Goal: Information Seeking & Learning: Learn about a topic

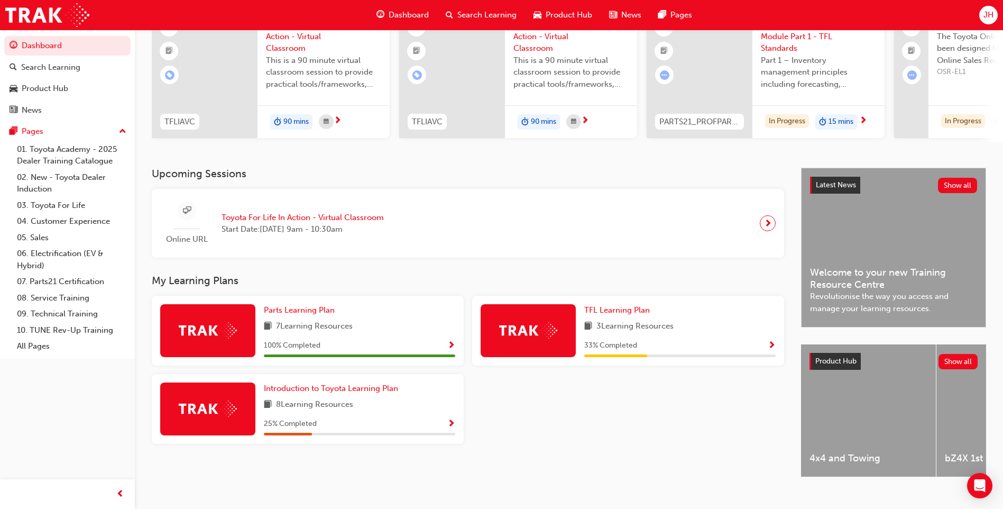
scroll to position [106, 0]
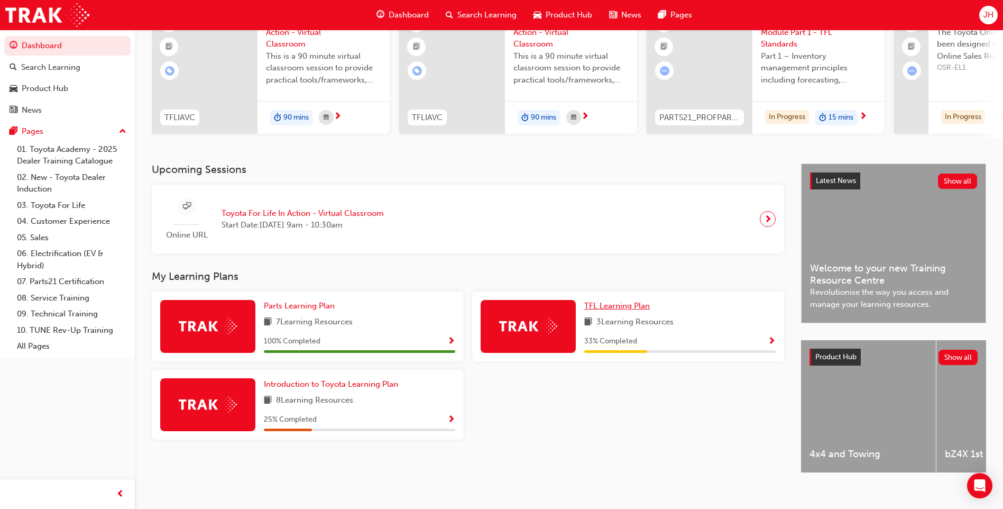
click at [604, 308] on span "TFL Learning Plan" at bounding box center [617, 306] width 66 height 10
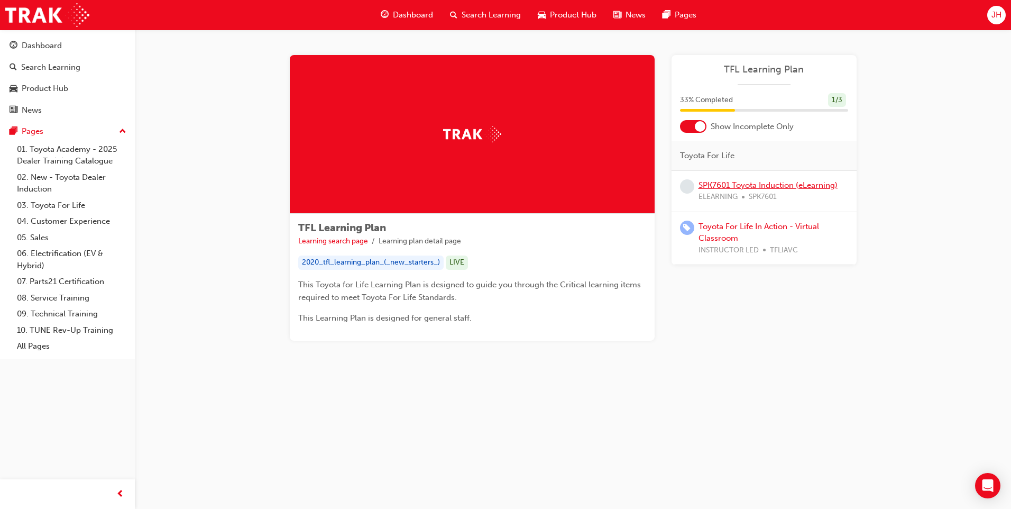
drag, startPoint x: 689, startPoint y: 187, endPoint x: 701, endPoint y: 184, distance: 12.6
click at [689, 187] on span "learningRecordVerb_NONE-icon" at bounding box center [687, 186] width 14 height 14
click at [712, 182] on link "SPK7601 Toyota Induction (eLearning)" at bounding box center [768, 185] width 139 height 10
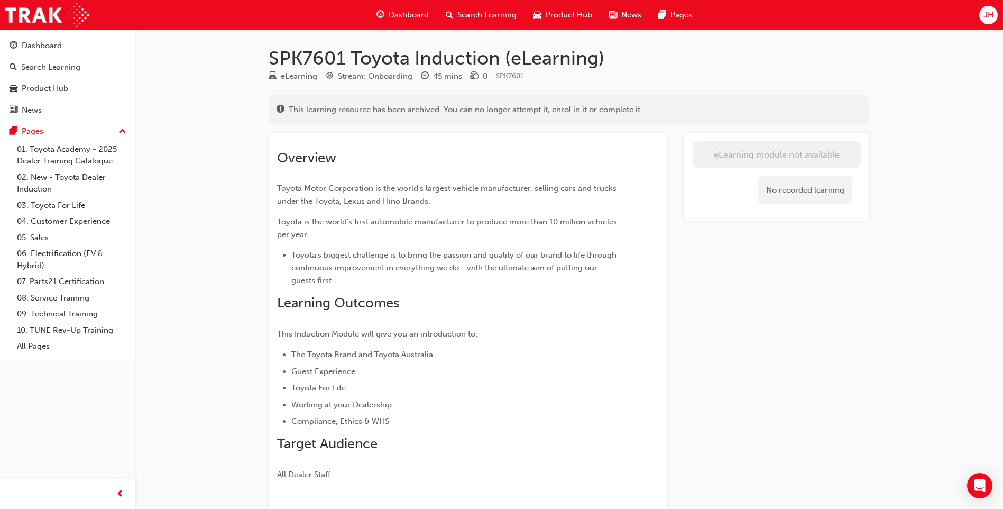
click at [780, 179] on div "No recorded learning" at bounding box center [805, 190] width 94 height 28
click at [780, 187] on div "No recorded learning" at bounding box center [805, 190] width 94 height 28
click at [780, 188] on div "No recorded learning" at bounding box center [805, 190] width 94 height 28
click at [781, 190] on div "No recorded learning" at bounding box center [805, 190] width 94 height 28
click at [752, 200] on div "No recorded learning" at bounding box center [777, 190] width 168 height 45
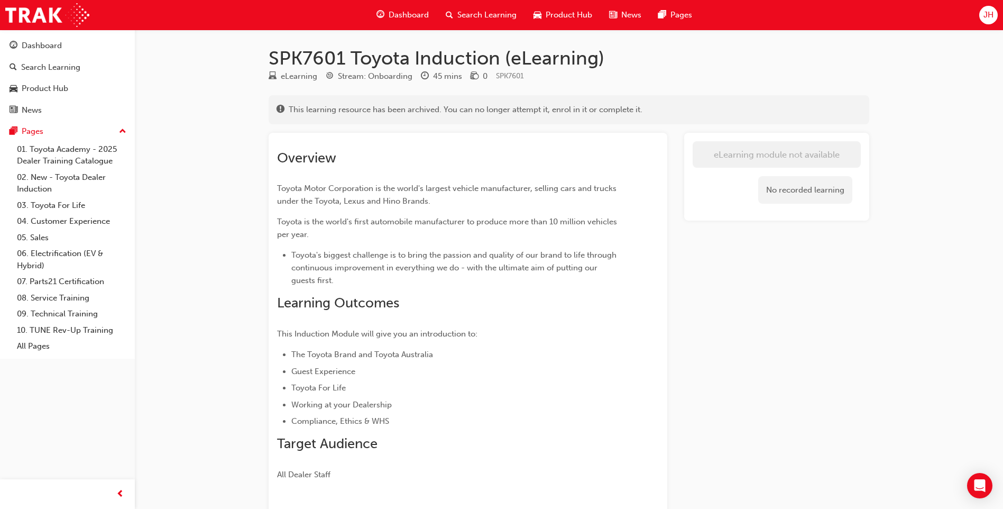
click at [473, 74] on span "money-icon" at bounding box center [475, 77] width 8 height 10
click at [304, 74] on div "eLearning" at bounding box center [299, 76] width 36 height 12
click at [388, 15] on div "Dashboard" at bounding box center [402, 15] width 69 height 22
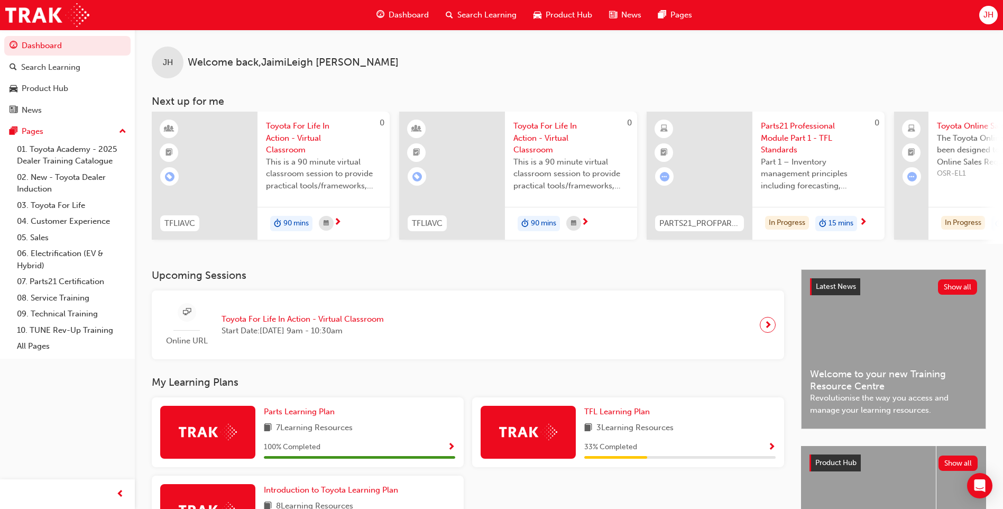
scroll to position [106, 0]
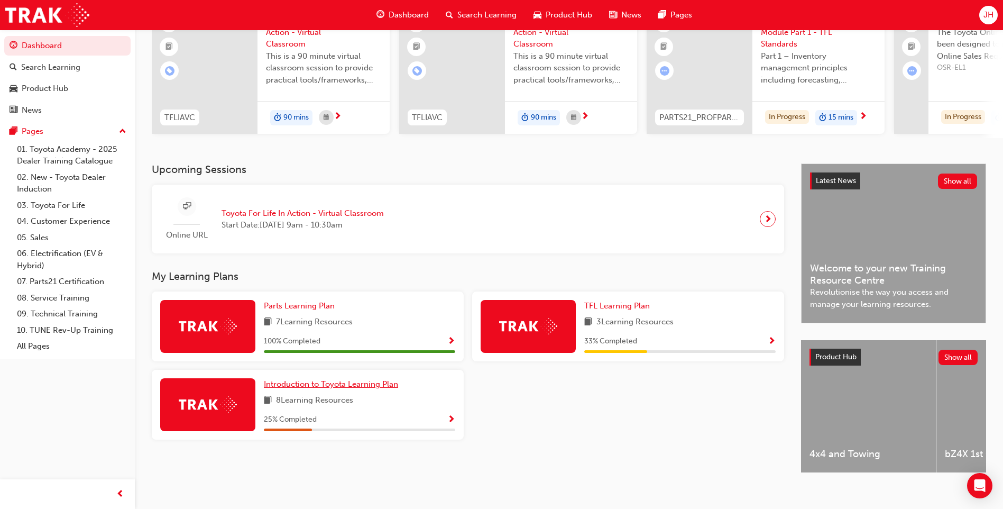
click at [309, 389] on span "Introduction to Toyota Learning Plan" at bounding box center [331, 384] width 134 height 10
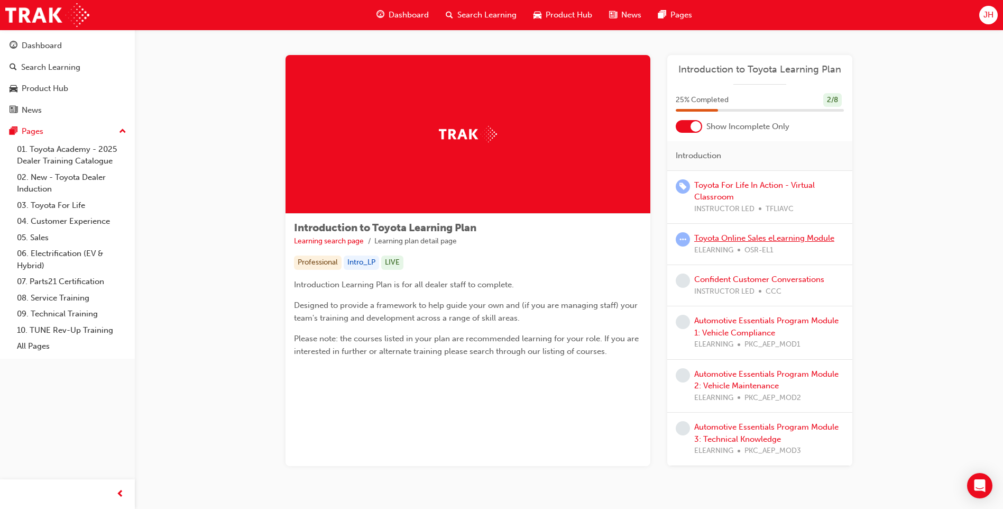
click at [787, 239] on link "Toyota Online Sales eLearning Module" at bounding box center [764, 238] width 140 height 10
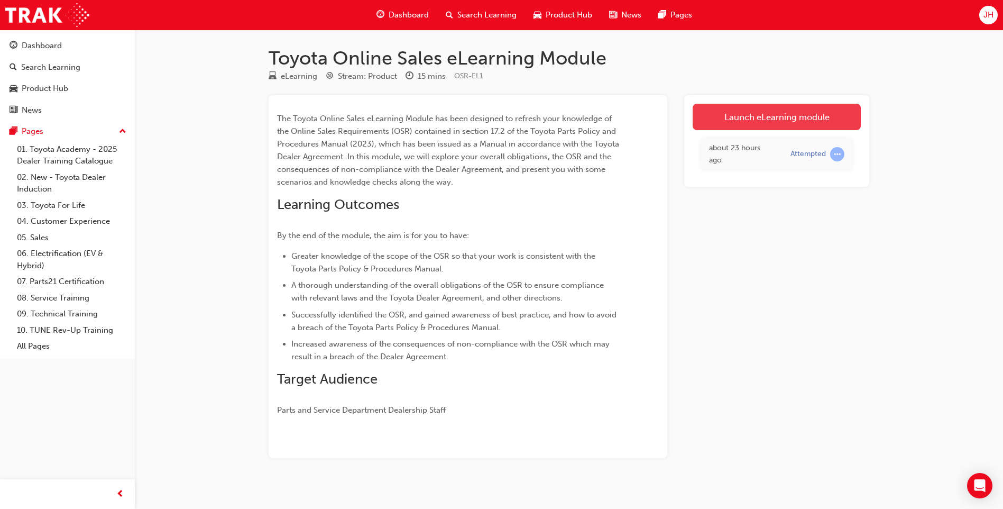
click at [763, 120] on link "Launch eLearning module" at bounding box center [777, 117] width 168 height 26
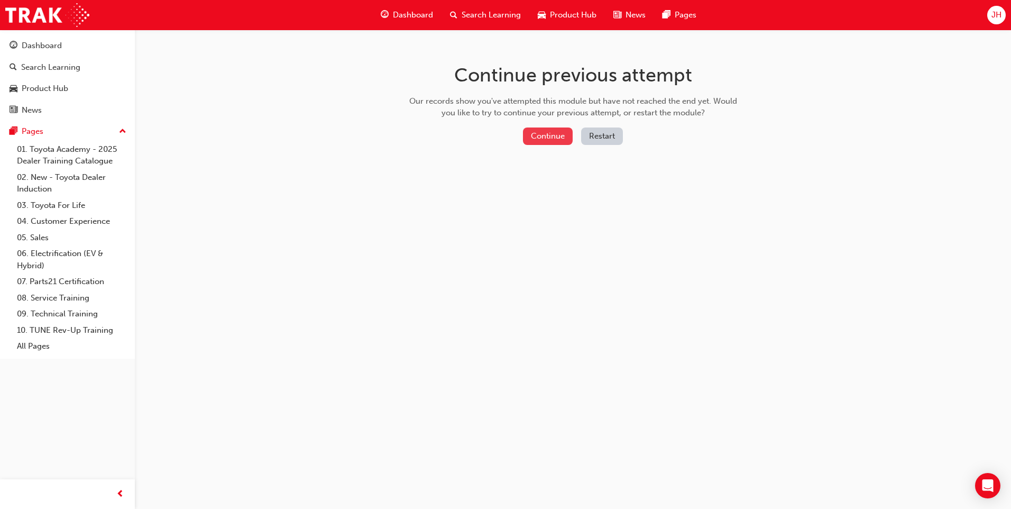
click at [549, 135] on button "Continue" at bounding box center [548, 135] width 50 height 17
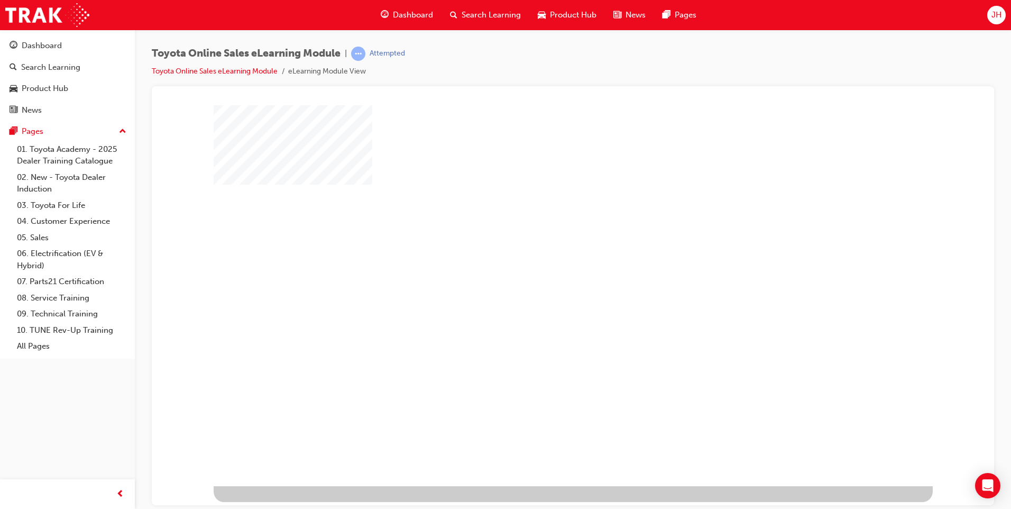
click at [543, 264] on div "play" at bounding box center [543, 264] width 0 height 0
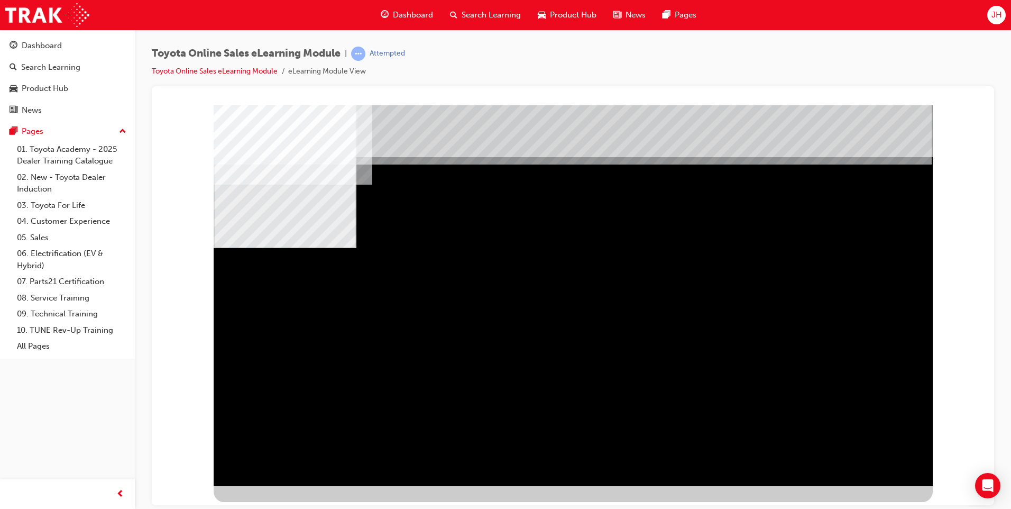
drag, startPoint x: 715, startPoint y: 317, endPoint x: 727, endPoint y: 319, distance: 12.8
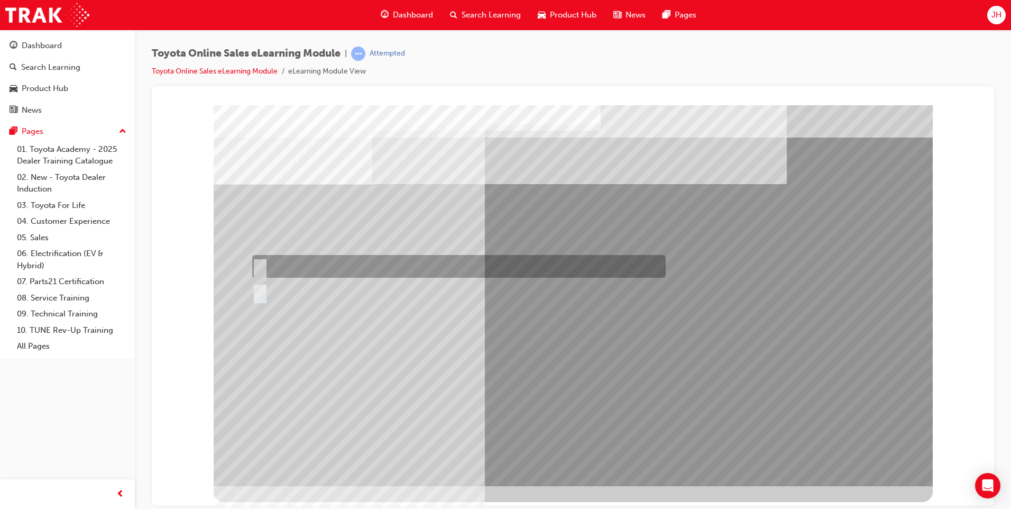
click at [258, 264] on input "True" at bounding box center [258, 267] width 12 height 12
radio input "true"
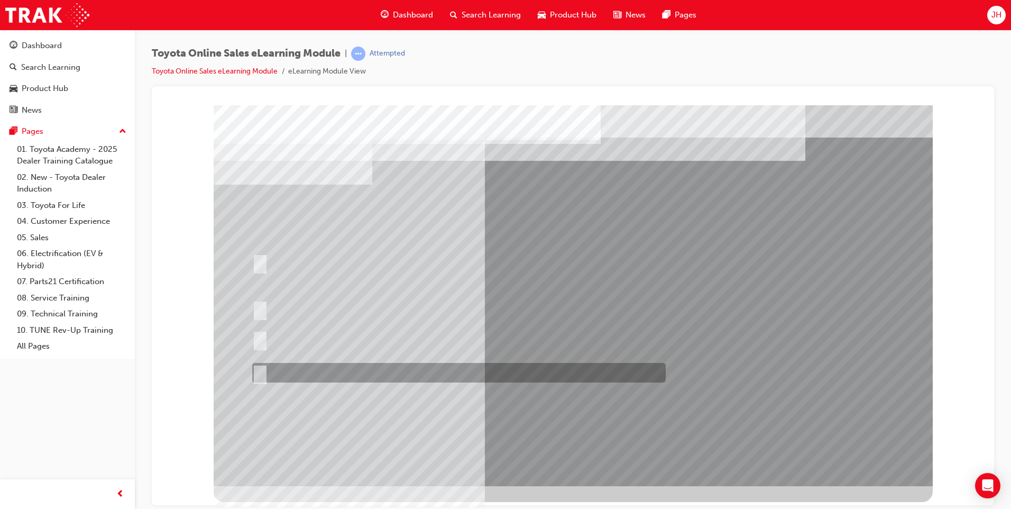
click at [263, 372] on input "It must be TMCA approved Dealer name." at bounding box center [258, 373] width 12 height 12
radio input "true"
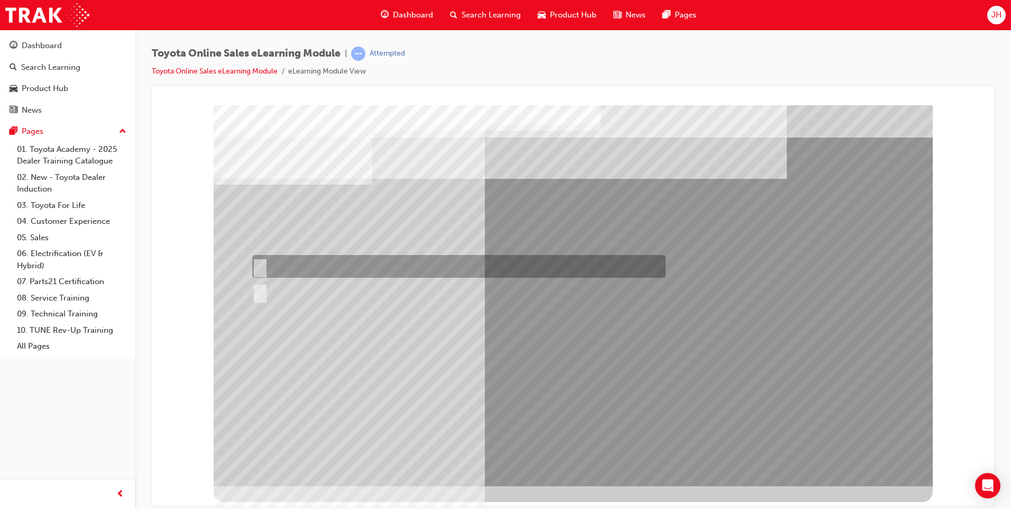
click at [259, 263] on input "Yes" at bounding box center [258, 267] width 12 height 12
radio input "true"
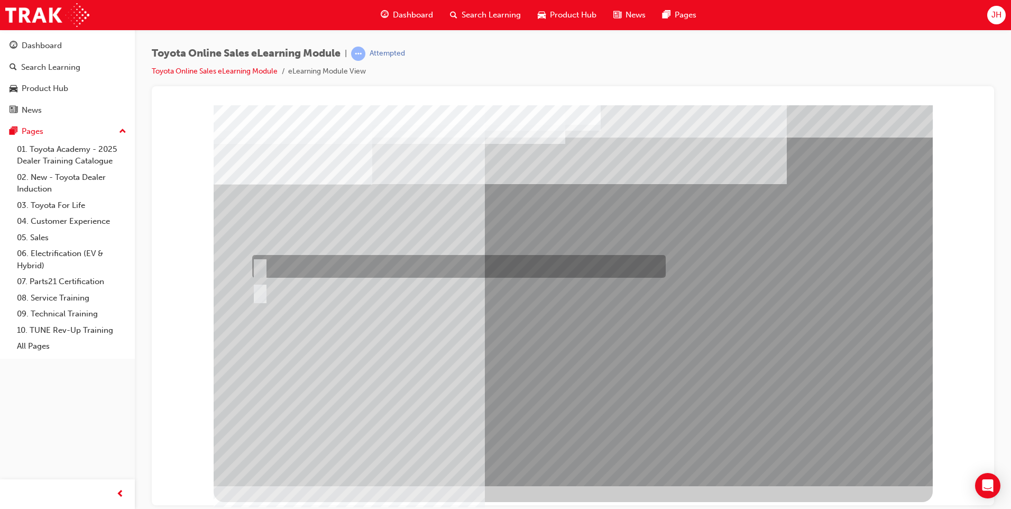
drag, startPoint x: 260, startPoint y: 263, endPoint x: 324, endPoint y: 319, distance: 85.1
click at [265, 266] on div at bounding box center [457, 266] width 414 height 23
radio input "true"
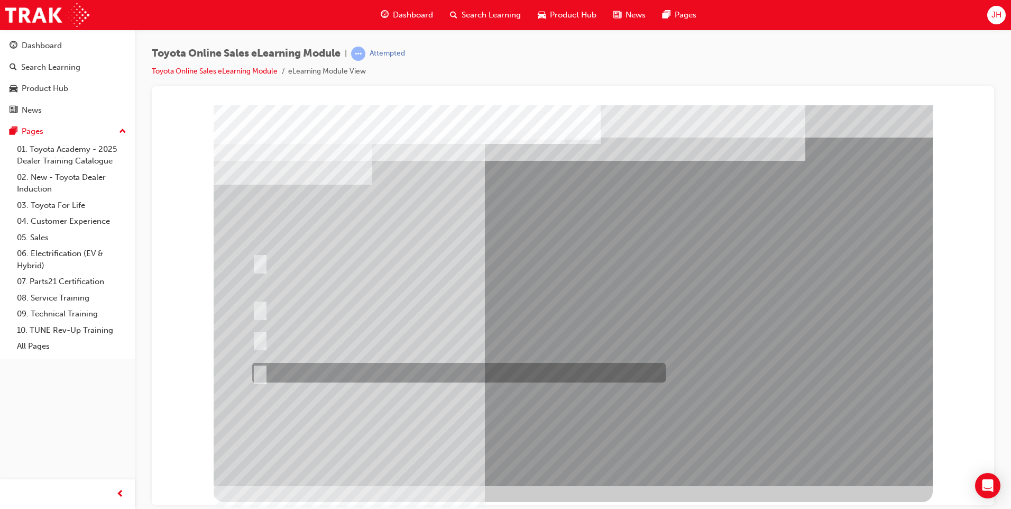
click at [260, 370] on input "It must be TMCA approved Dealer name." at bounding box center [258, 373] width 12 height 12
radio input "true"
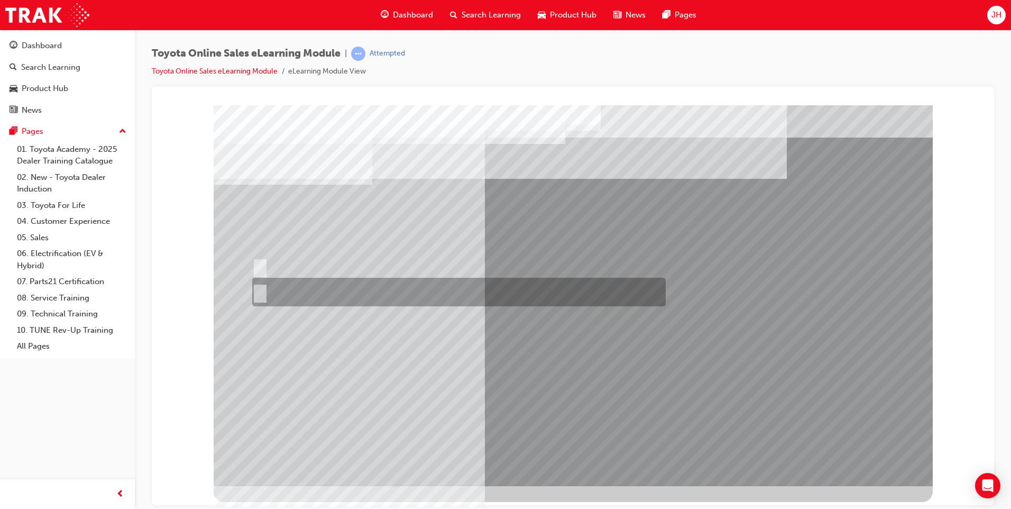
click at [264, 287] on div at bounding box center [457, 292] width 414 height 29
radio input "true"
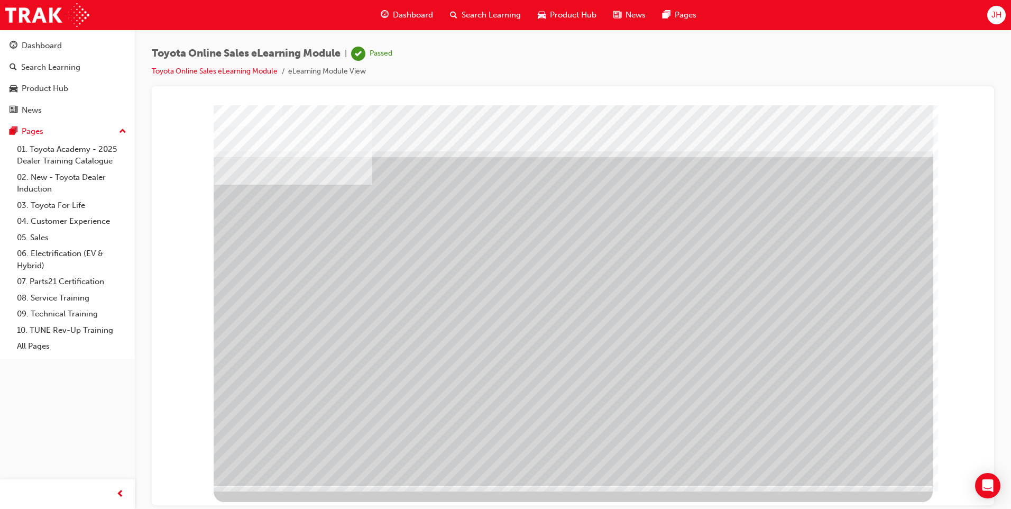
drag, startPoint x: 551, startPoint y: 348, endPoint x: 586, endPoint y: 349, distance: 34.9
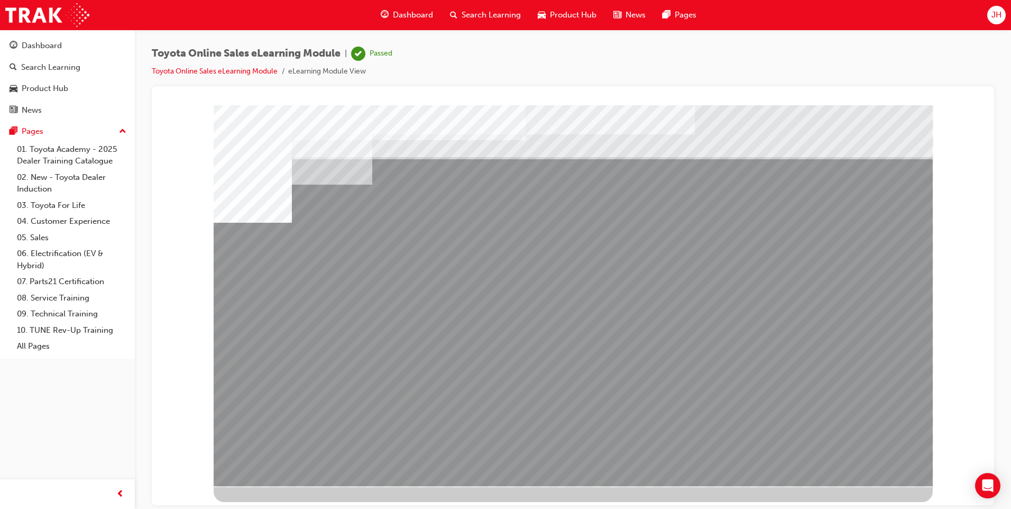
drag, startPoint x: 527, startPoint y: 377, endPoint x: 618, endPoint y: 374, distance: 90.5
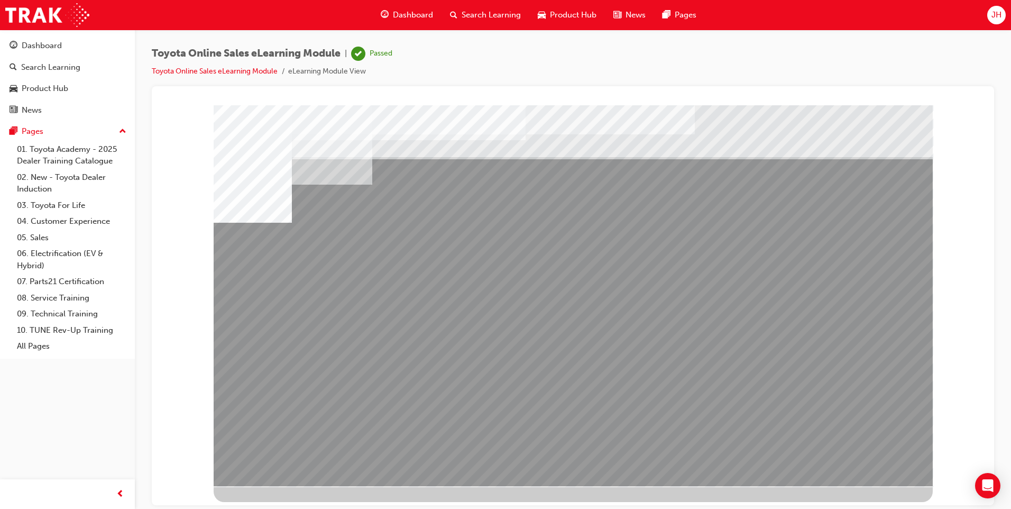
drag, startPoint x: 626, startPoint y: 374, endPoint x: 659, endPoint y: 374, distance: 32.8
drag, startPoint x: 833, startPoint y: 368, endPoint x: 818, endPoint y: 370, distance: 15.0
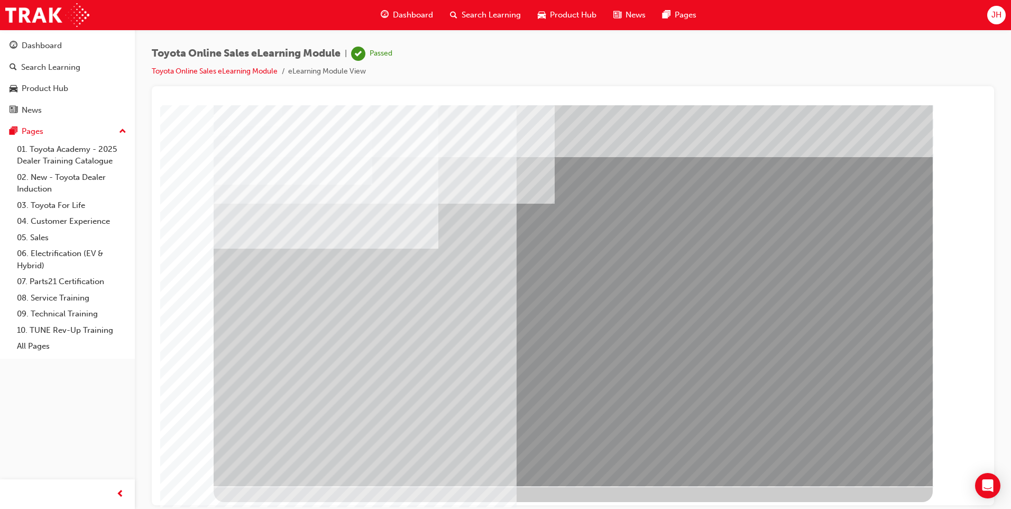
drag, startPoint x: 287, startPoint y: 281, endPoint x: 288, endPoint y: 297, distance: 15.9
drag, startPoint x: 580, startPoint y: 285, endPoint x: 582, endPoint y: 310, distance: 25.4
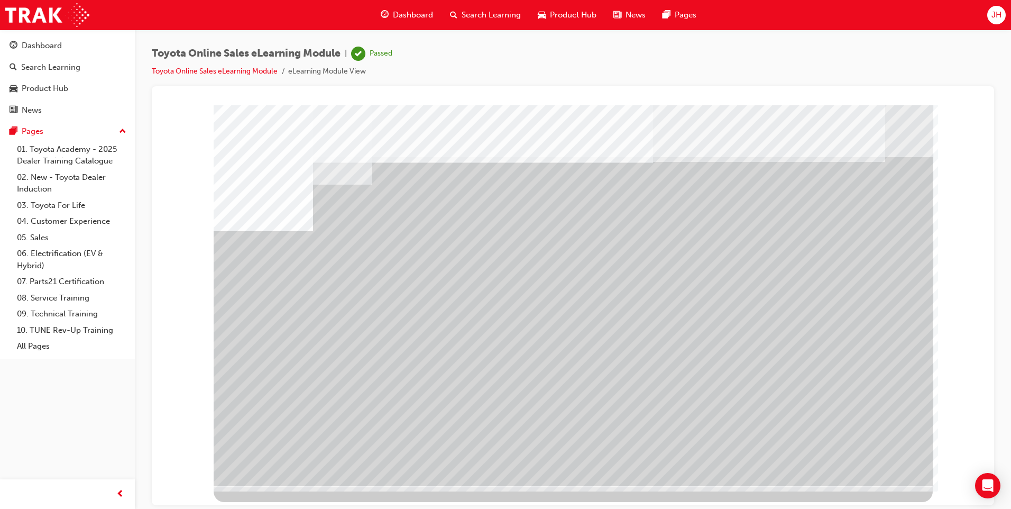
drag, startPoint x: 524, startPoint y: 375, endPoint x: 579, endPoint y: 378, distance: 55.6
drag, startPoint x: 626, startPoint y: 378, endPoint x: 640, endPoint y: 380, distance: 14.4
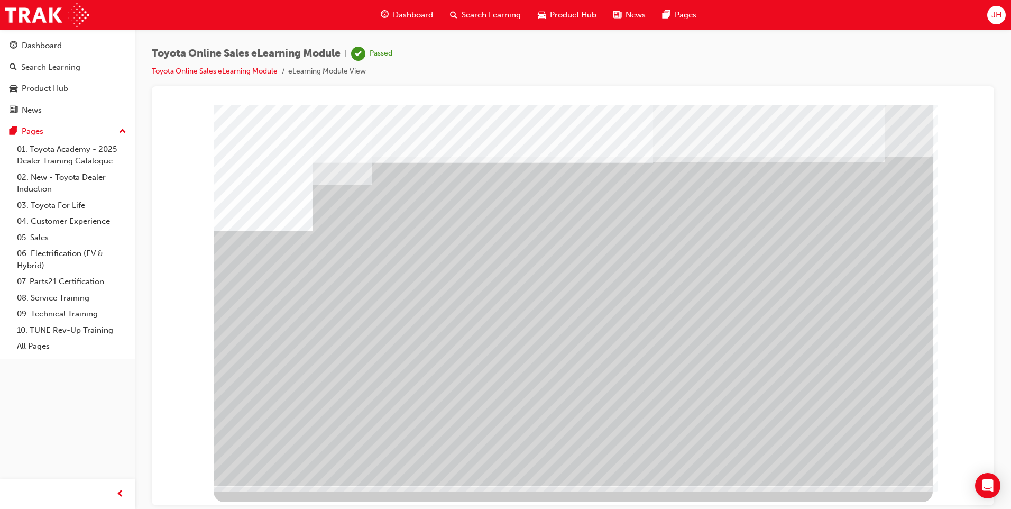
drag, startPoint x: 828, startPoint y: 371, endPoint x: 846, endPoint y: 410, distance: 42.4
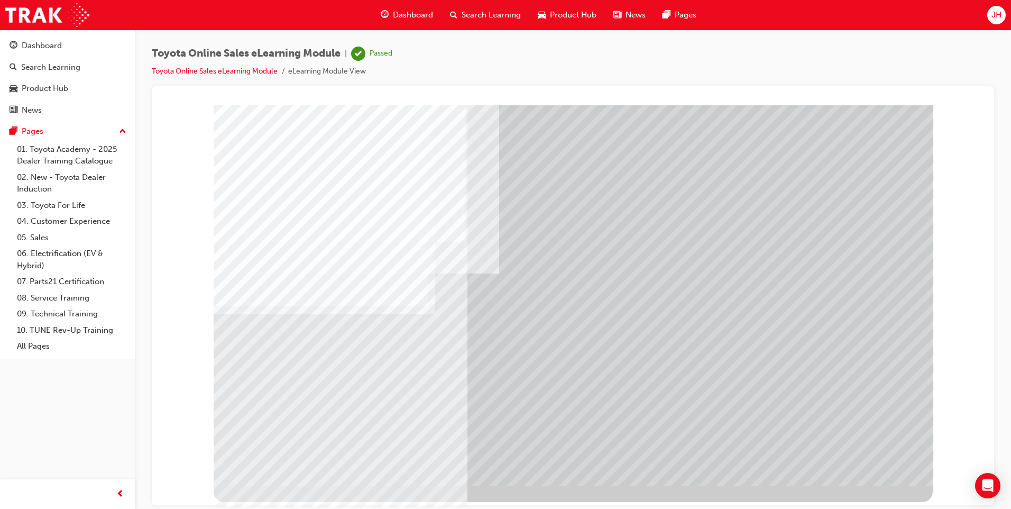
click at [391, 9] on div "Dashboard" at bounding box center [406, 15] width 69 height 22
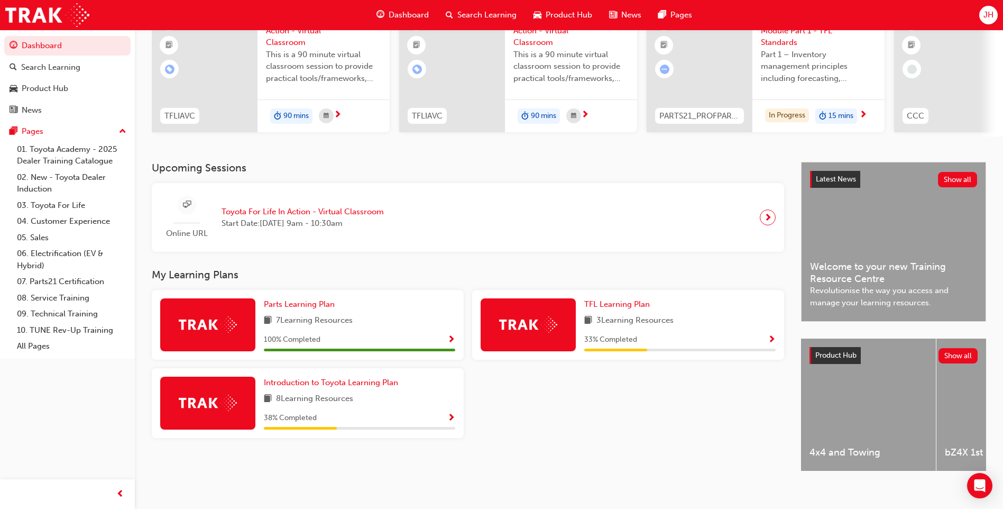
scroll to position [123, 0]
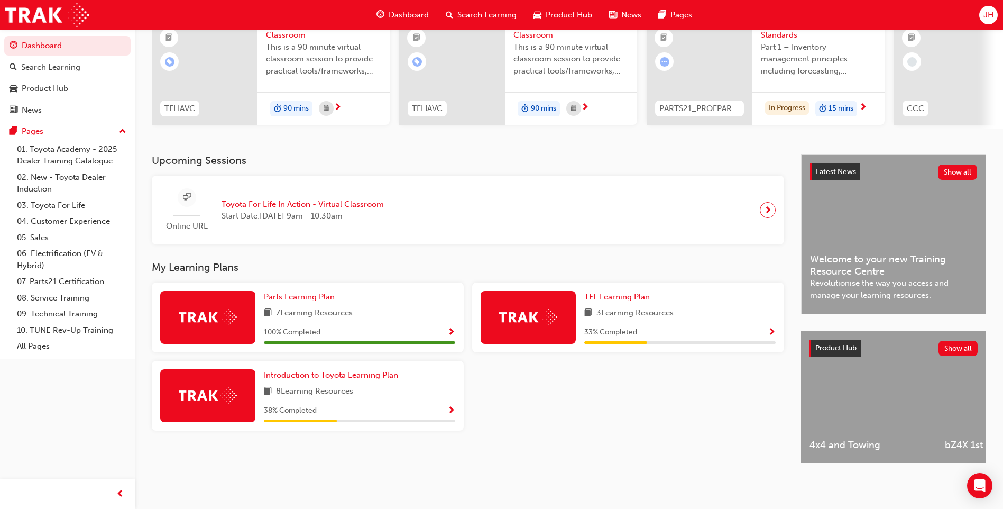
click at [403, 385] on div "8 Learning Resources" at bounding box center [359, 391] width 191 height 13
click at [377, 370] on span "Introduction to Toyota Learning Plan" at bounding box center [331, 375] width 134 height 10
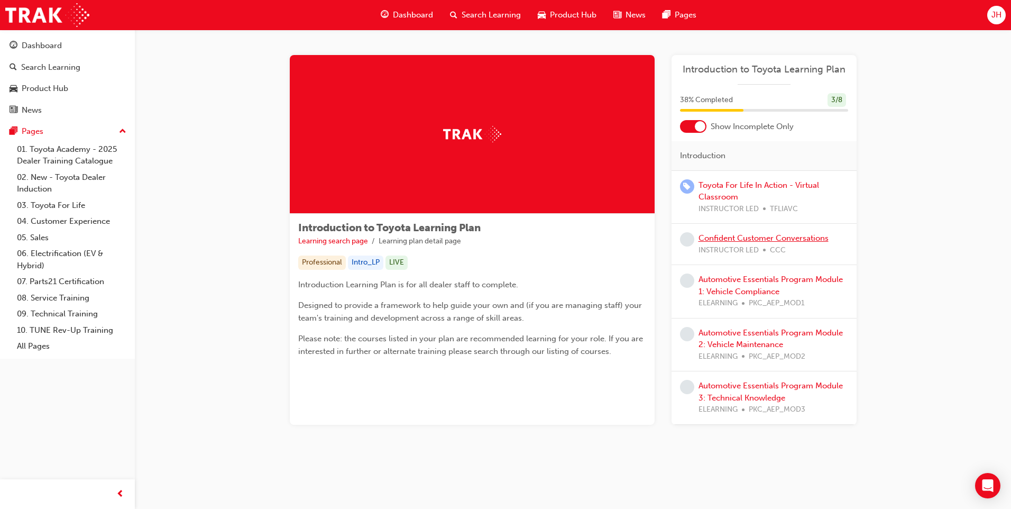
click at [737, 234] on link "Confident Customer Conversations" at bounding box center [764, 238] width 130 height 10
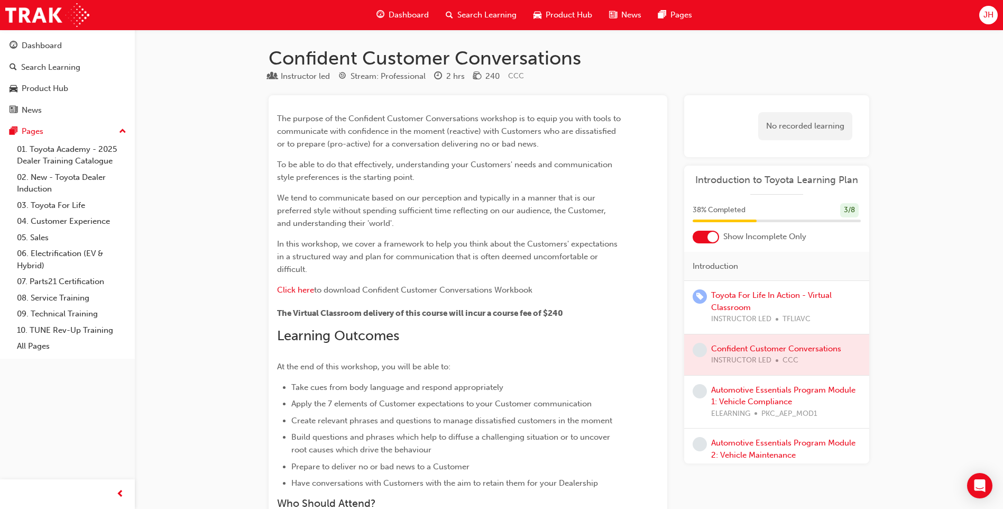
click at [400, 12] on span "Dashboard" at bounding box center [409, 15] width 40 height 12
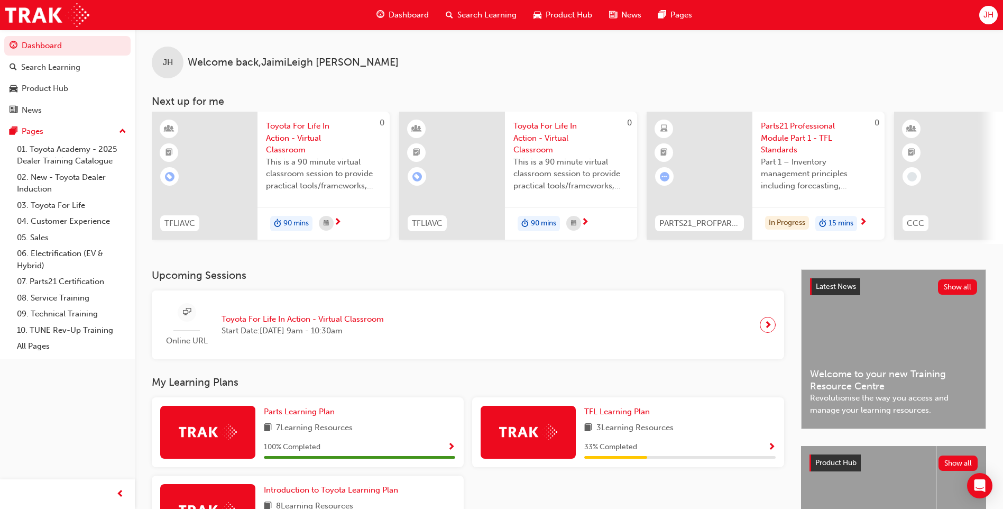
click at [769, 327] on span "next-icon" at bounding box center [768, 324] width 8 height 15
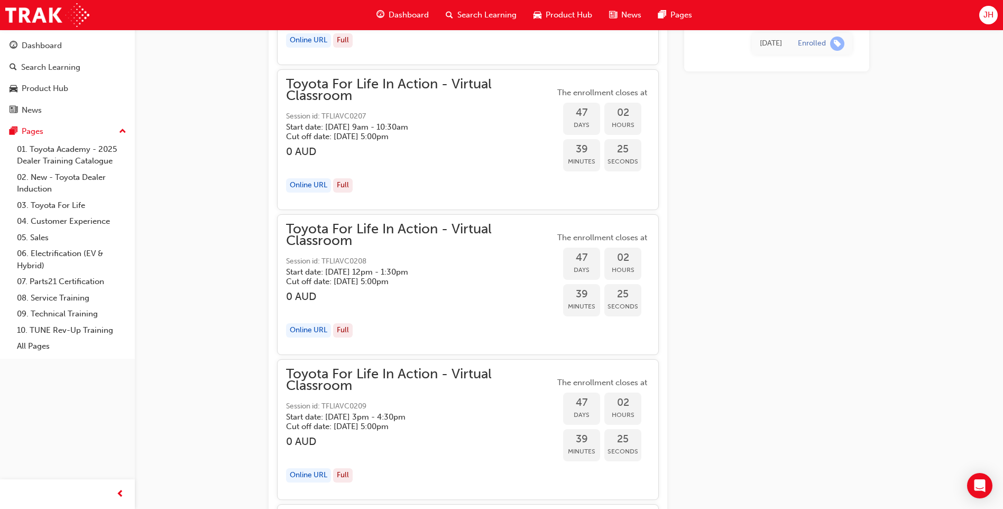
scroll to position [7946, 0]
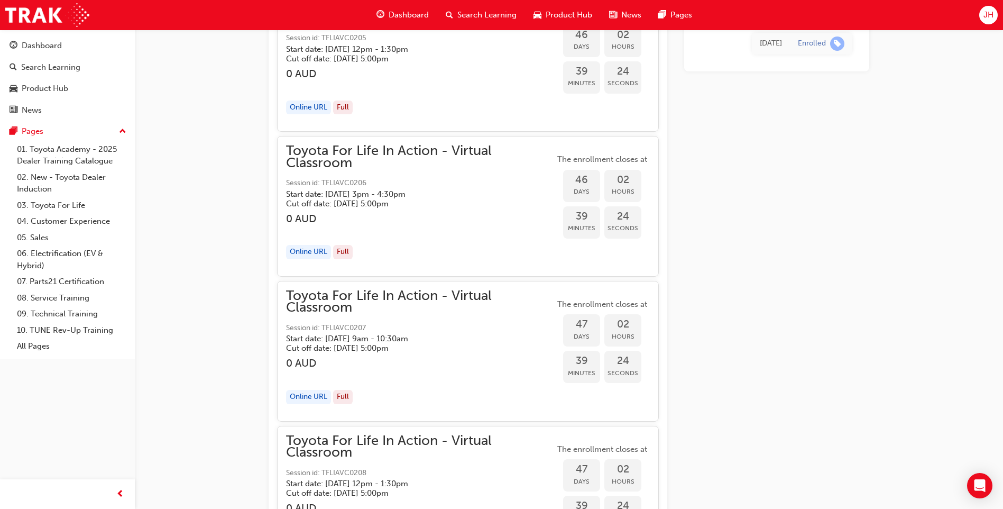
click at [389, 16] on span "Dashboard" at bounding box center [409, 15] width 40 height 12
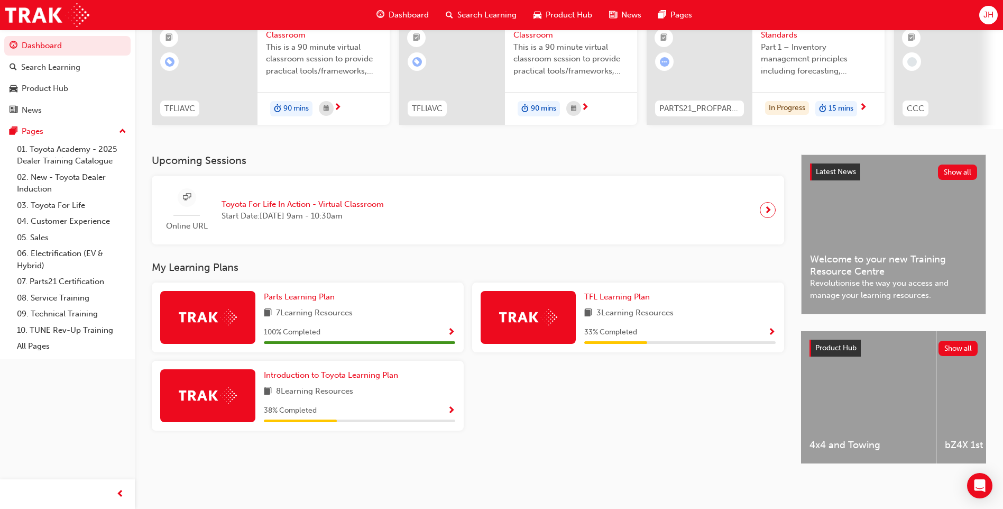
scroll to position [123, 0]
click at [58, 277] on link "07. Parts21 Certification" at bounding box center [72, 281] width 118 height 16
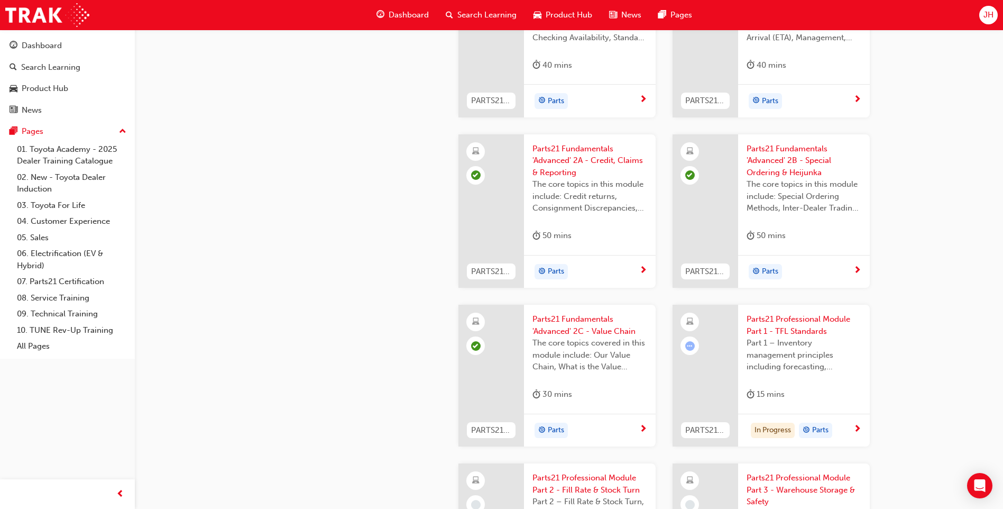
scroll to position [1534, 0]
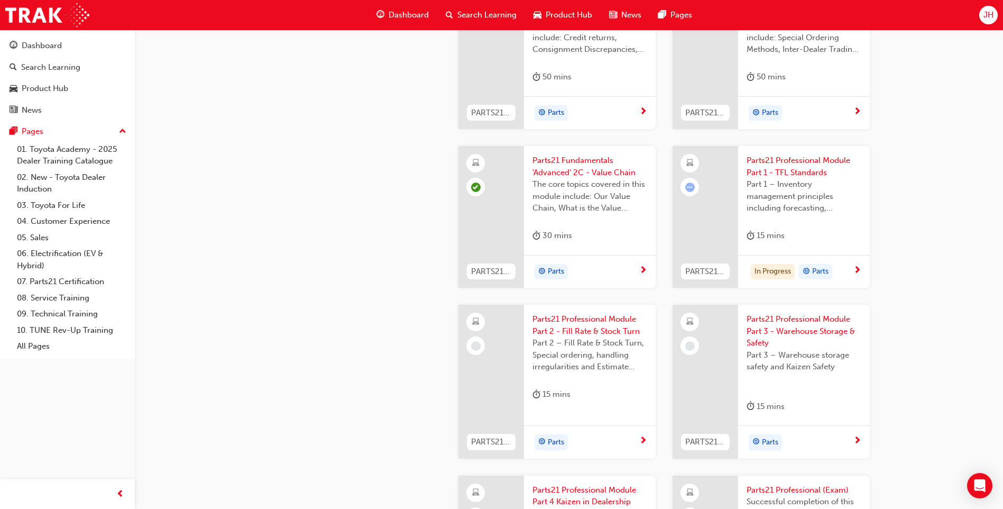
click at [807, 159] on span "Parts21 Professional Module Part 1 - TFL Standards" at bounding box center [804, 166] width 115 height 24
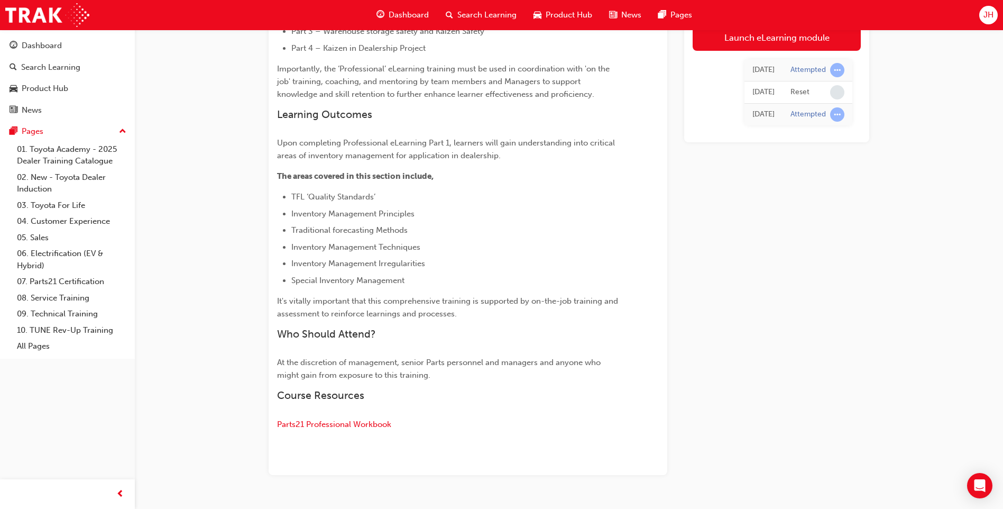
scroll to position [404, 0]
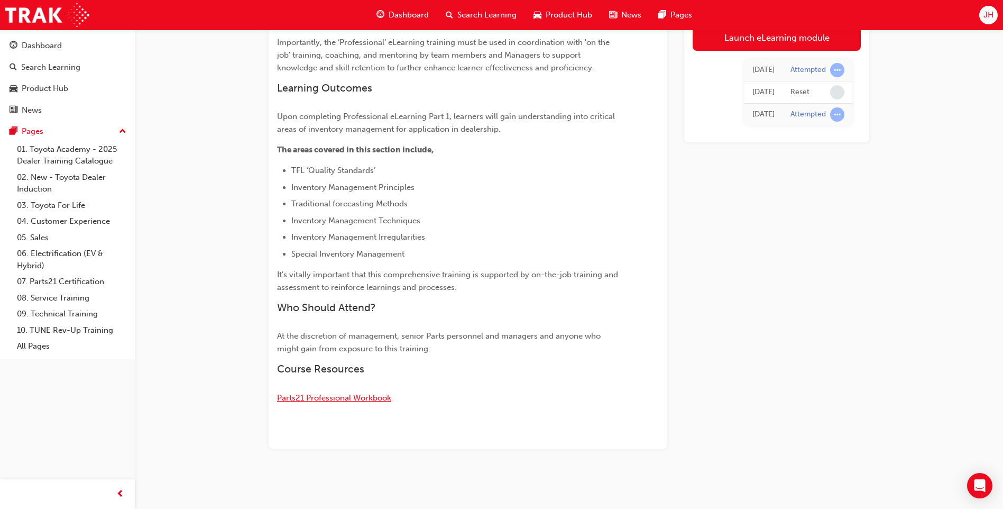
drag, startPoint x: 381, startPoint y: 397, endPoint x: 387, endPoint y: 394, distance: 6.6
click at [381, 398] on span "Parts21 Professional Workbook" at bounding box center [334, 398] width 114 height 10
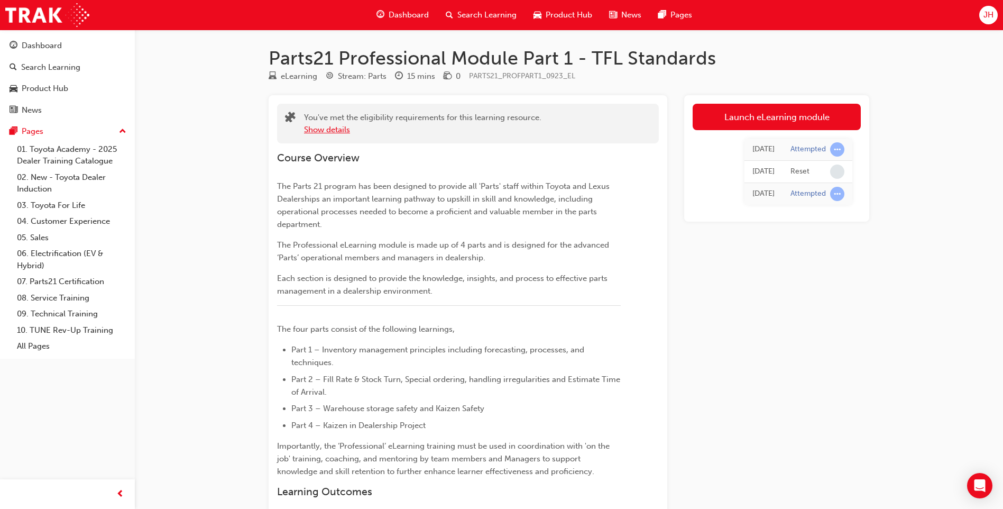
click at [331, 131] on button "Show details" at bounding box center [327, 130] width 46 height 12
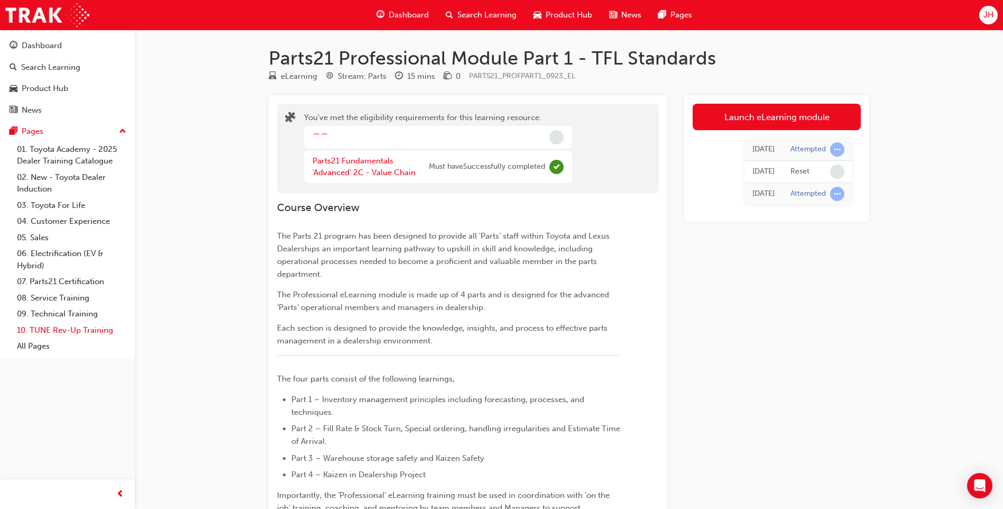
click at [67, 333] on link "10. TUNE Rev-Up Training" at bounding box center [72, 330] width 118 height 16
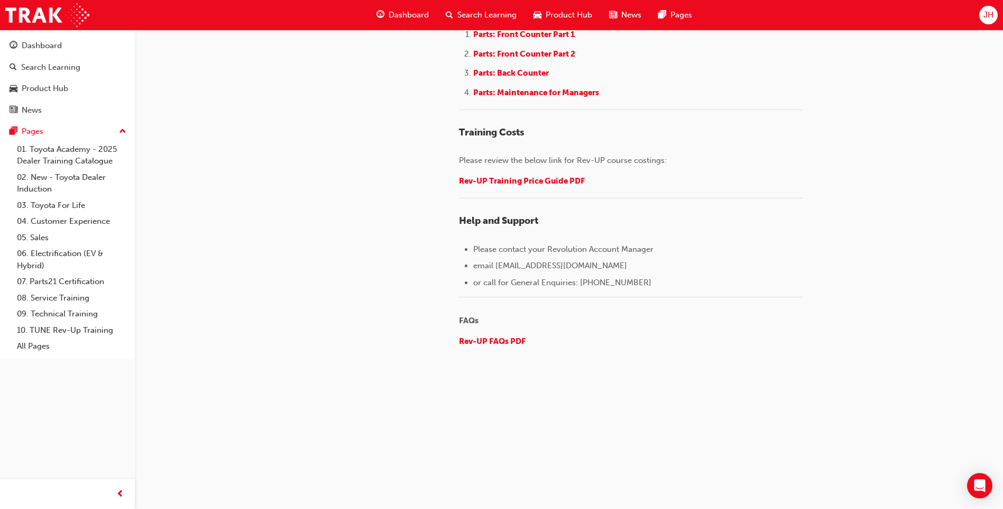
scroll to position [1605, 0]
click at [30, 343] on link "All Pages" at bounding box center [72, 346] width 118 height 16
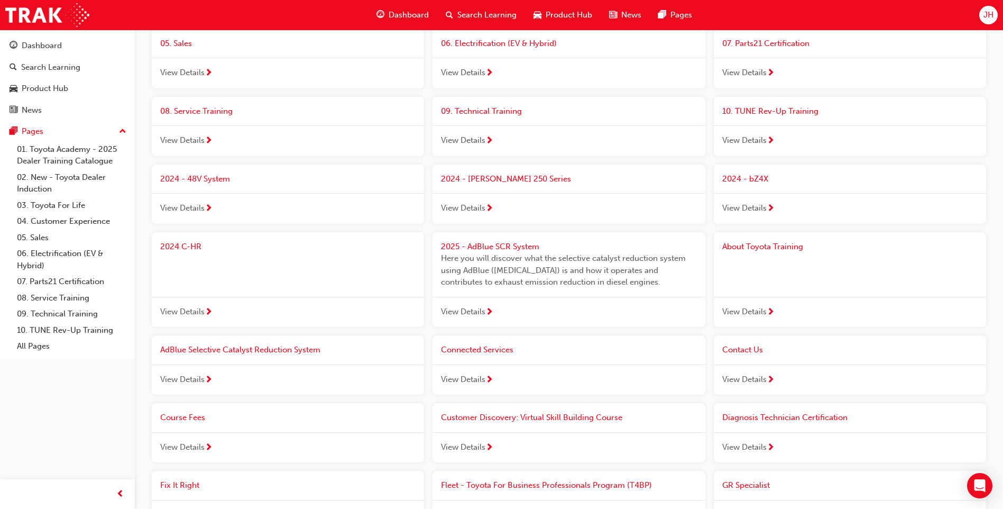
scroll to position [172, 0]
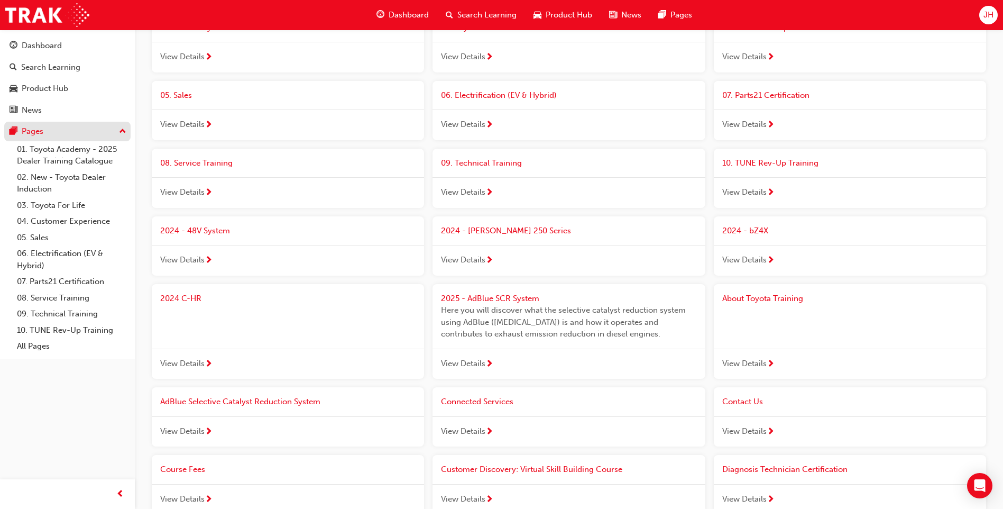
click at [48, 132] on div "Pages" at bounding box center [68, 131] width 116 height 13
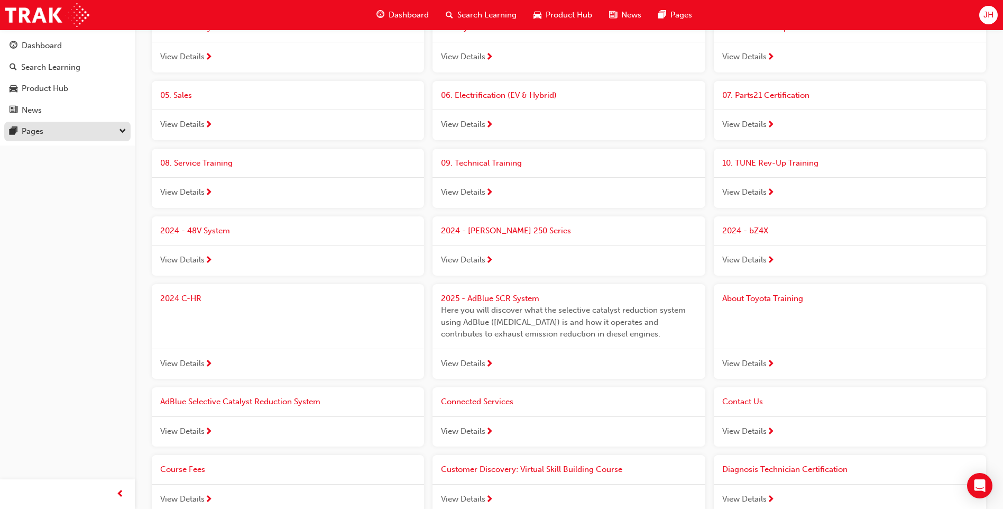
click at [48, 132] on div "Pages" at bounding box center [68, 131] width 116 height 13
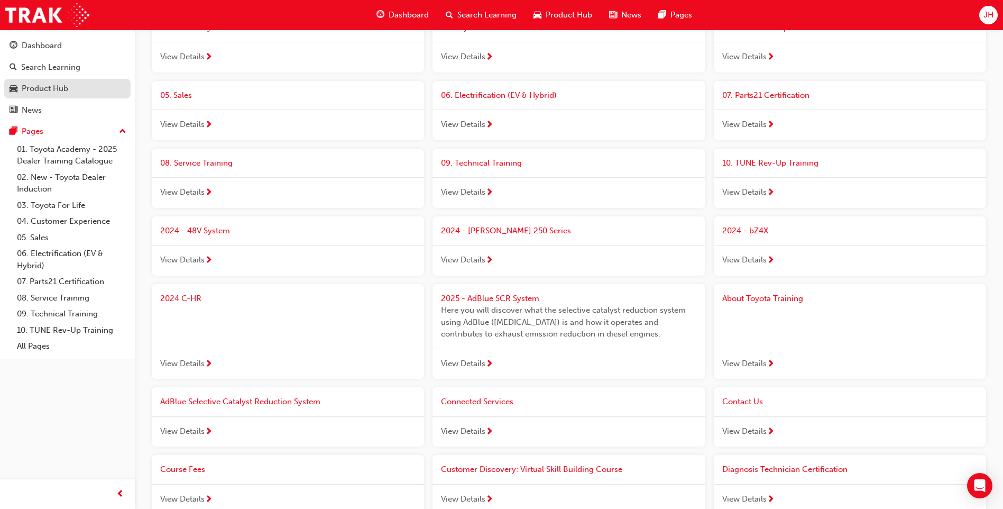
click at [56, 92] on div "Product Hub" at bounding box center [45, 89] width 47 height 12
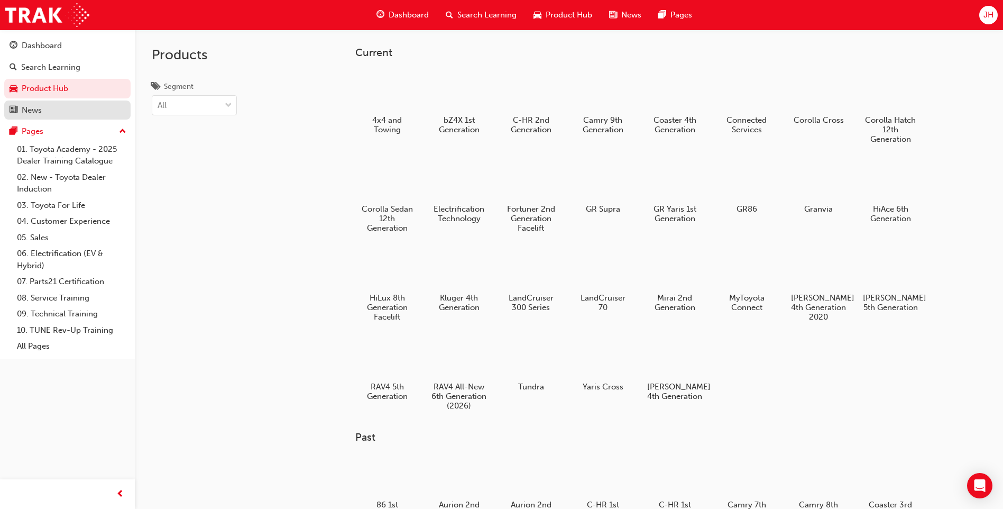
click at [32, 107] on div "News" at bounding box center [32, 110] width 20 height 12
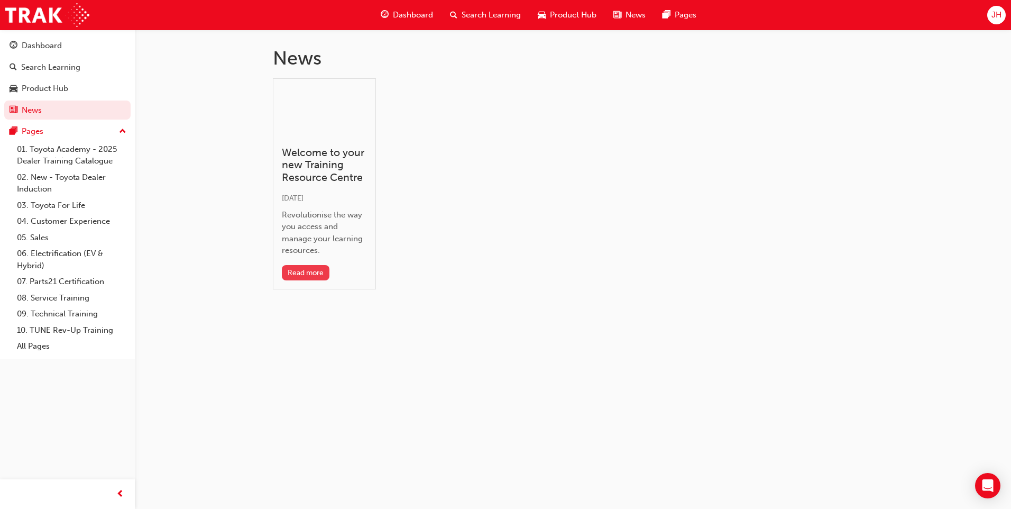
click at [312, 279] on button "Read more" at bounding box center [306, 272] width 48 height 15
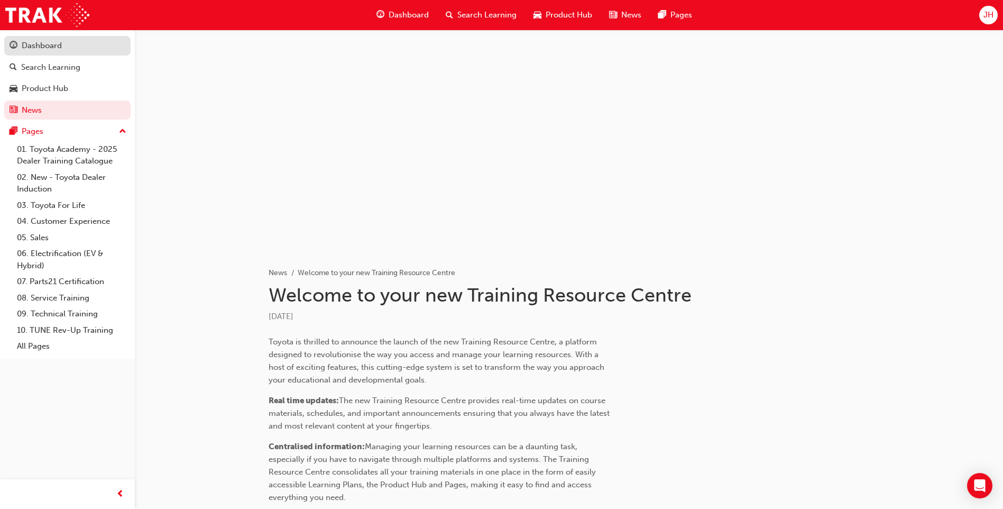
click at [46, 37] on link "Dashboard" at bounding box center [67, 46] width 126 height 20
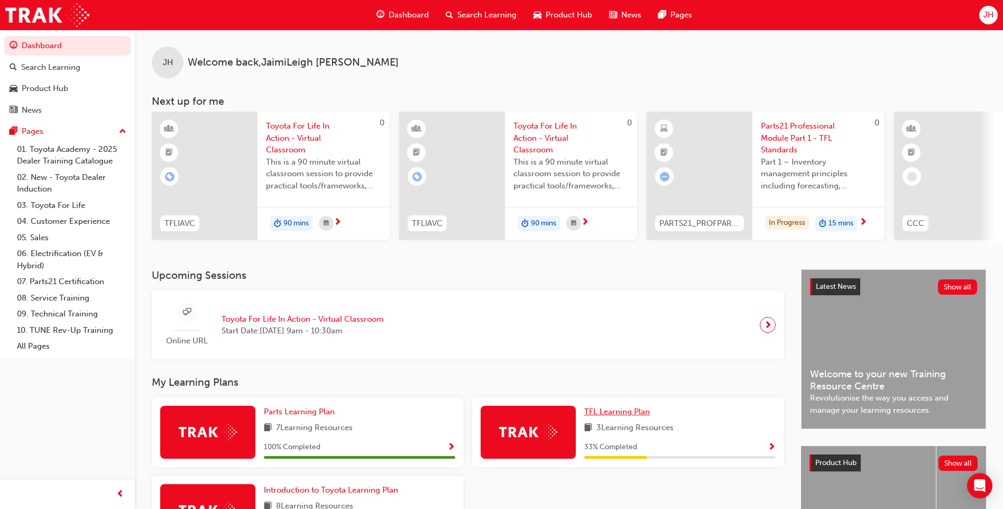
click at [627, 418] on link "TFL Learning Plan" at bounding box center [619, 412] width 70 height 12
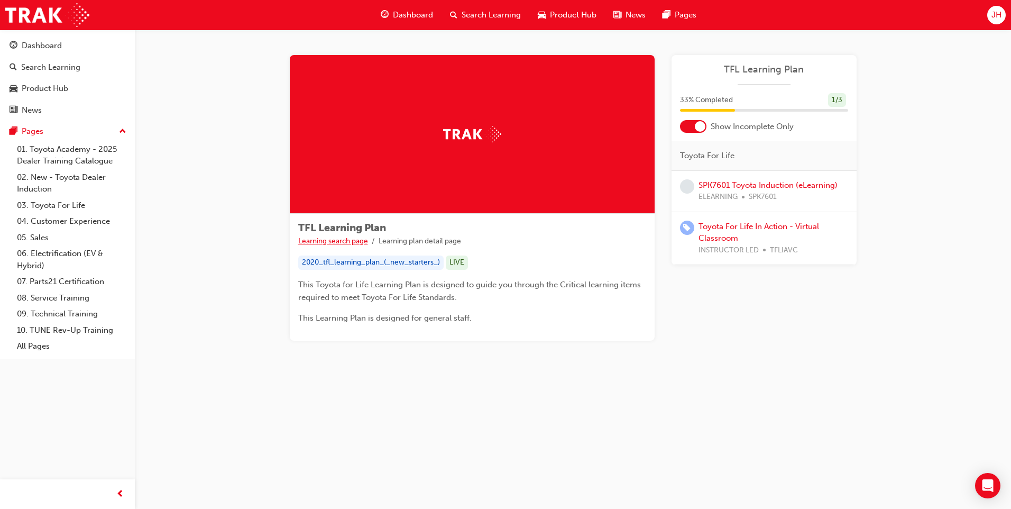
click at [344, 243] on link "Learning search page" at bounding box center [333, 240] width 70 height 9
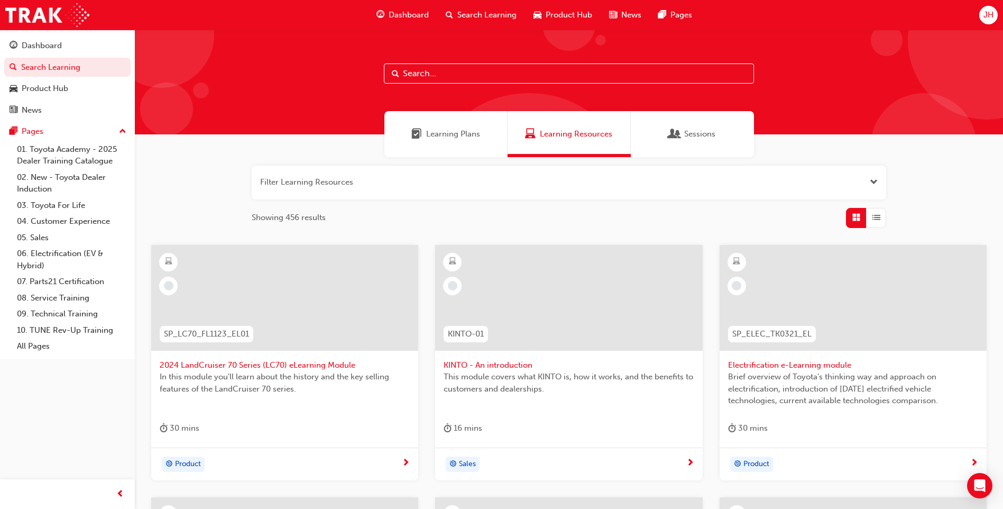
click at [444, 141] on div "Learning Plans" at bounding box center [446, 134] width 123 height 46
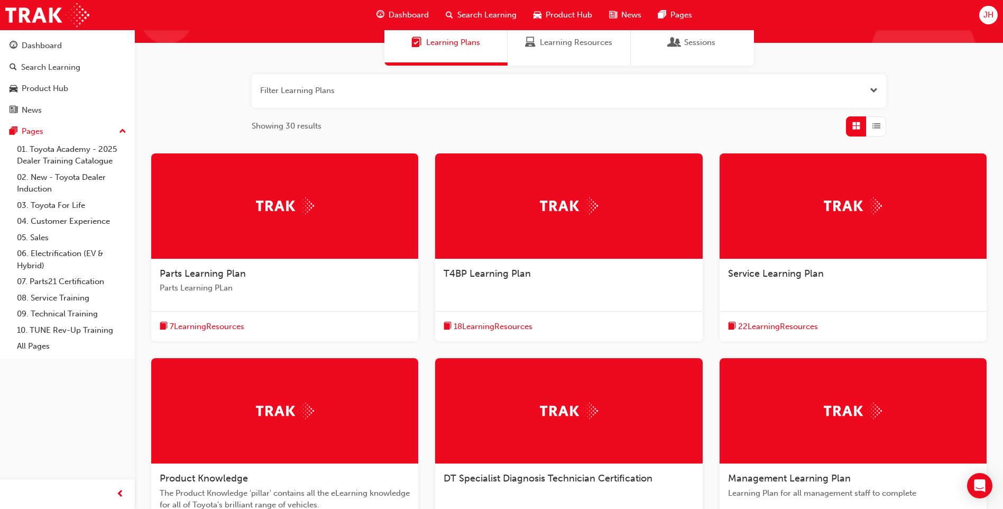
scroll to position [159, 0]
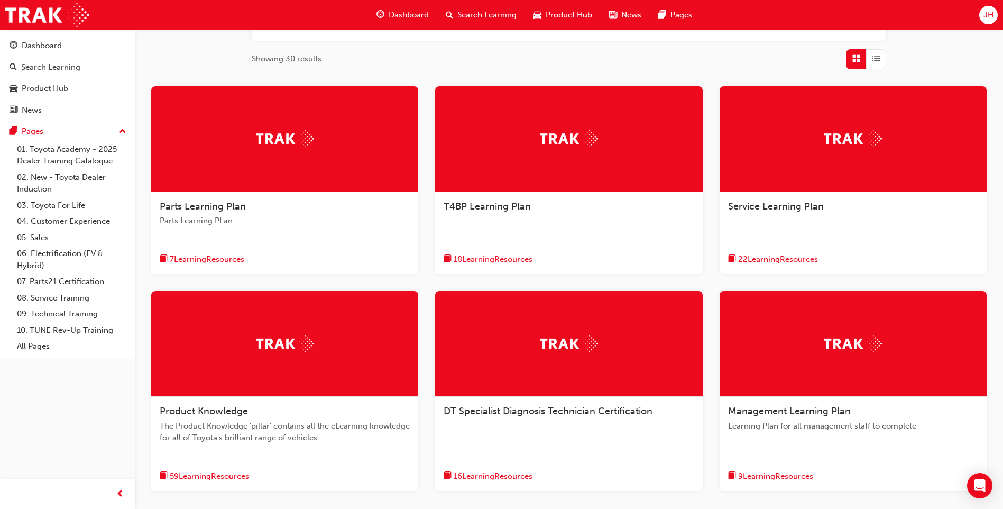
click at [230, 258] on span "7 Learning Resources" at bounding box center [207, 259] width 75 height 12
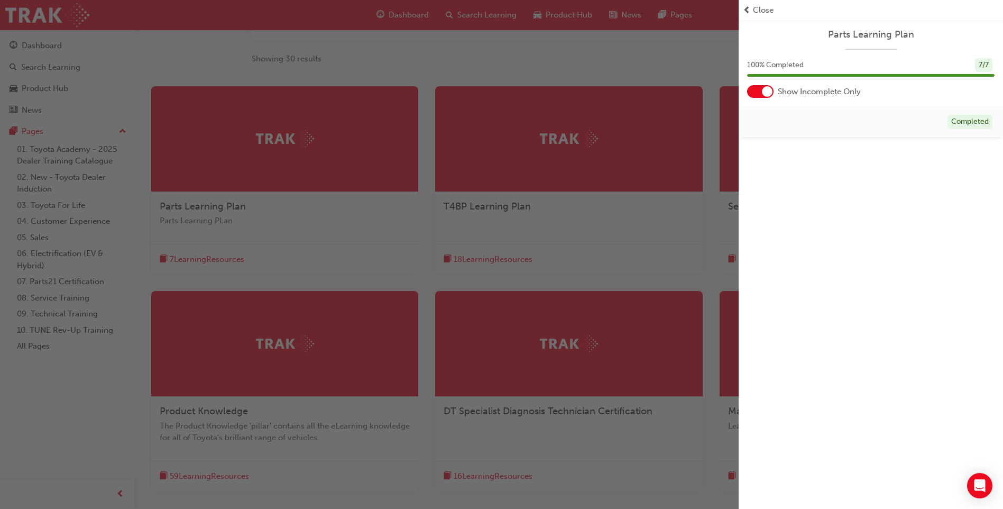
click at [746, 8] on span "prev-icon" at bounding box center [747, 10] width 8 height 12
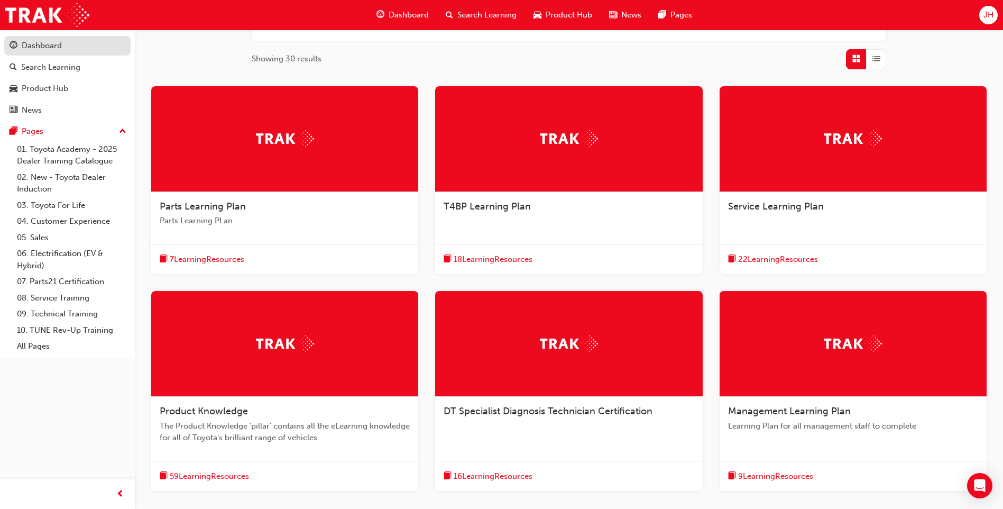
click at [35, 40] on div "Dashboard" at bounding box center [42, 46] width 40 height 12
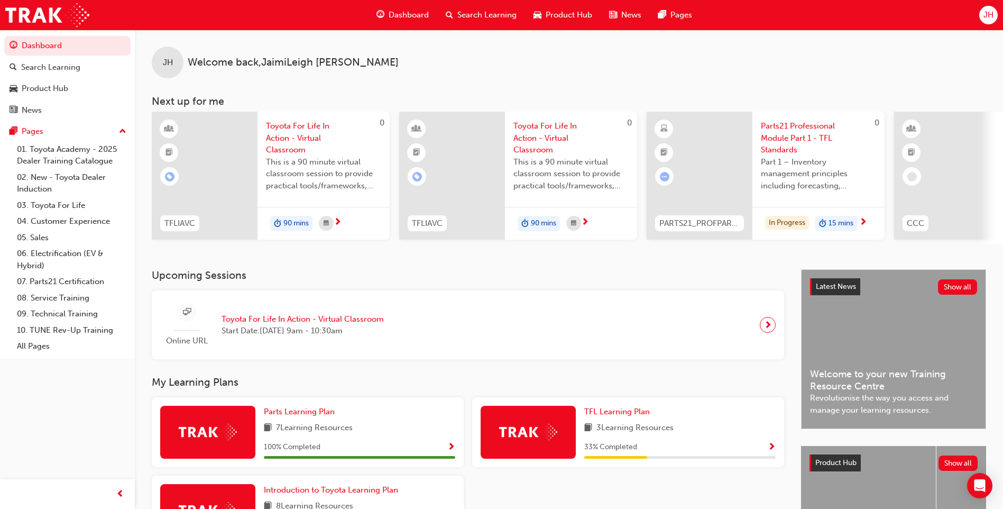
click at [774, 141] on span "Parts21 Professional Module Part 1 - TFL Standards" at bounding box center [818, 138] width 115 height 36
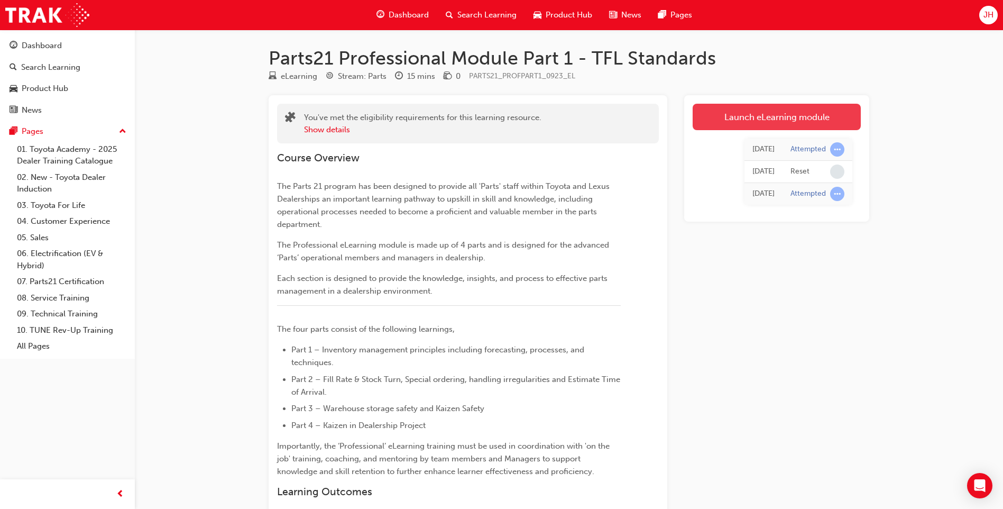
click at [759, 122] on link "Launch eLearning module" at bounding box center [777, 117] width 168 height 26
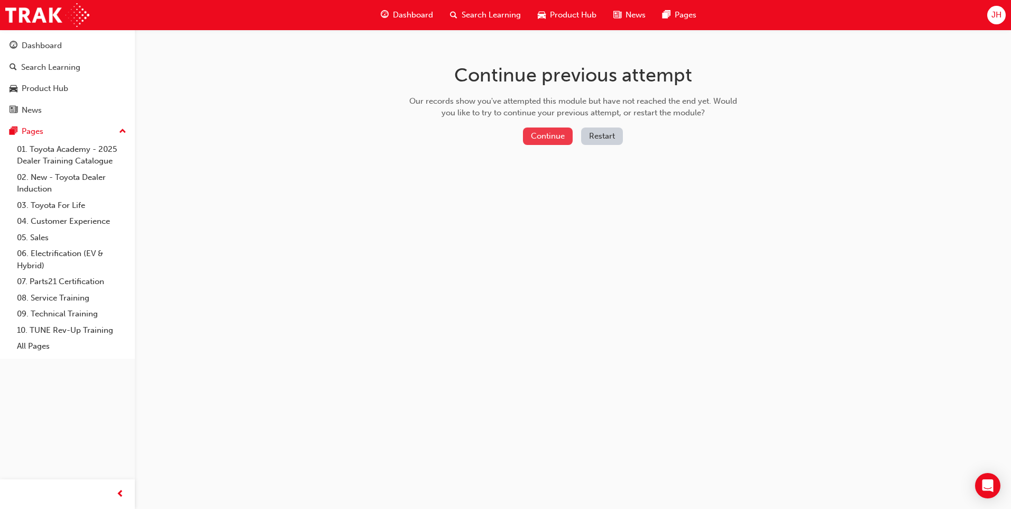
click at [533, 132] on button "Continue" at bounding box center [548, 135] width 50 height 17
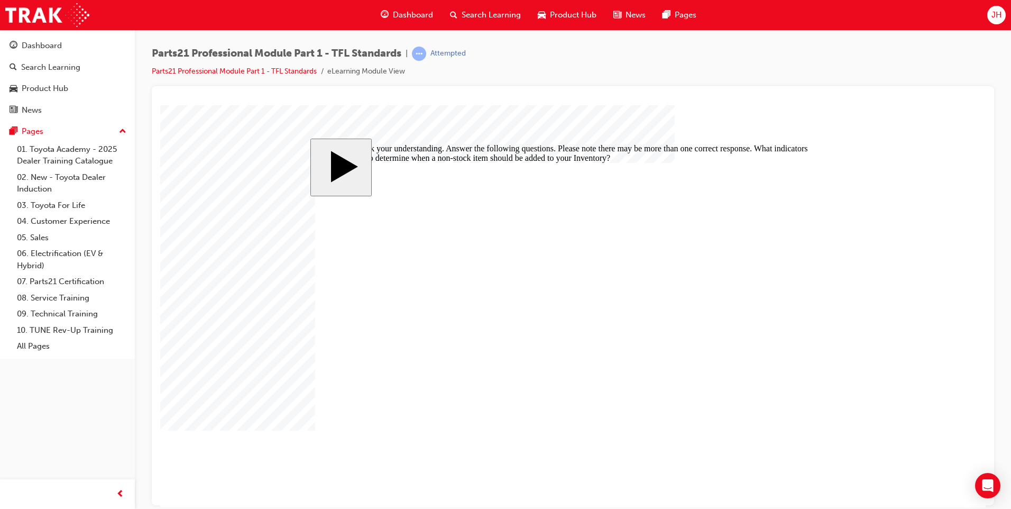
checkbox input "true"
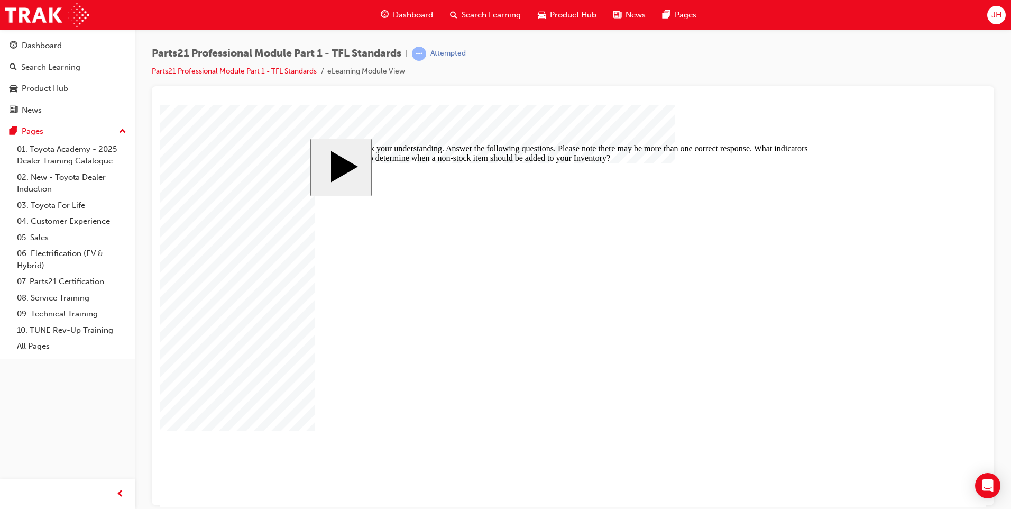
checkbox input "false"
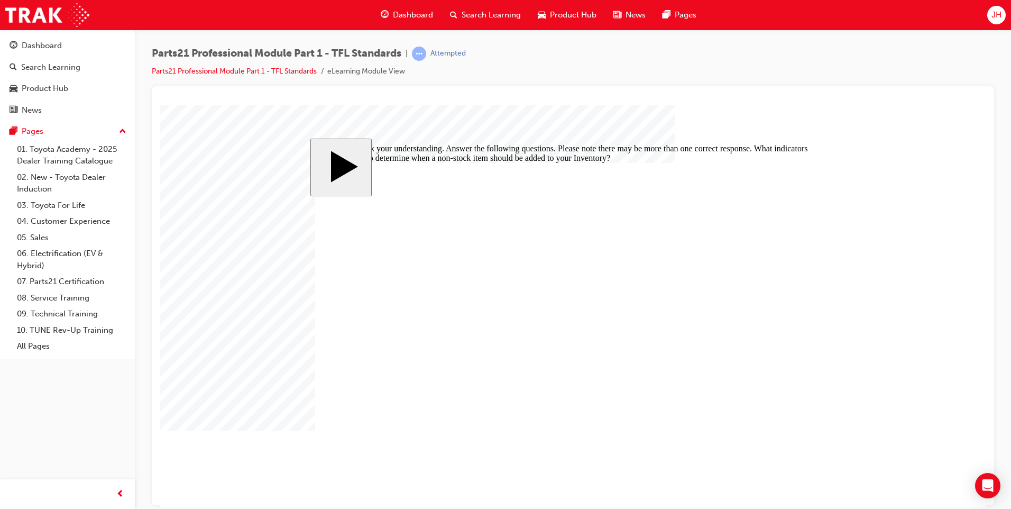
checkbox input "false"
checkbox input "true"
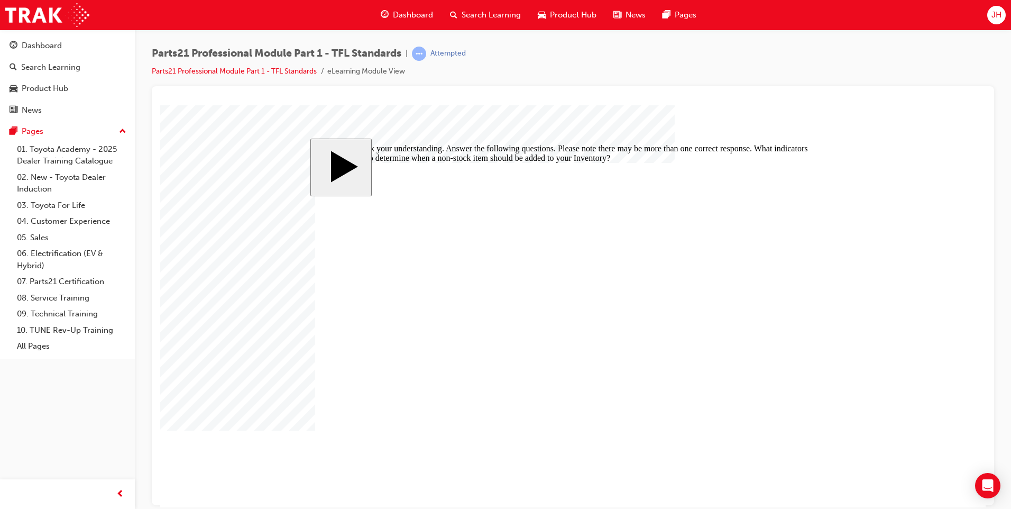
checkbox input "true"
drag, startPoint x: 345, startPoint y: 293, endPoint x: 524, endPoint y: 358, distance: 190.3
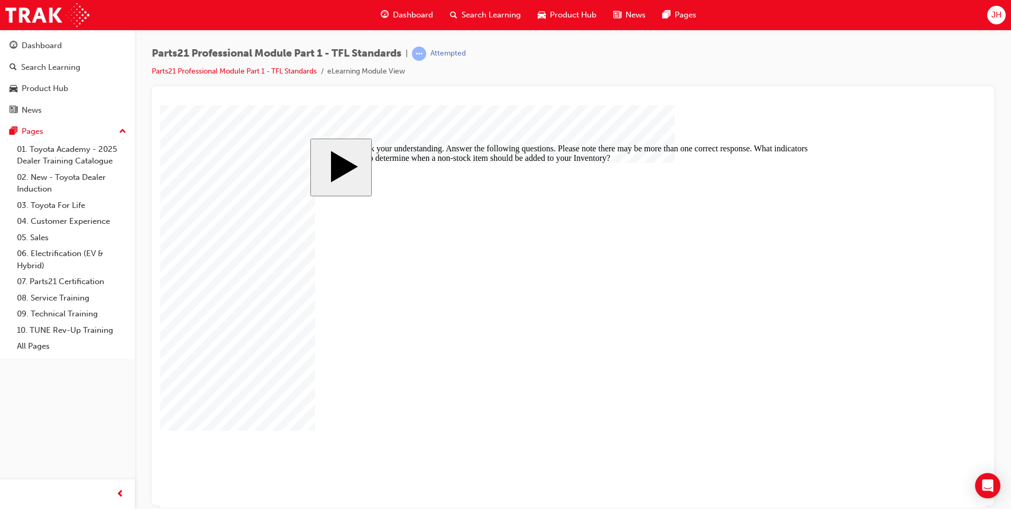
checkbox input "true"
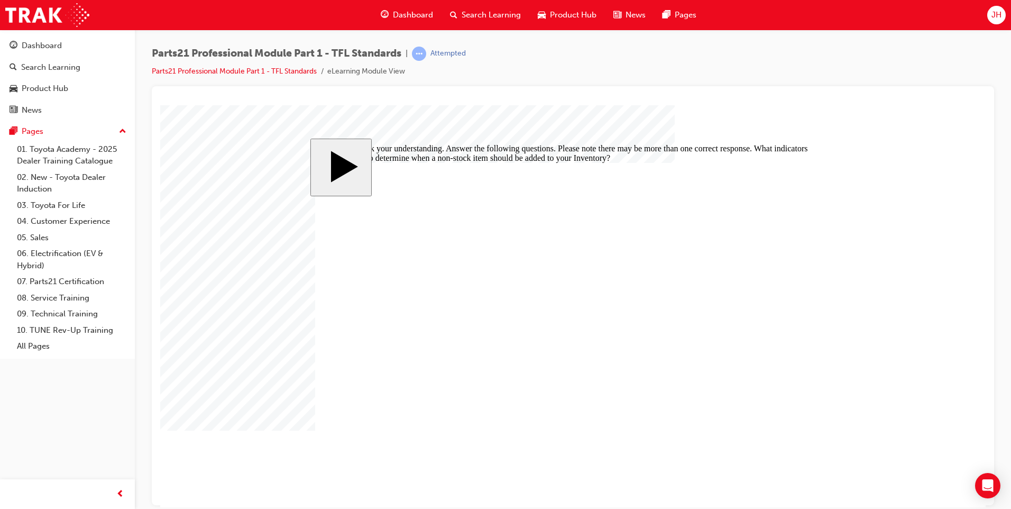
checkbox input "true"
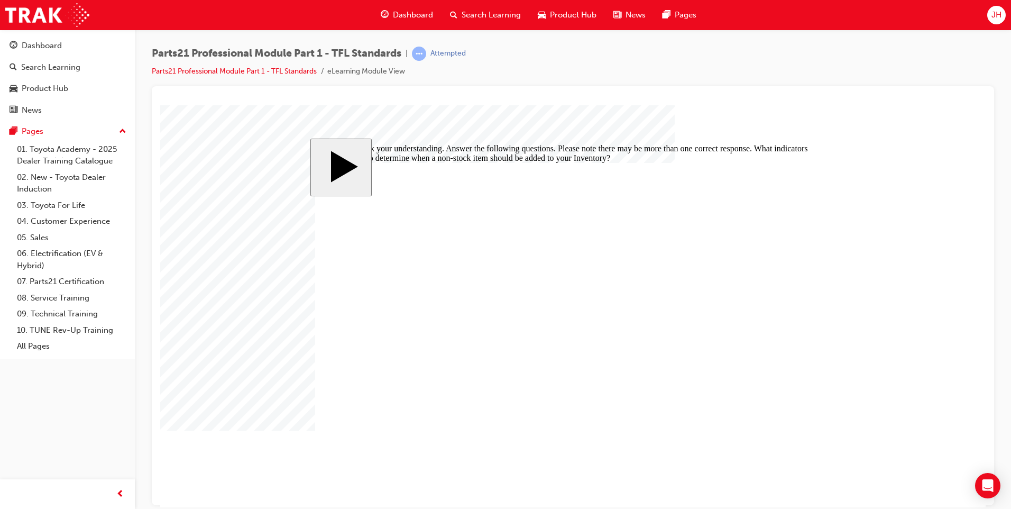
checkbox input "false"
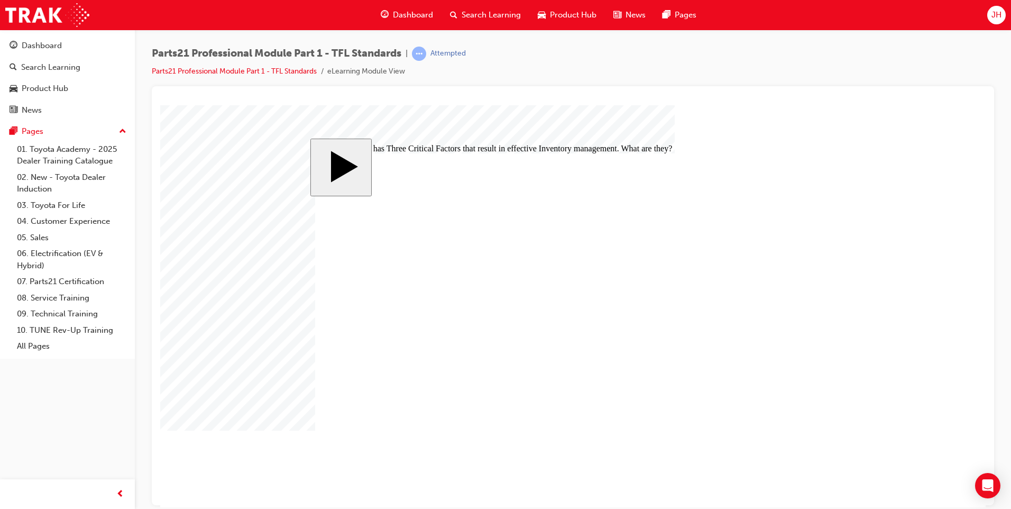
checkbox input "true"
drag, startPoint x: 619, startPoint y: 354, endPoint x: 604, endPoint y: 282, distance: 73.6
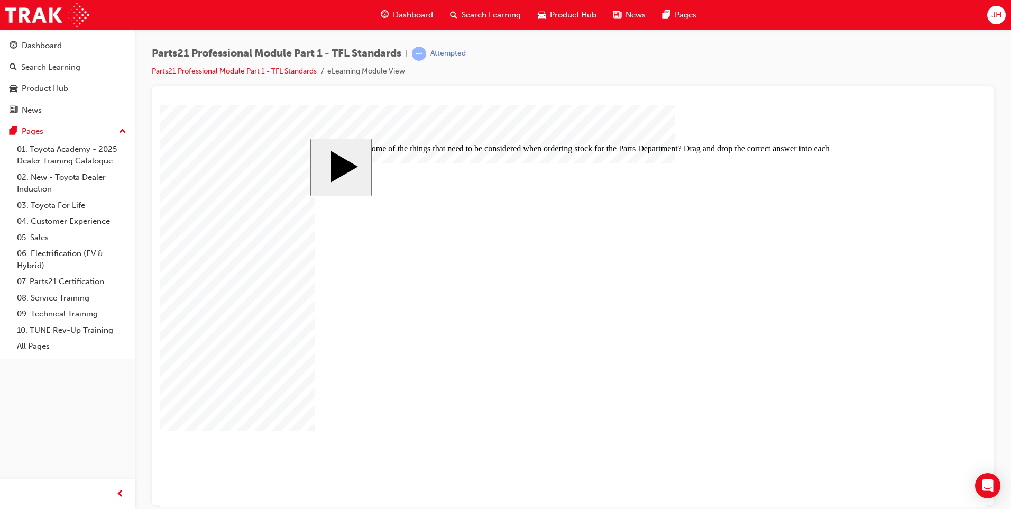
drag, startPoint x: 621, startPoint y: 354, endPoint x: 603, endPoint y: 355, distance: 18.0
drag, startPoint x: 606, startPoint y: 326, endPoint x: 591, endPoint y: 325, distance: 15.4
drag, startPoint x: 616, startPoint y: 353, endPoint x: 621, endPoint y: 314, distance: 39.4
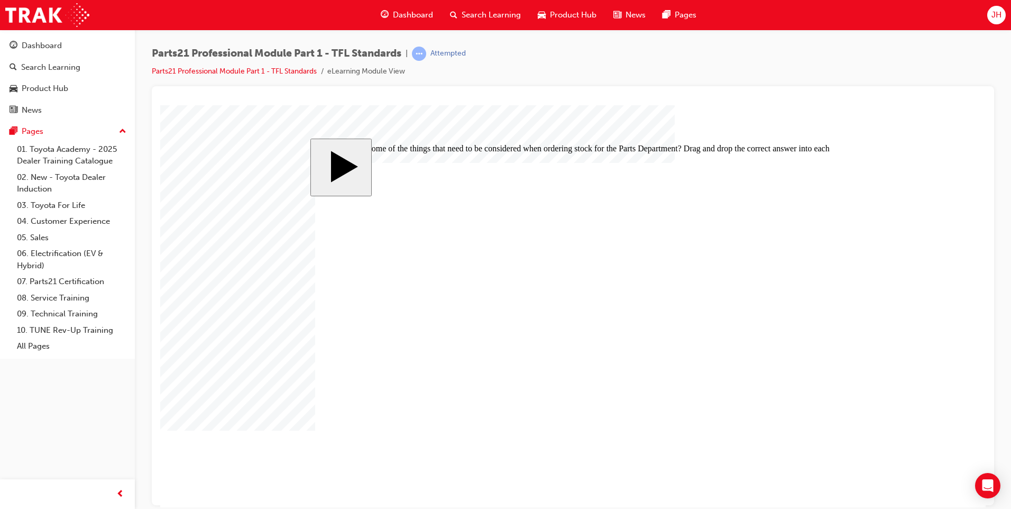
drag, startPoint x: 618, startPoint y: 355, endPoint x: 591, endPoint y: 355, distance: 27.0
drag, startPoint x: 598, startPoint y: 295, endPoint x: 595, endPoint y: 338, distance: 43.5
drag, startPoint x: 593, startPoint y: 370, endPoint x: 597, endPoint y: 285, distance: 84.7
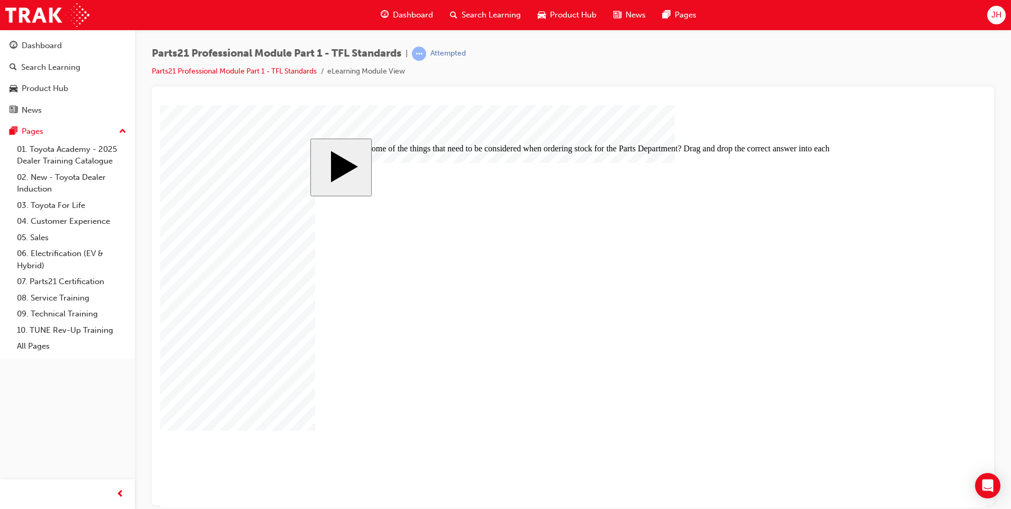
drag, startPoint x: 608, startPoint y: 357, endPoint x: 589, endPoint y: 355, distance: 19.1
drag, startPoint x: 610, startPoint y: 323, endPoint x: 602, endPoint y: 358, distance: 36.2
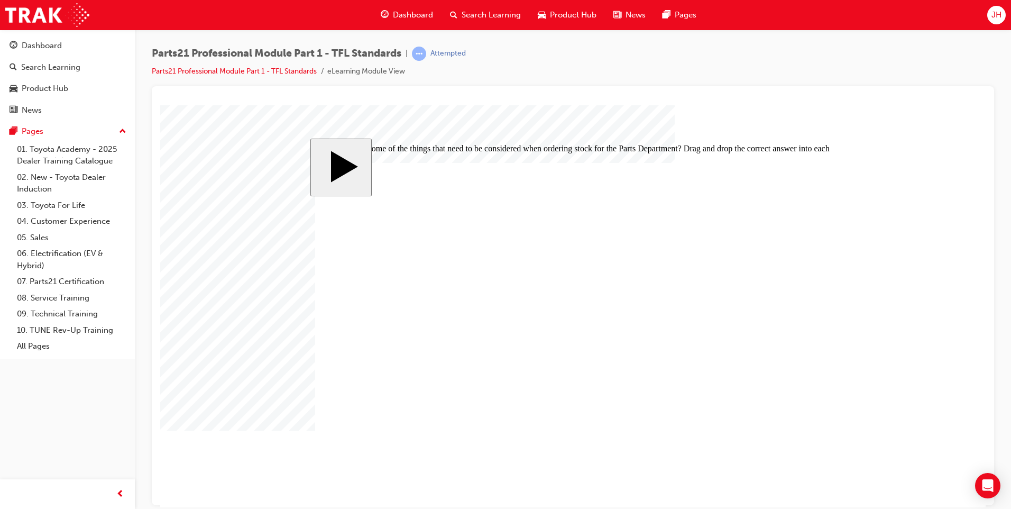
drag, startPoint x: 605, startPoint y: 327, endPoint x: 586, endPoint y: 331, distance: 19.8
drag, startPoint x: 607, startPoint y: 332, endPoint x: 606, endPoint y: 290, distance: 41.8
drag, startPoint x: 601, startPoint y: 324, endPoint x: 590, endPoint y: 323, distance: 11.7
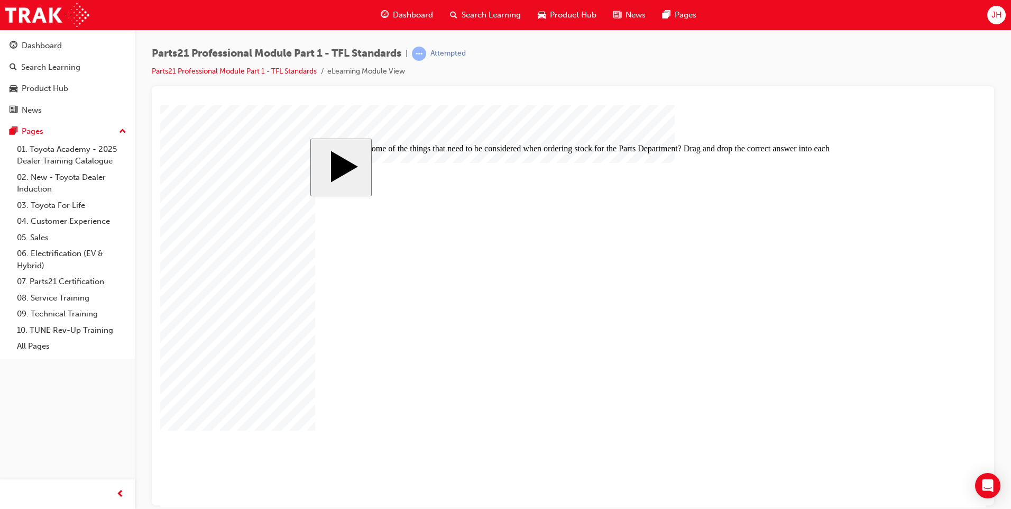
drag, startPoint x: 635, startPoint y: 297, endPoint x: 610, endPoint y: 264, distance: 41.9
drag, startPoint x: 639, startPoint y: 297, endPoint x: 623, endPoint y: 296, distance: 17.0
drag, startPoint x: 632, startPoint y: 320, endPoint x: 617, endPoint y: 321, distance: 14.8
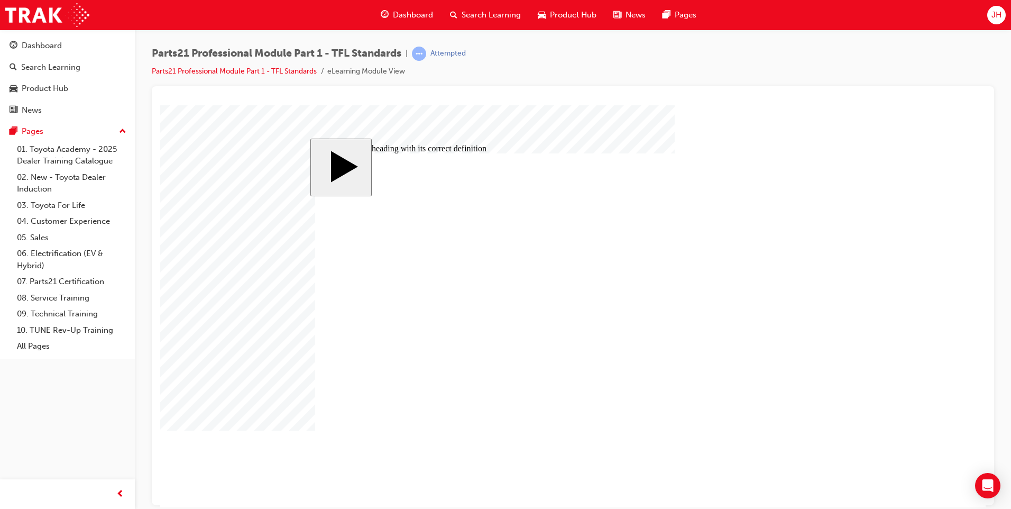
drag, startPoint x: 630, startPoint y: 330, endPoint x: 619, endPoint y: 251, distance: 79.6
drag, startPoint x: 630, startPoint y: 326, endPoint x: 608, endPoint y: 325, distance: 22.2
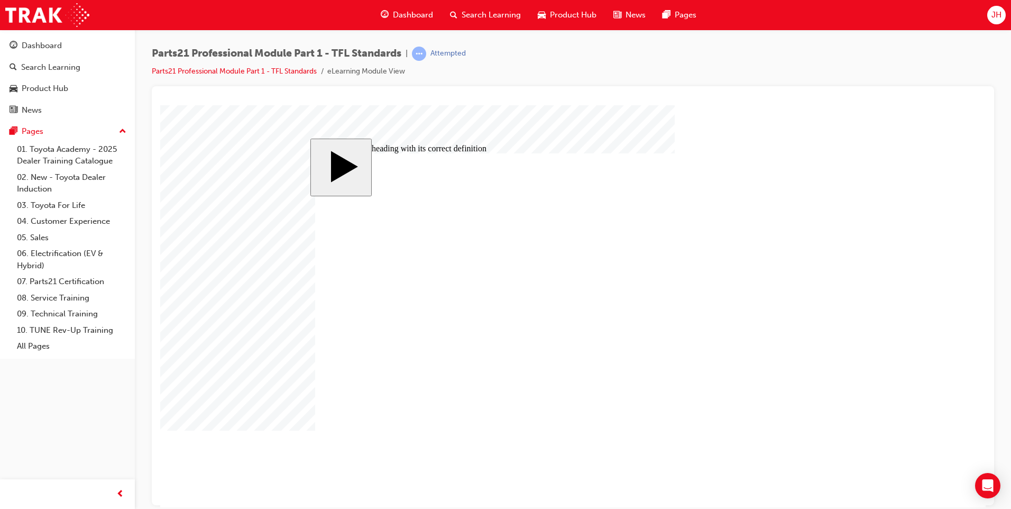
drag, startPoint x: 637, startPoint y: 291, endPoint x: 633, endPoint y: 257, distance: 34.6
drag, startPoint x: 633, startPoint y: 292, endPoint x: 614, endPoint y: 292, distance: 19.0
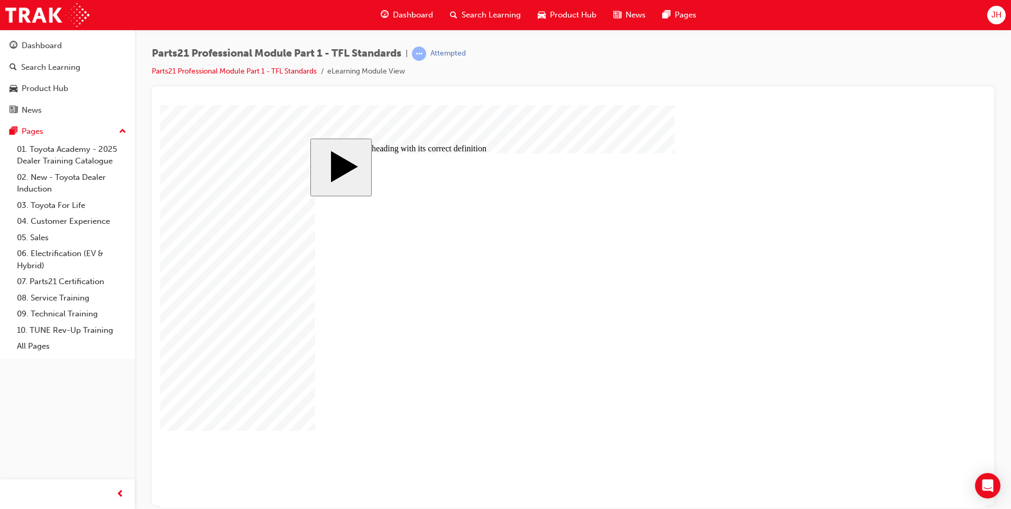
drag, startPoint x: 607, startPoint y: 297, endPoint x: 605, endPoint y: 331, distance: 34.4
drag, startPoint x: 613, startPoint y: 298, endPoint x: 595, endPoint y: 298, distance: 18.0
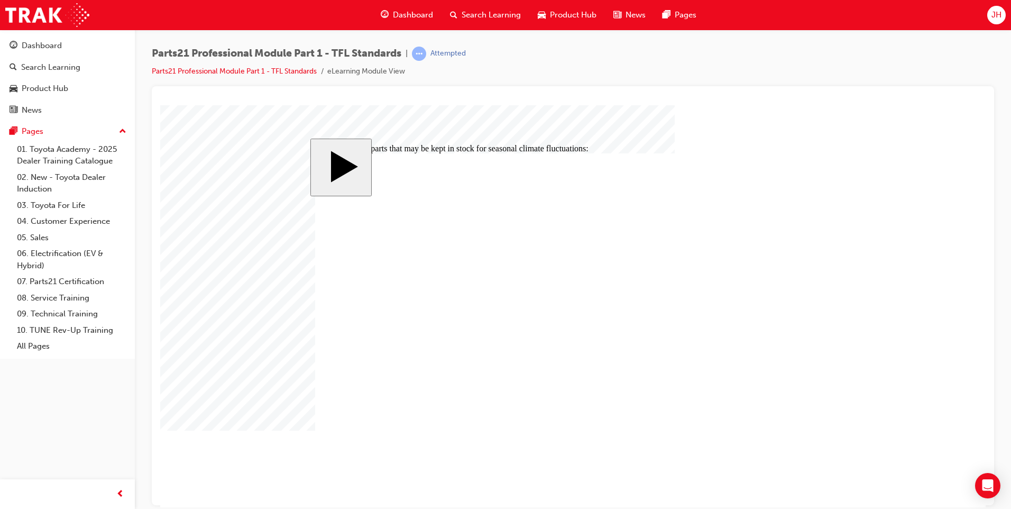
checkbox input "true"
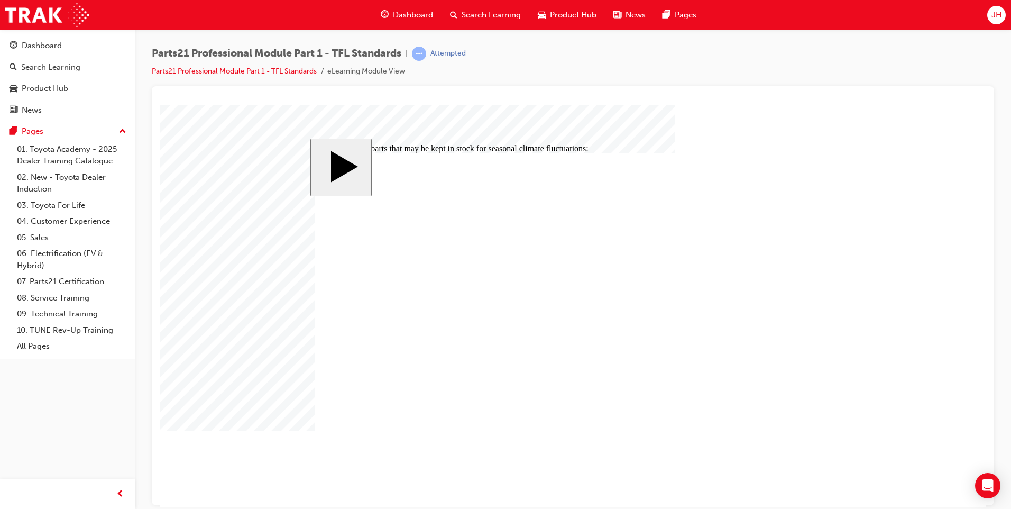
checkbox input "false"
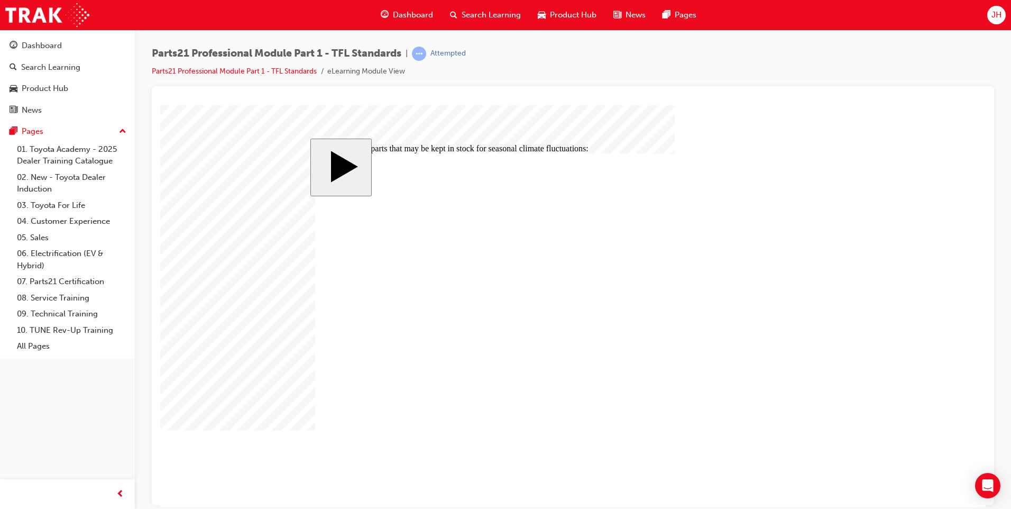
checkbox input "true"
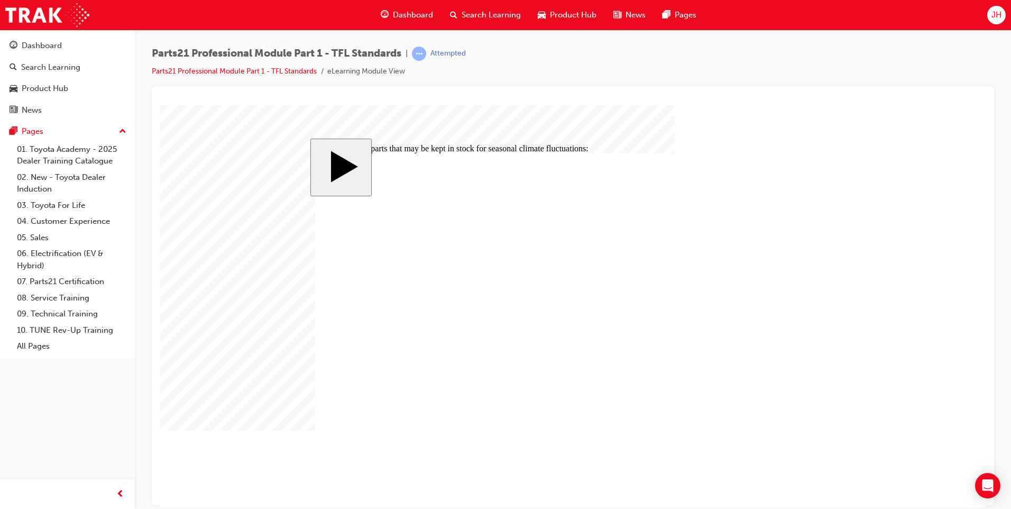
checkbox input "true"
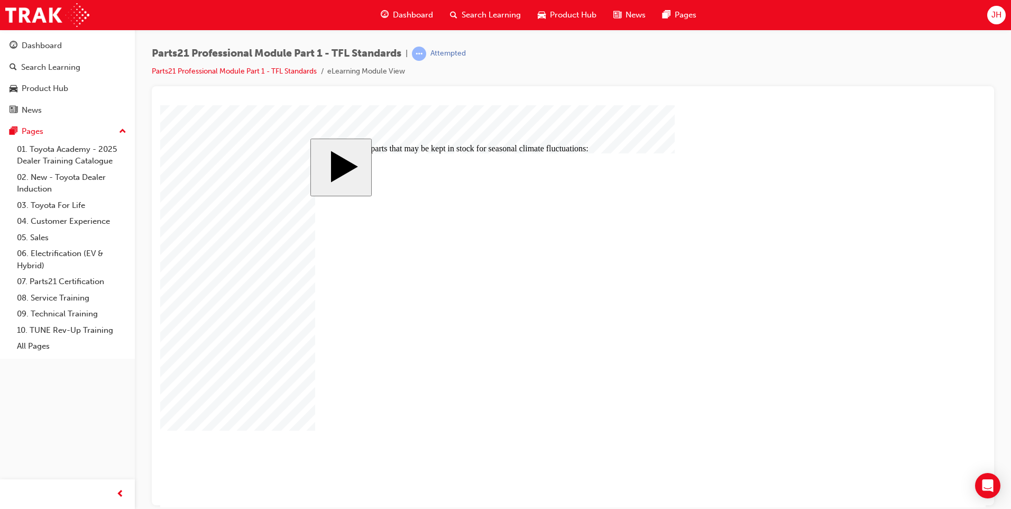
checkbox input "false"
drag, startPoint x: 346, startPoint y: 345, endPoint x: 358, endPoint y: 360, distance: 19.2
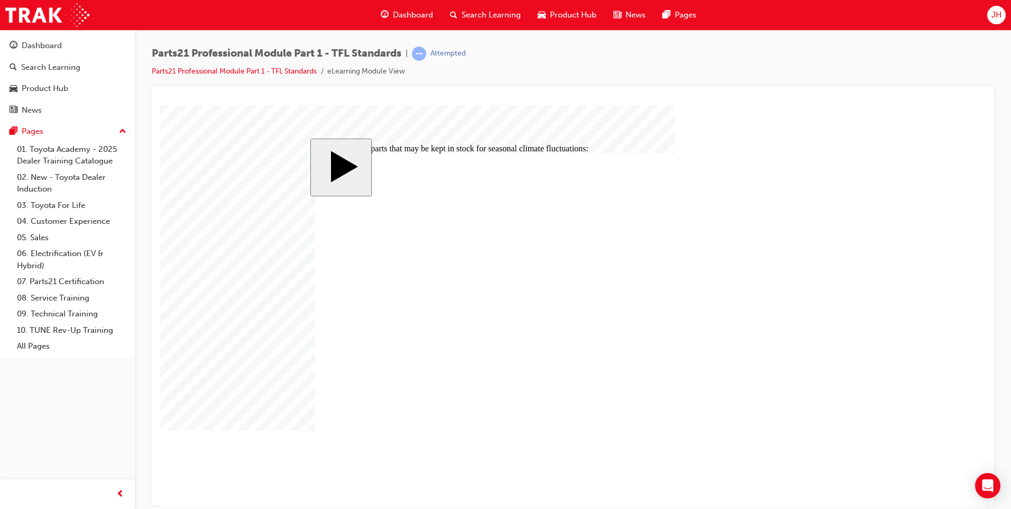
checkbox input "true"
checkbox input "false"
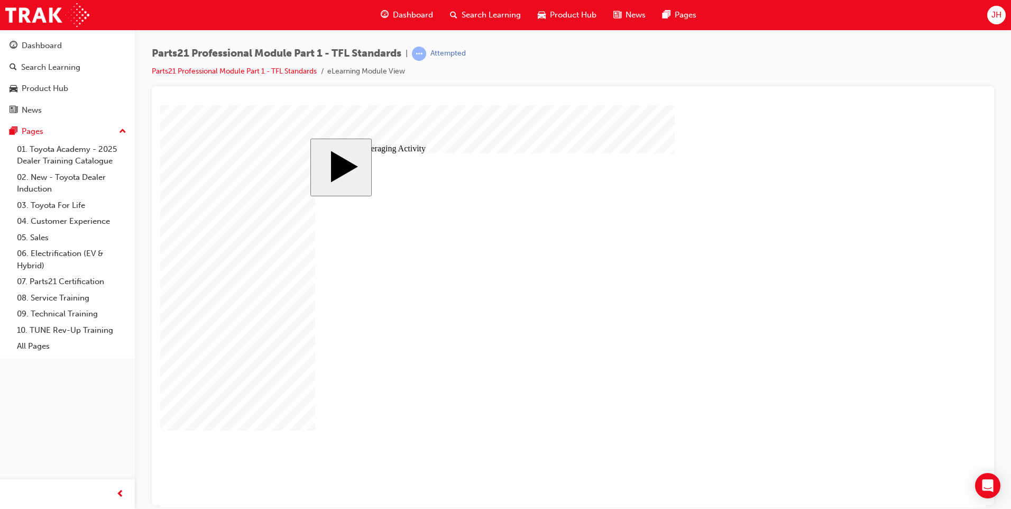
type input "3"
type input "30"
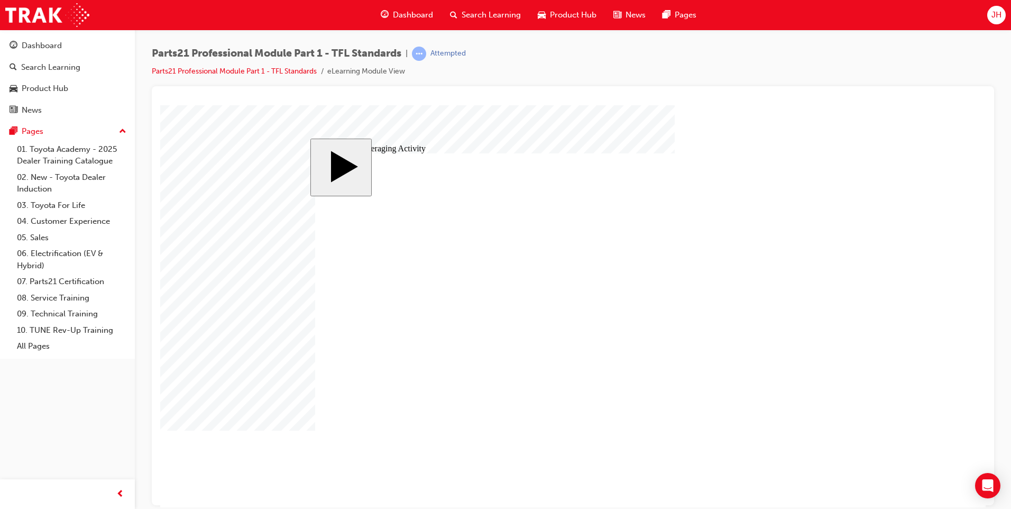
type input "3"
type input "30"
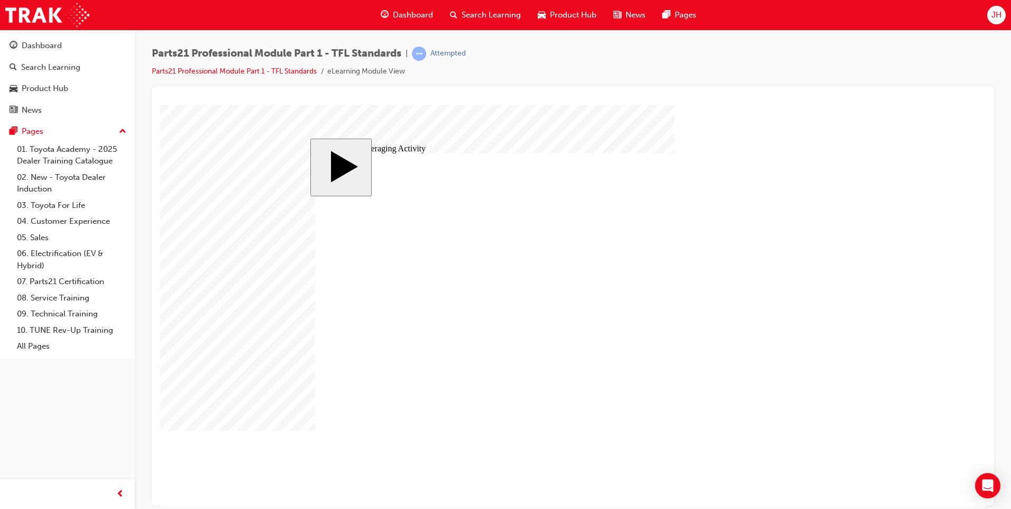
type input "30"
type input "6"
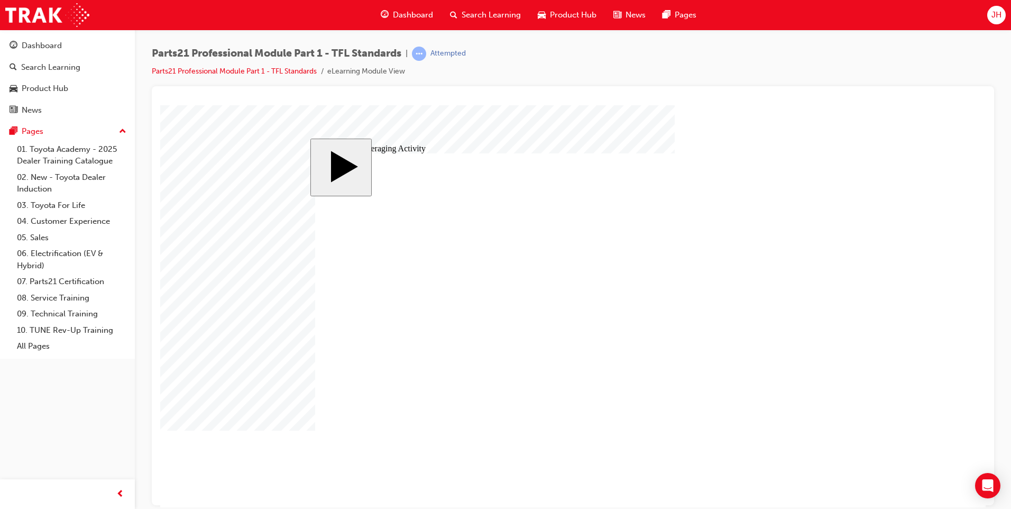
type input "30"
type input "6"
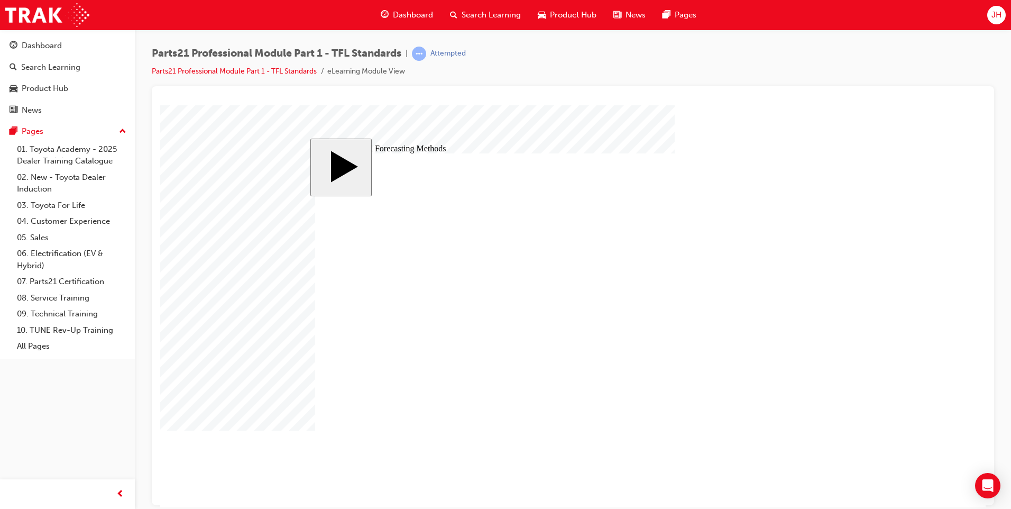
drag, startPoint x: 614, startPoint y: 399, endPoint x: 598, endPoint y: 400, distance: 15.4
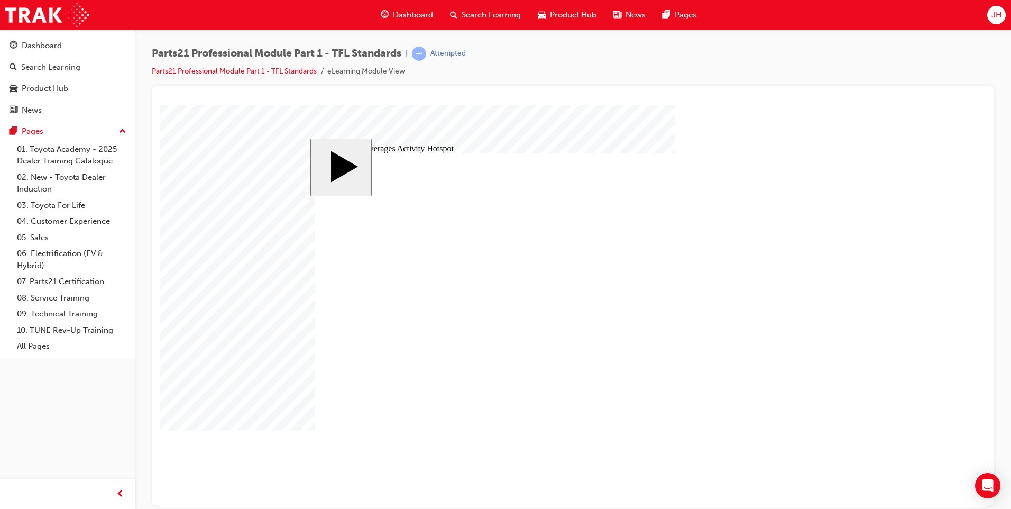
drag, startPoint x: 499, startPoint y: 353, endPoint x: 509, endPoint y: 353, distance: 9.5
drag, startPoint x: 532, startPoint y: 351, endPoint x: 558, endPoint y: 351, distance: 25.4
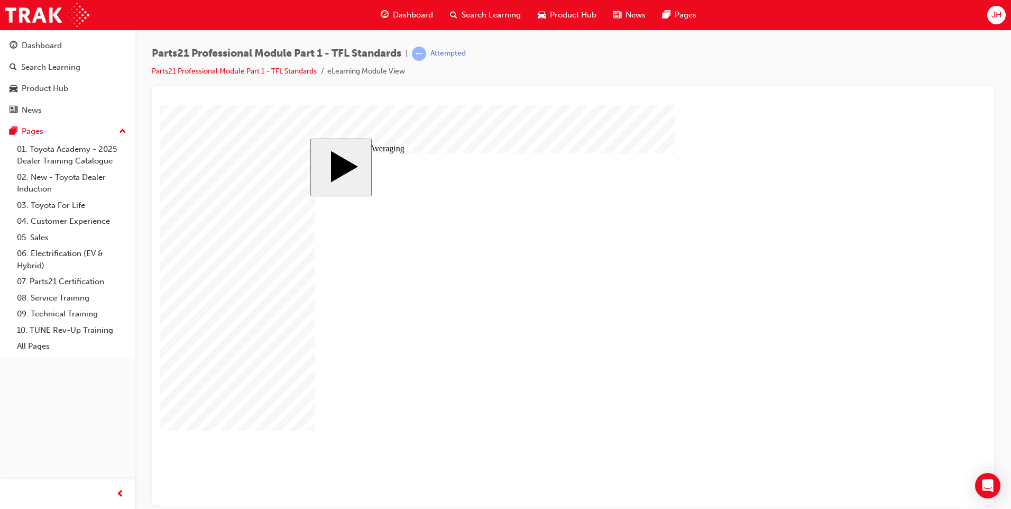
drag, startPoint x: 761, startPoint y: 264, endPoint x: 462, endPoint y: 348, distance: 310.7
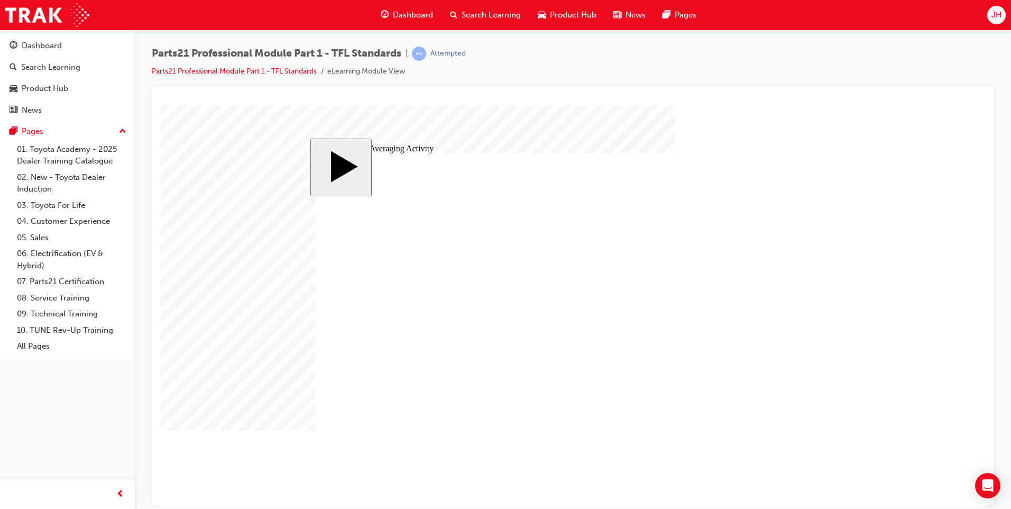
drag, startPoint x: 756, startPoint y: 285, endPoint x: 617, endPoint y: 349, distance: 152.9
drag, startPoint x: 755, startPoint y: 316, endPoint x: 780, endPoint y: 348, distance: 39.9
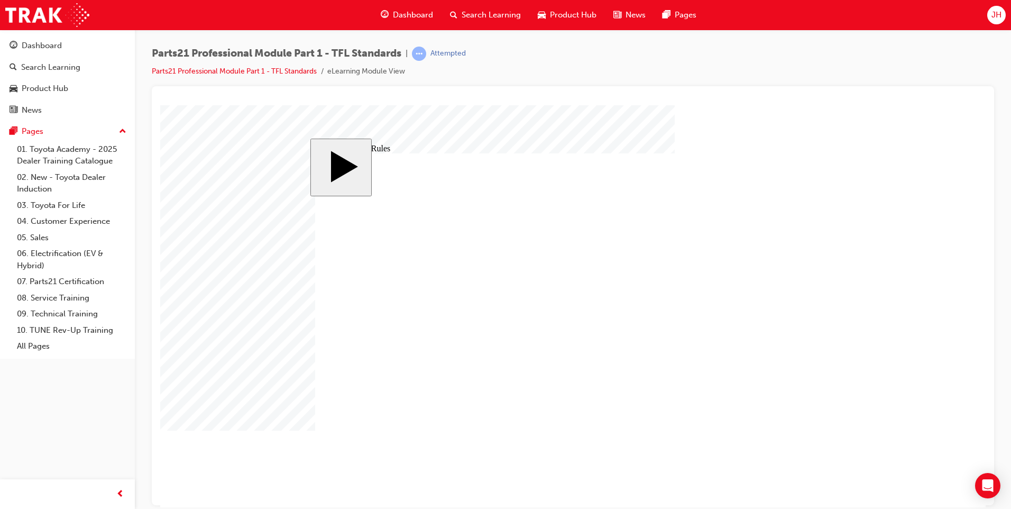
type input "8"
type input "83"
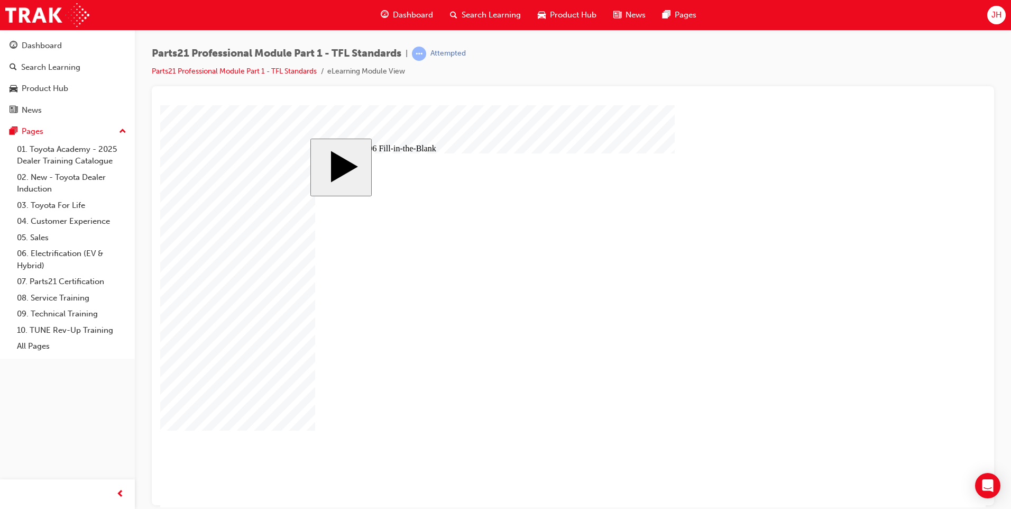
type input "83"
type input "8"
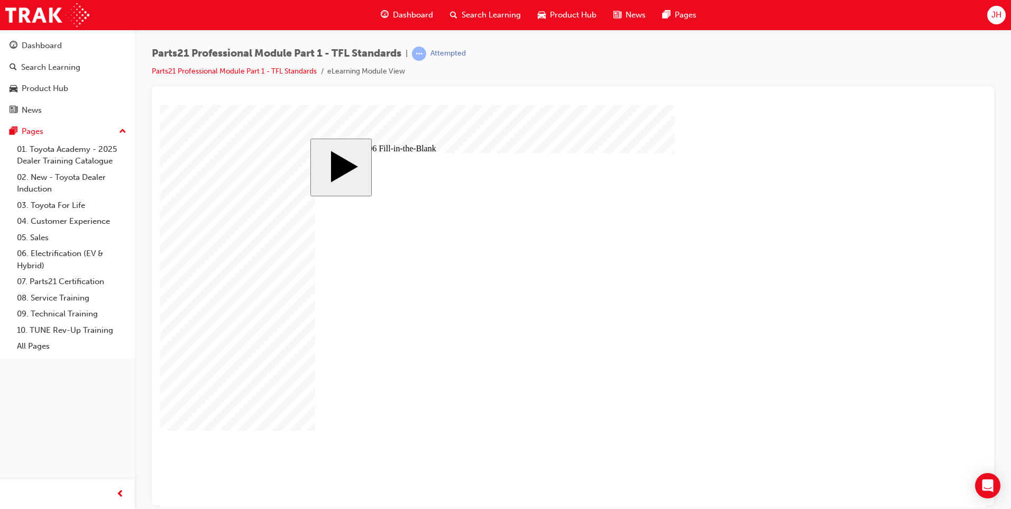
type input "83"
type input "6"
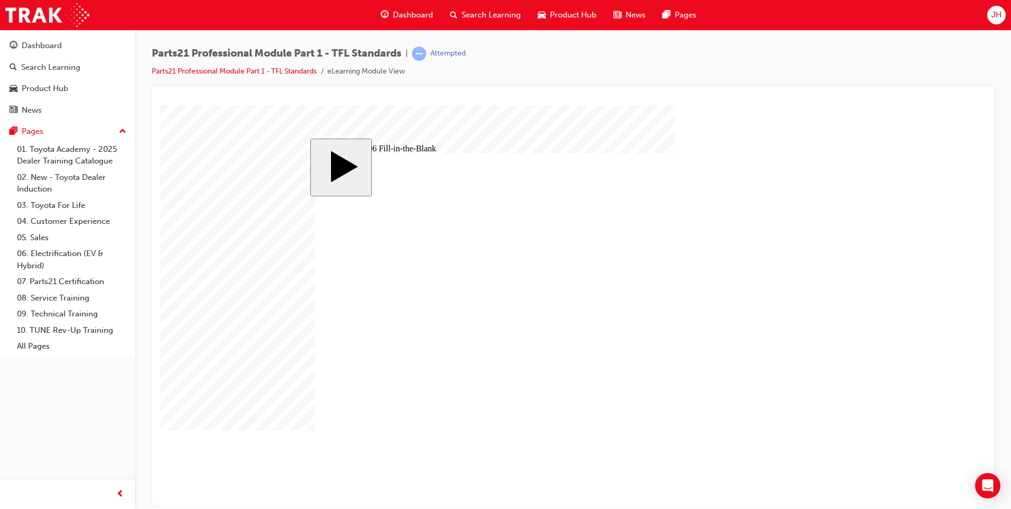
type input "6"
type input "1"
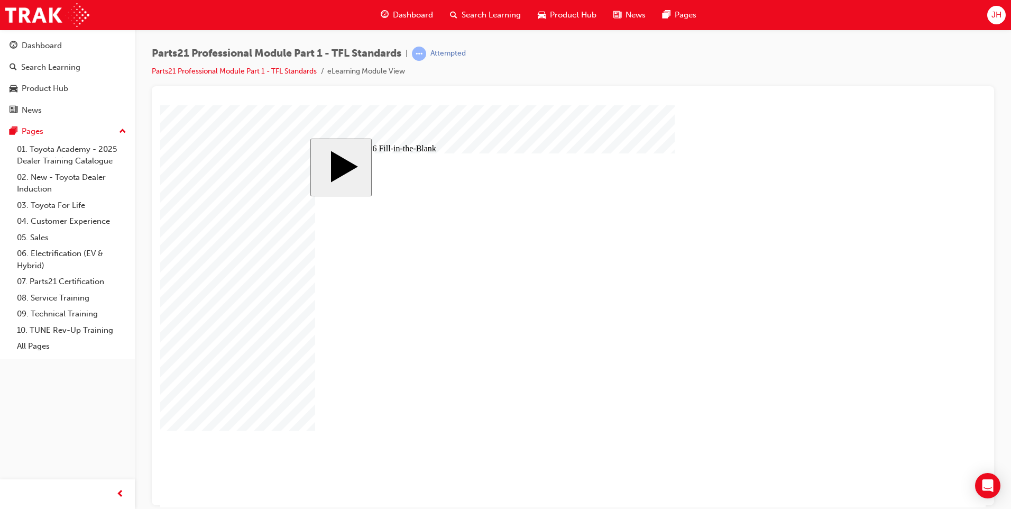
type input "14"
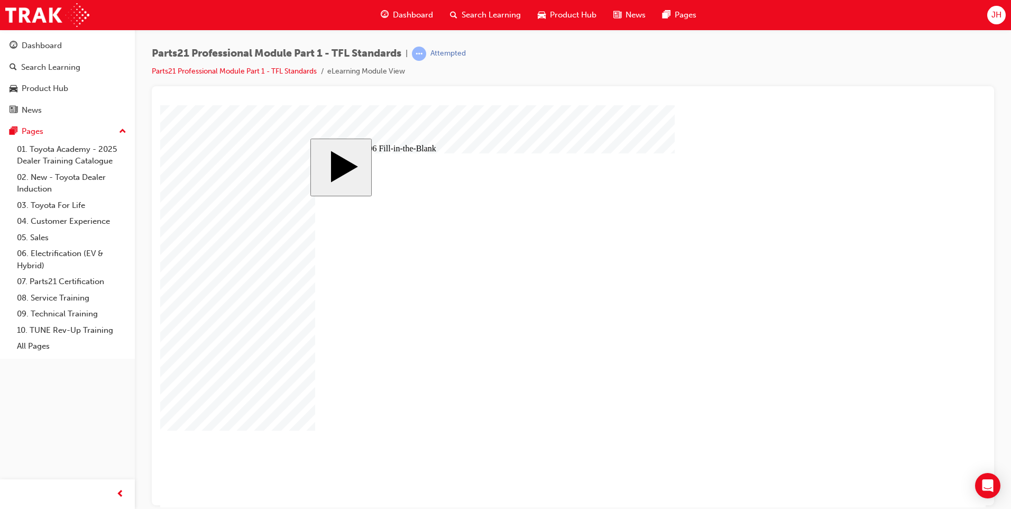
type input "9"
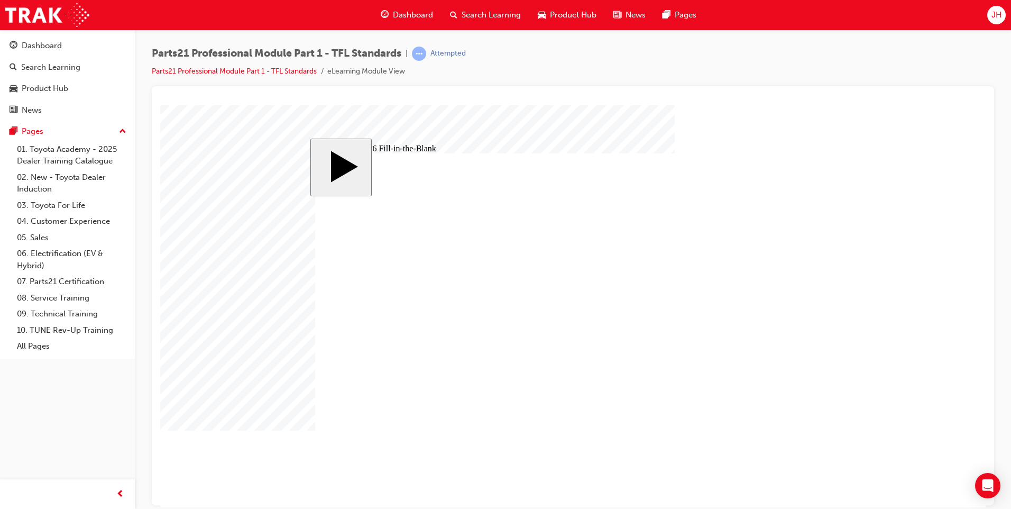
type input "1"
type input "17"
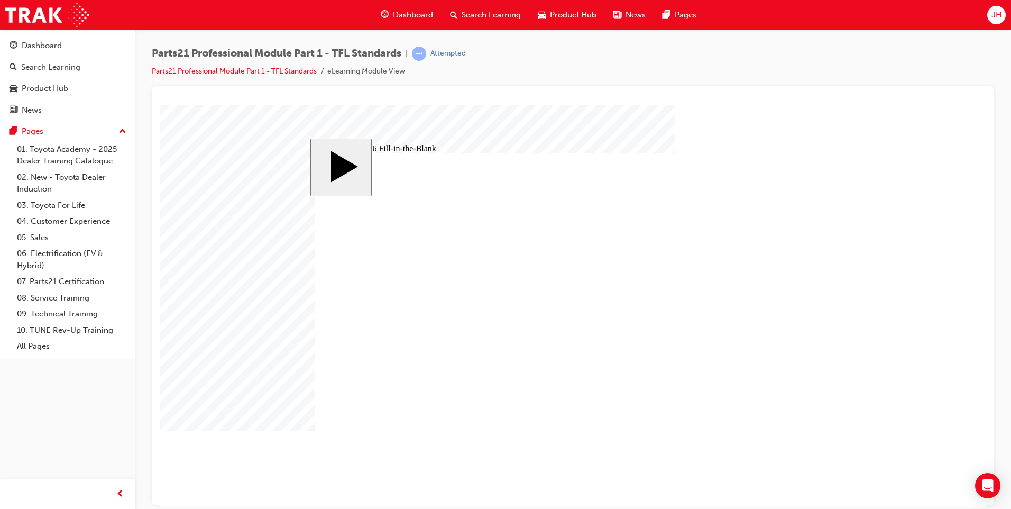
type input "1"
type input "18"
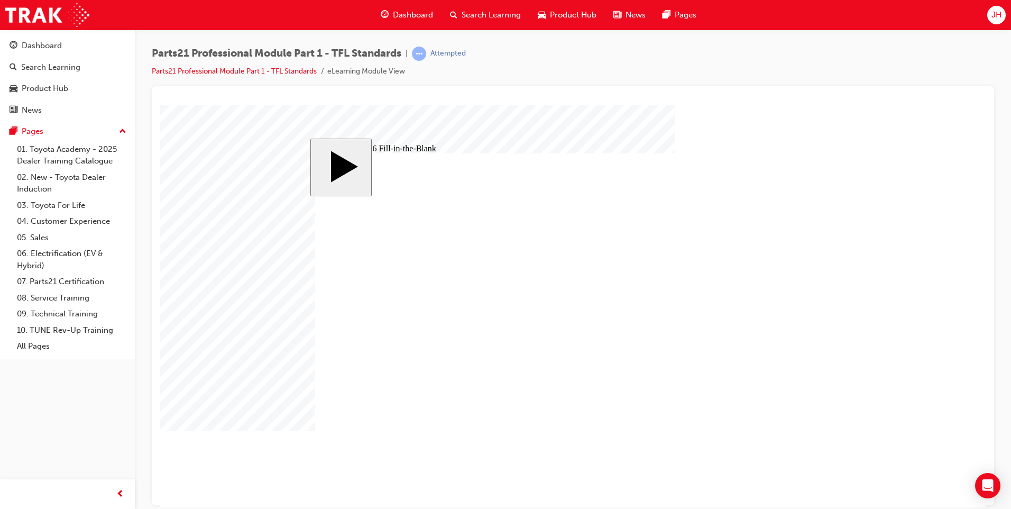
type input "18"
drag, startPoint x: 491, startPoint y: 356, endPoint x: 513, endPoint y: 350, distance: 23.0
type input "1"
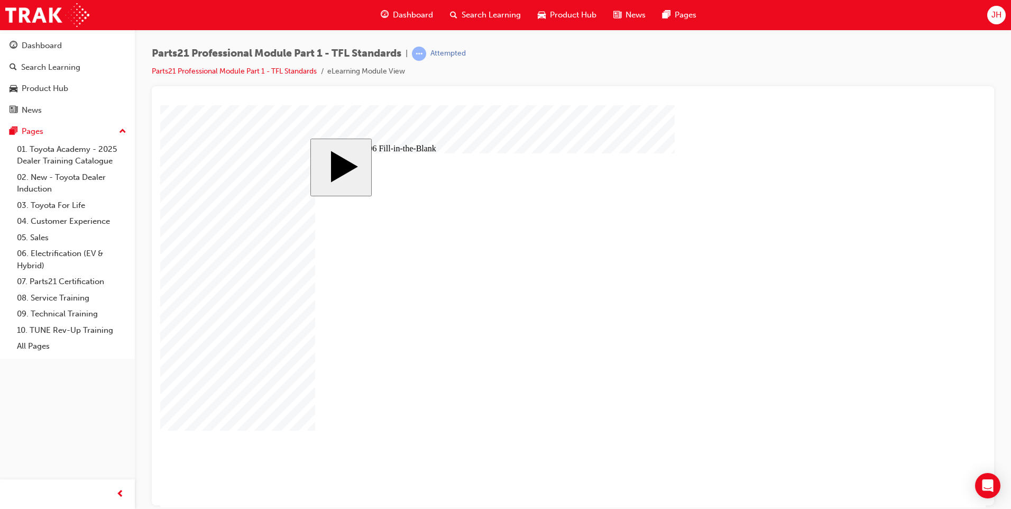
type input "14"
type input "1"
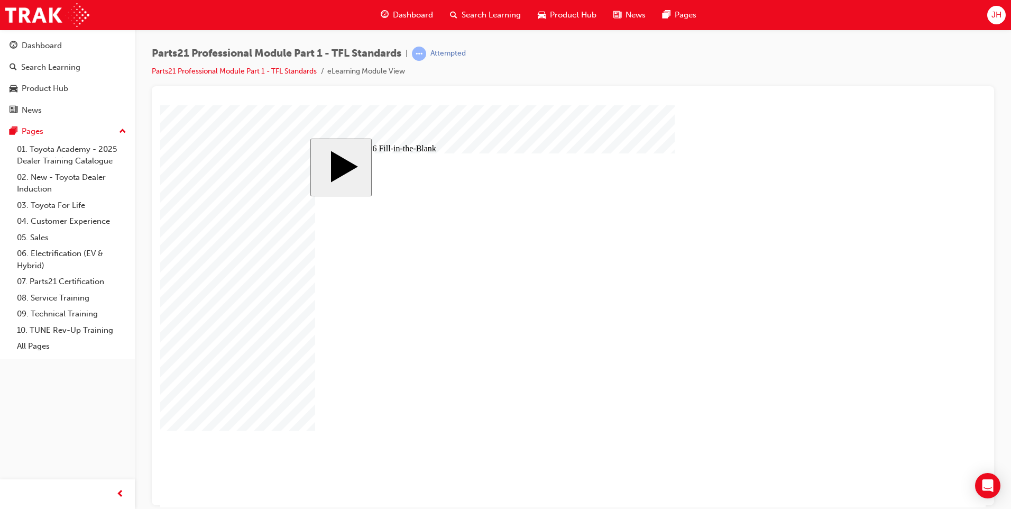
type input "1"
type input "12"
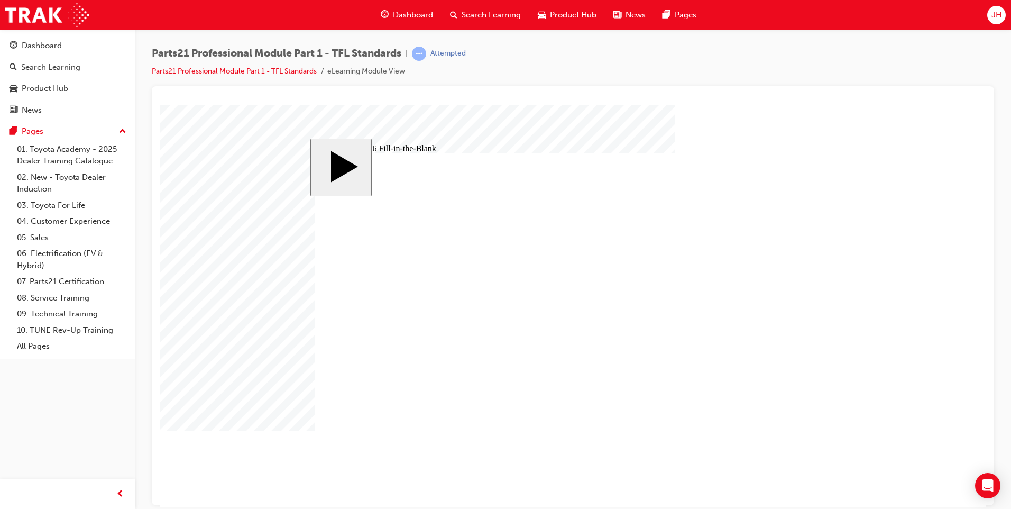
type input "1"
type input "13"
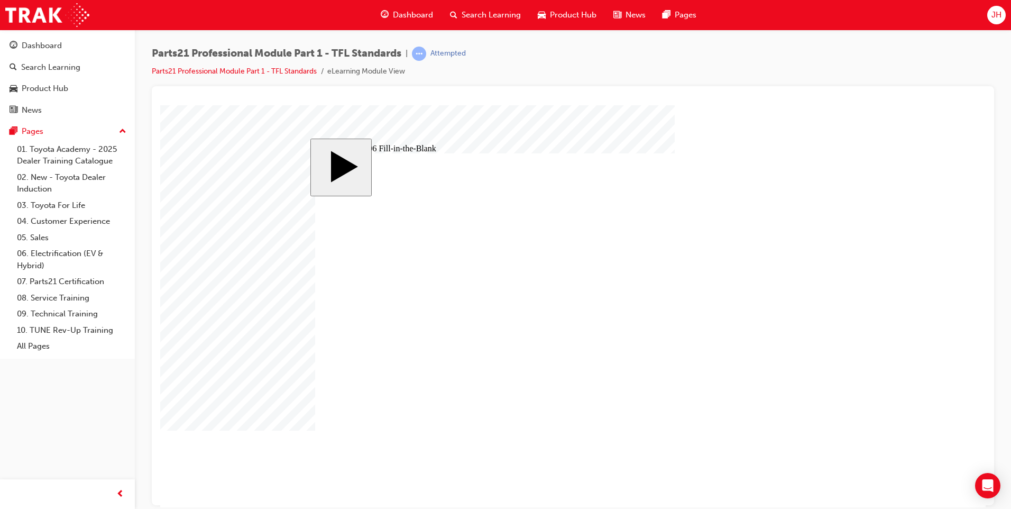
type input "9"
type input "17"
type input "18"
type input "14"
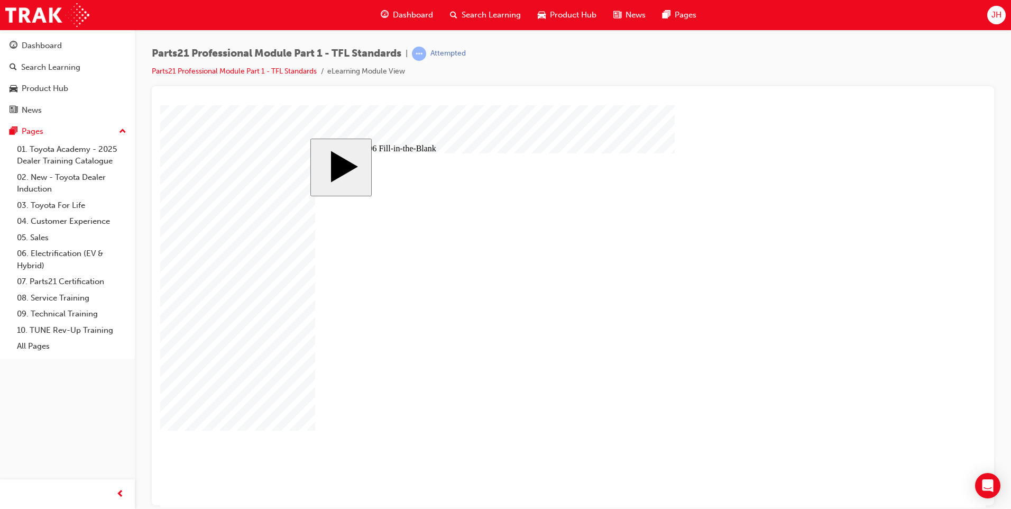
type input "12"
type input "13"
type input "83"
type input "6"
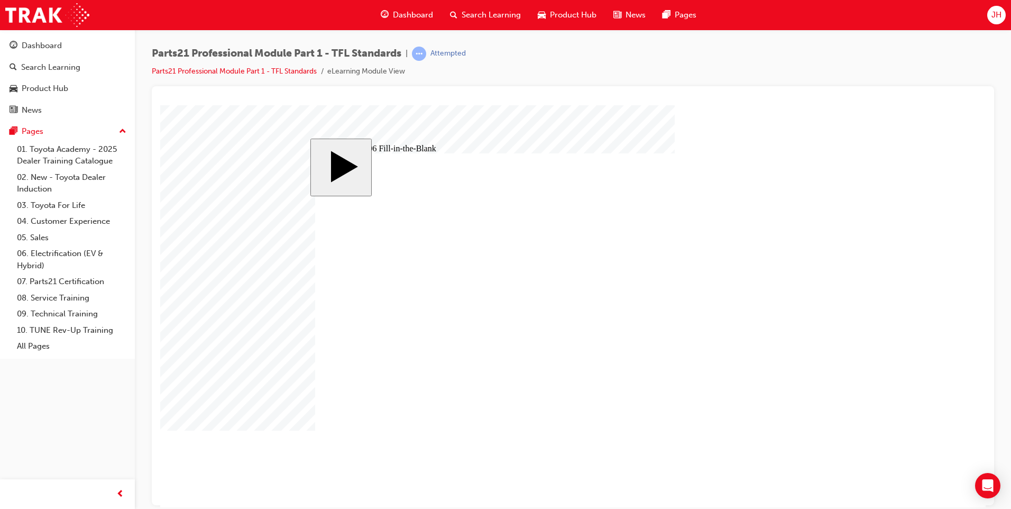
type input "14"
type input "9"
type input "17"
type input "18"
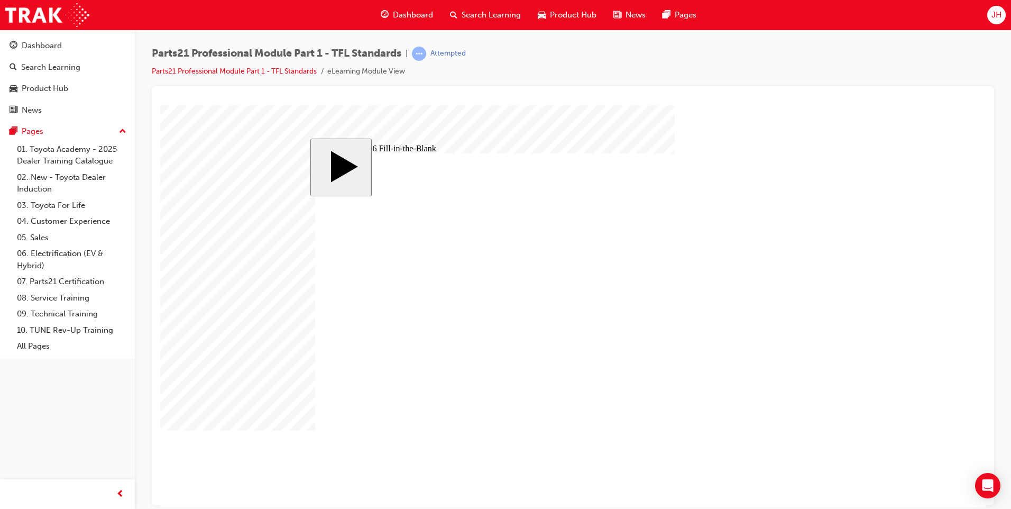
type input "14"
type input "12"
type input "13"
type input "83"
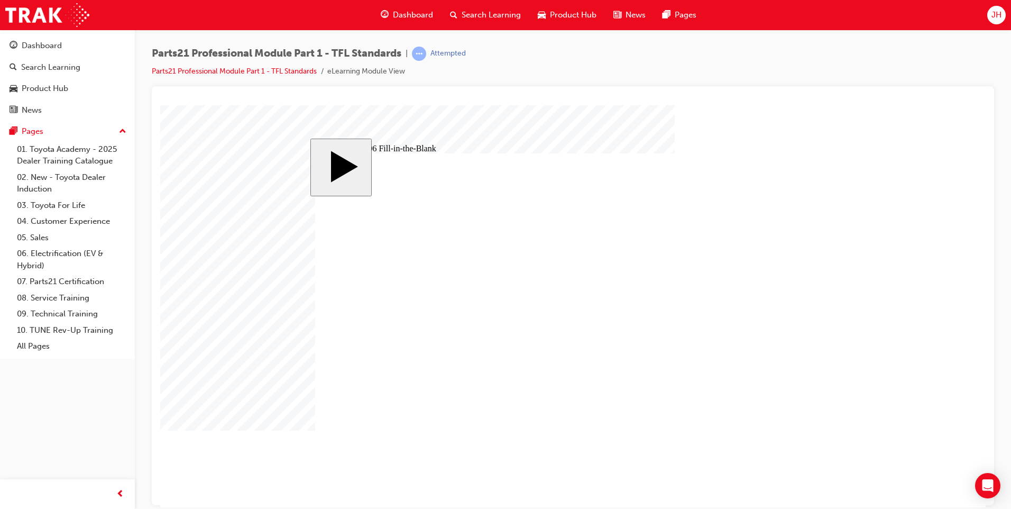
type input "6"
type input "1"
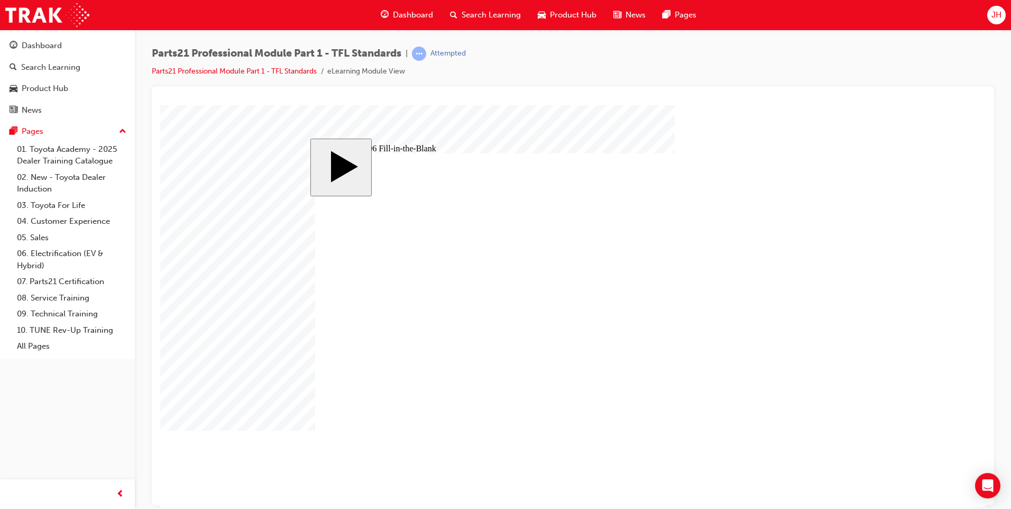
type input "1"
type input "13"
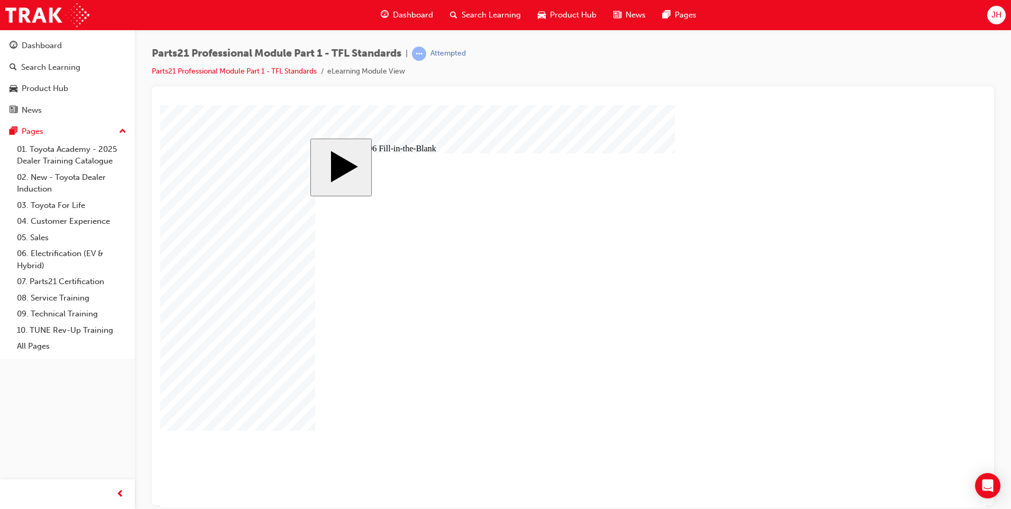
type input "9"
type input "17"
type input "18"
type input "14"
type input "12"
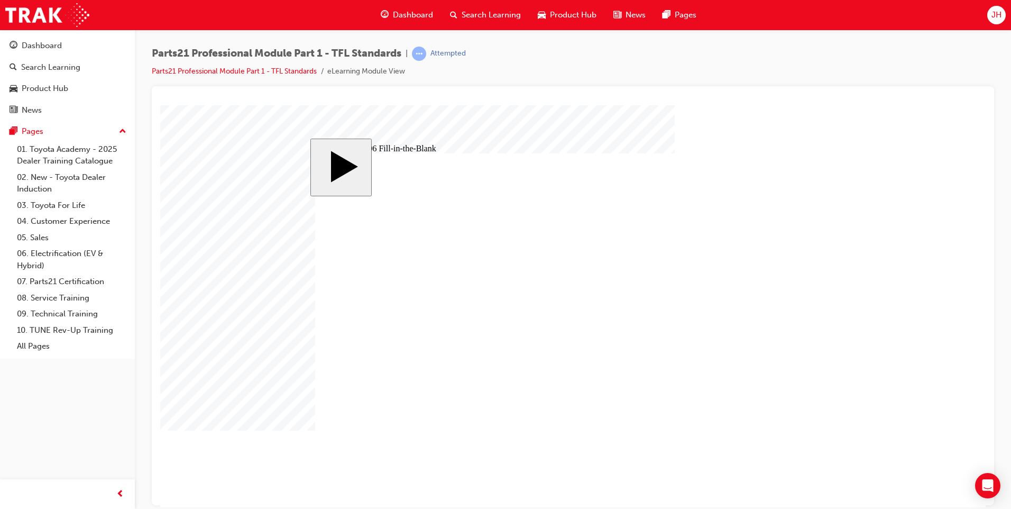
type input "13"
type input "83"
type input "6"
type input "13"
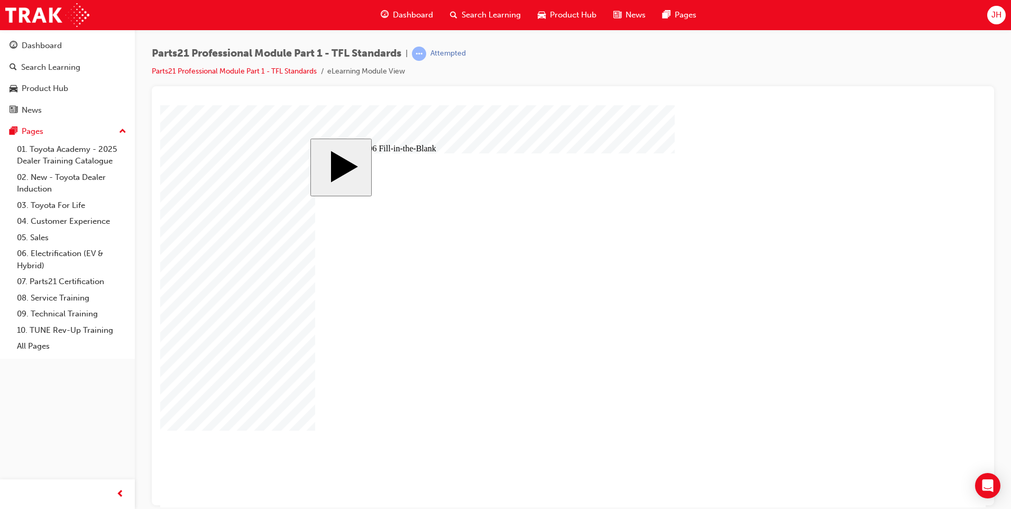
type input "9"
type input "17"
type input "18"
type input "14"
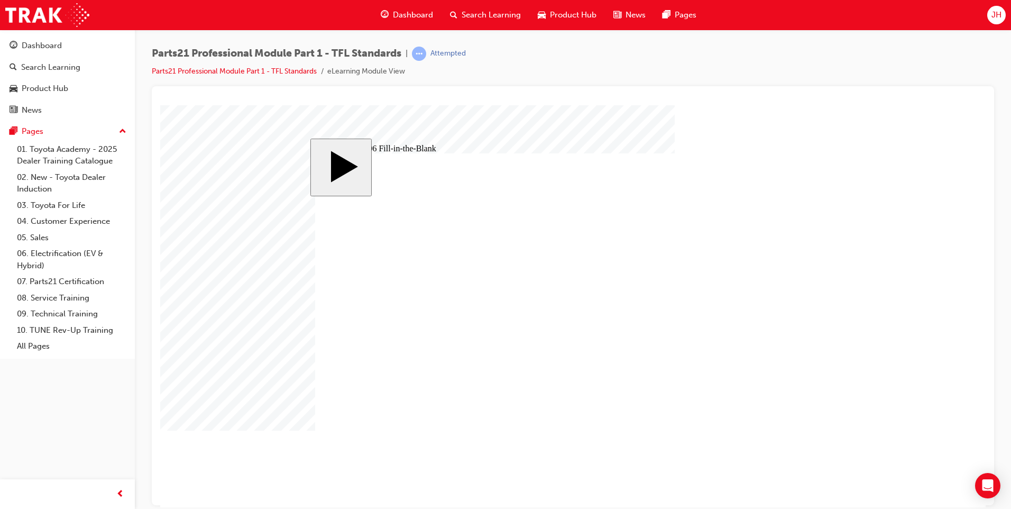
type input "12"
type input "13"
type input "83"
type input "6"
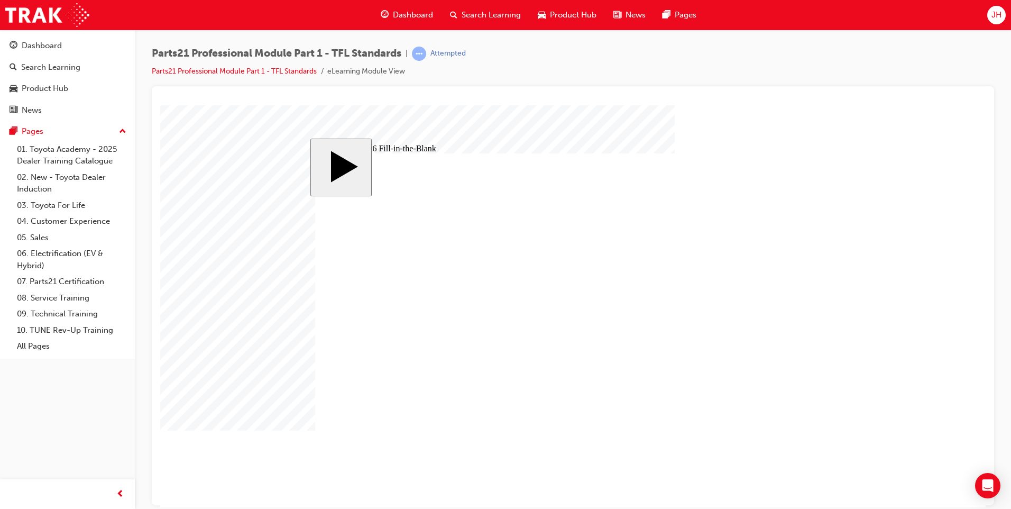
type input "1"
type input "16"
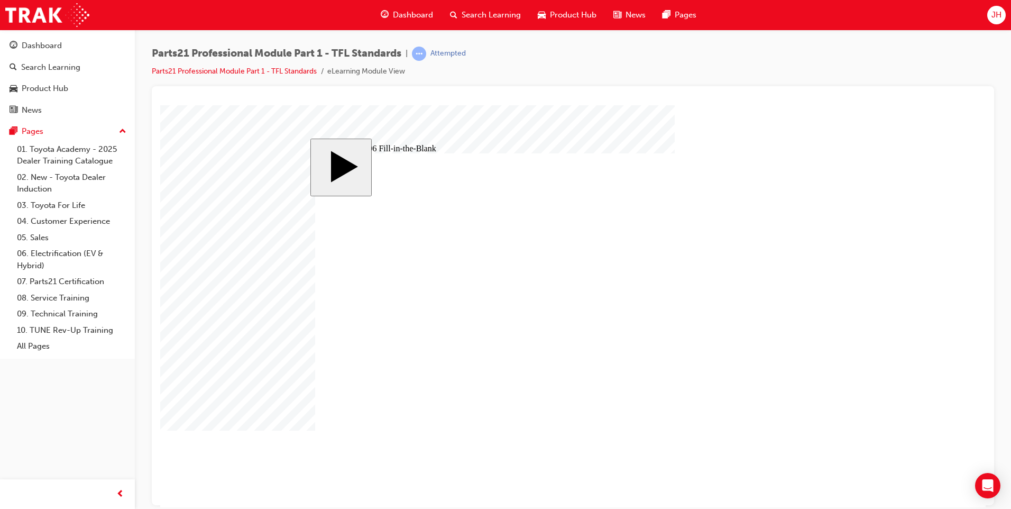
type input "16"
type input "9"
type input "17"
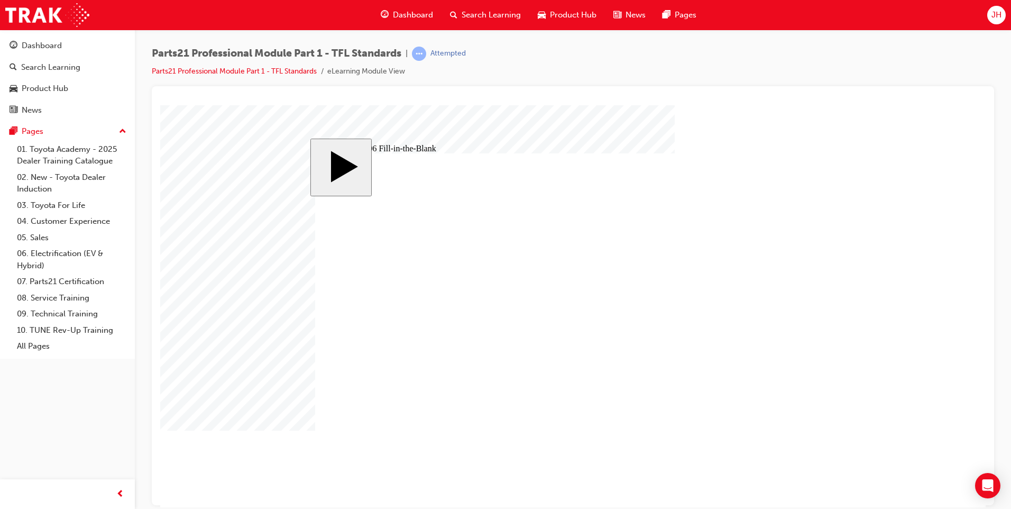
type input "18"
type input "14"
type input "12"
type input "13"
type input "83"
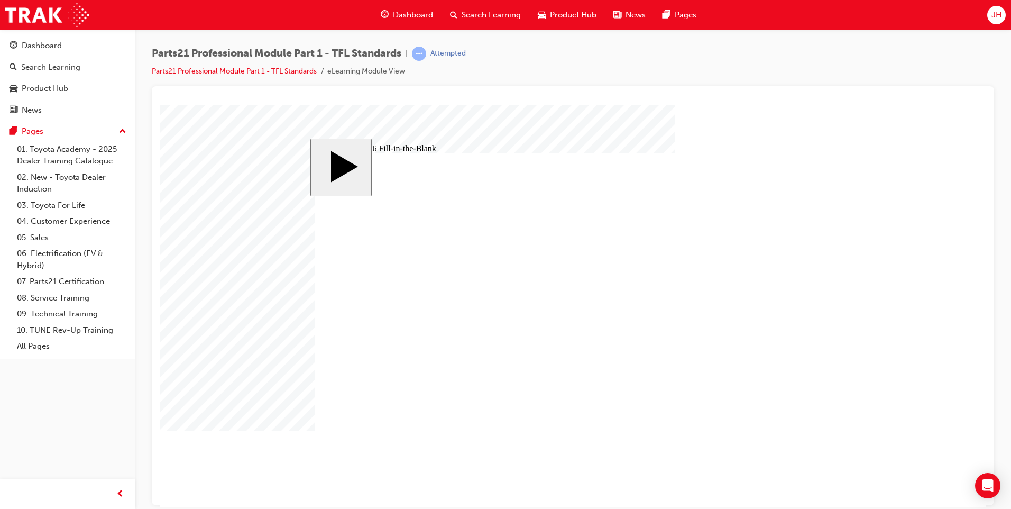
type input "83"
type input "6"
type input "16"
type input "9"
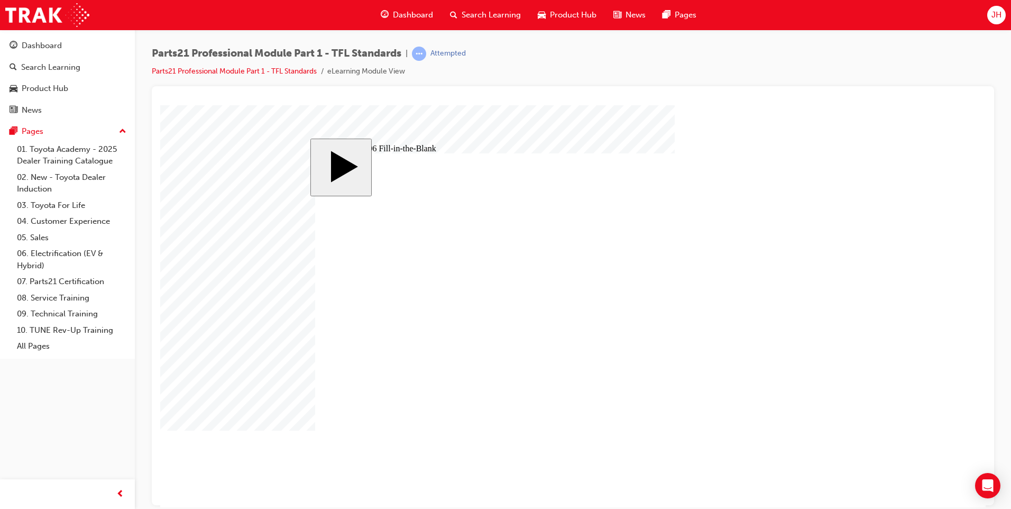
type input "17"
type input "18"
type input "14"
type input "12"
type input "13"
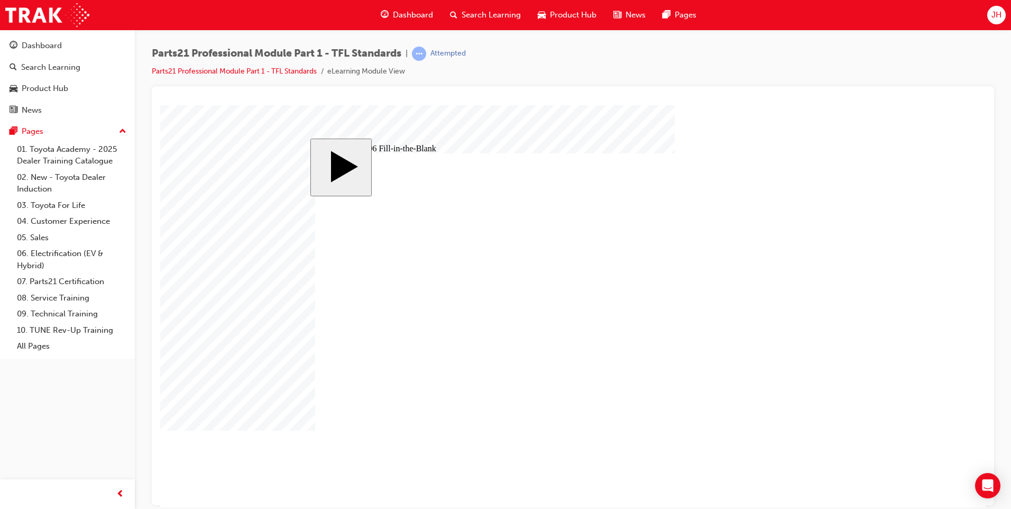
type input "83"
type input "6"
type input "1"
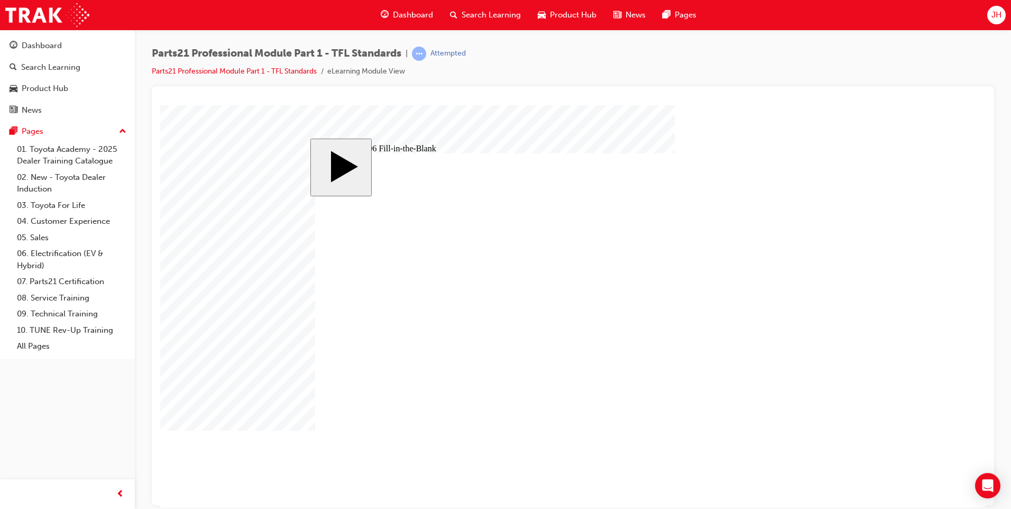
type input "15"
type input "9"
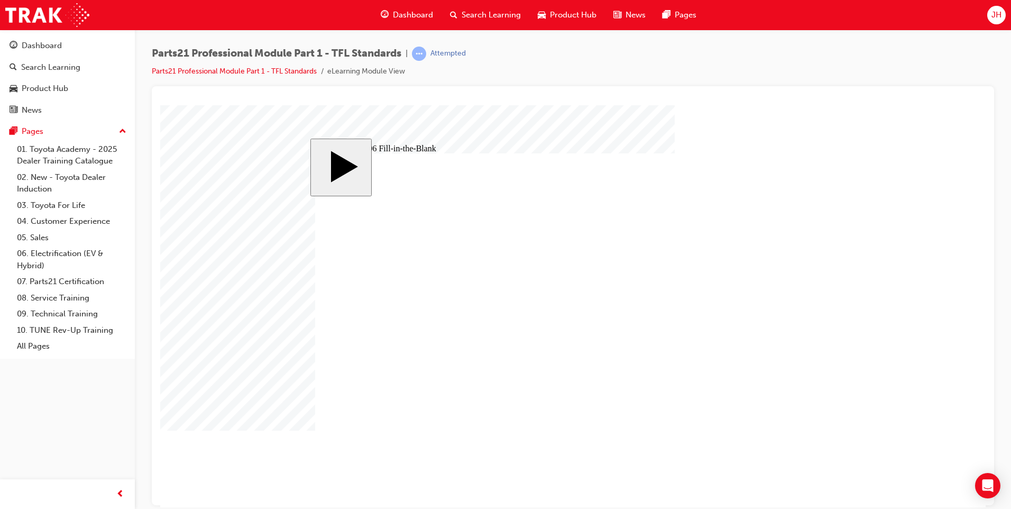
type input "17"
type input "18"
type input "14"
type input "12"
type input "13"
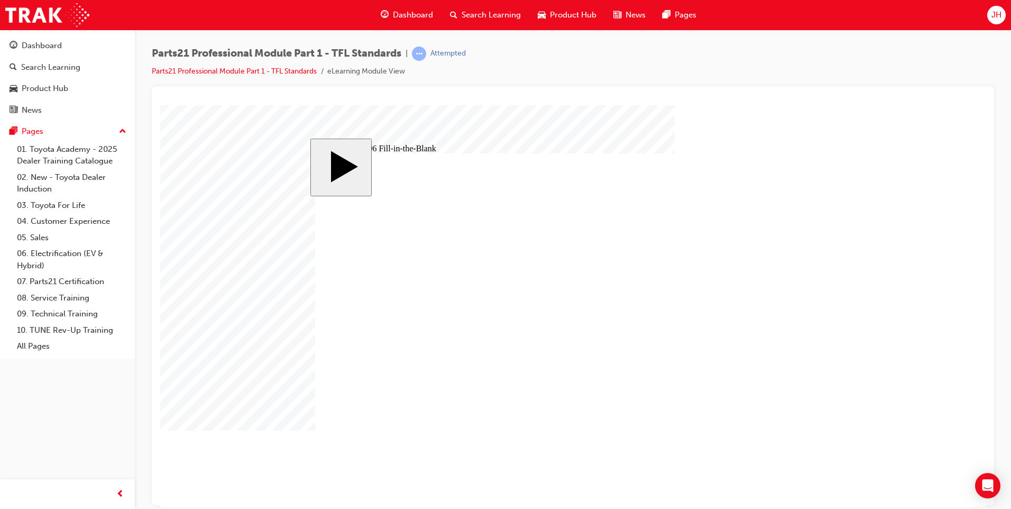
type input "83"
type input "6"
type input "15"
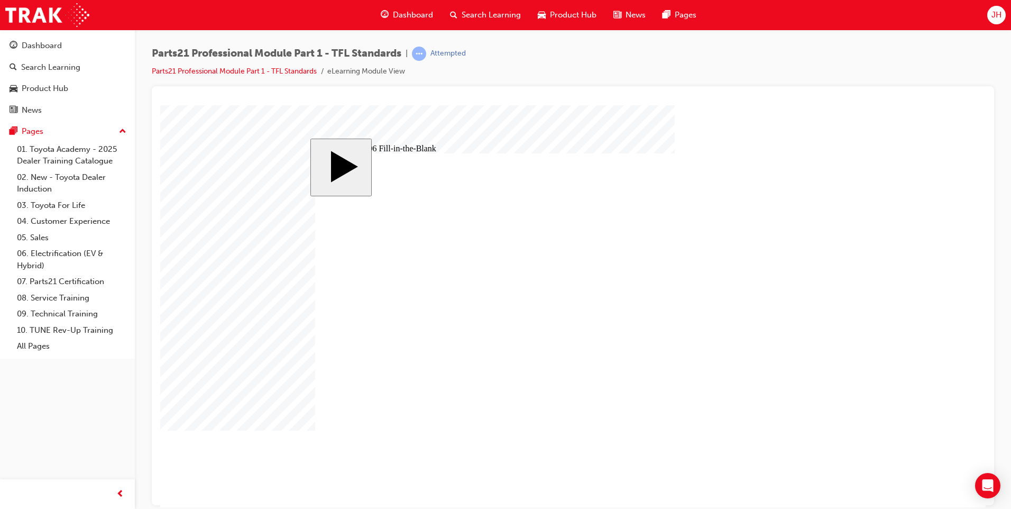
type input "9"
type input "17"
type input "18"
type input "14"
type input "12"
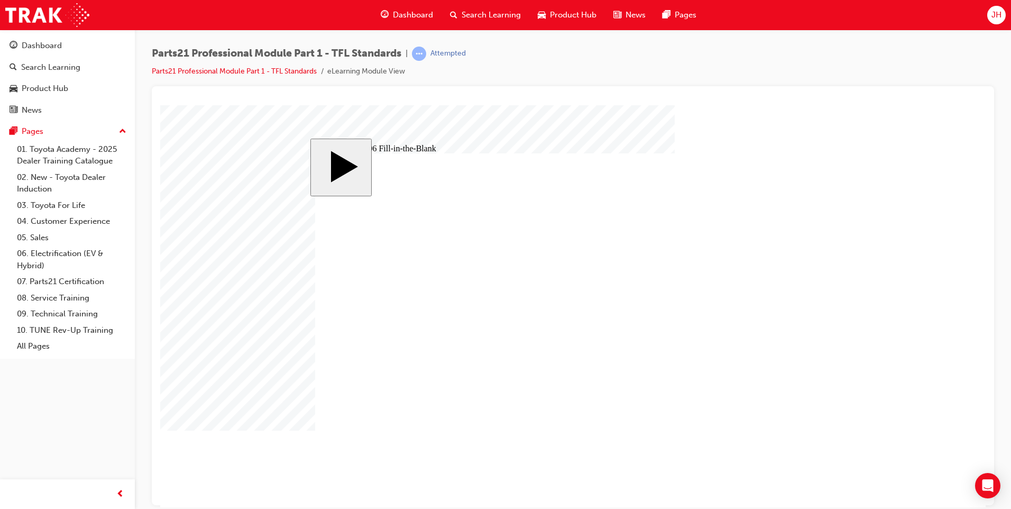
type input "13"
type input "83"
type input "6"
type input "1"
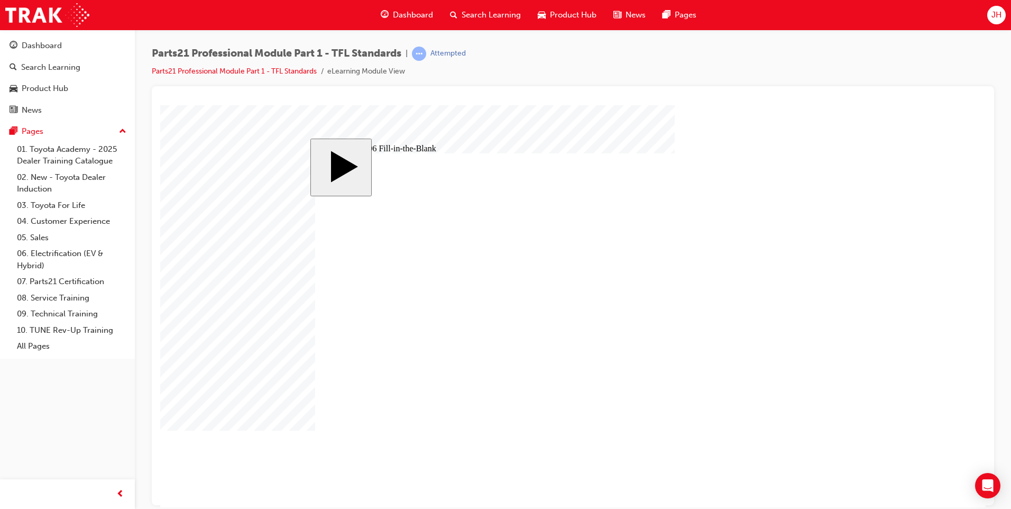
type input "1"
type input "13"
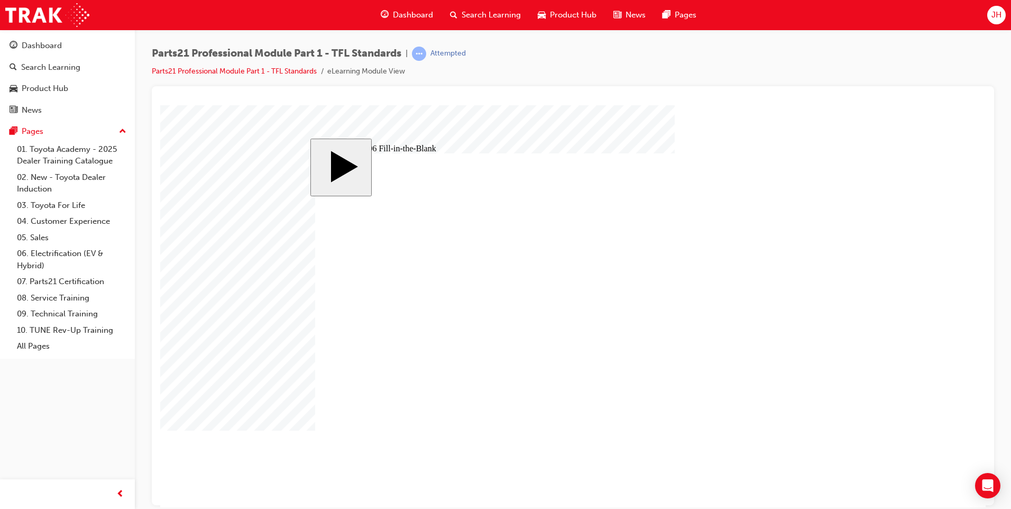
type input "13."
type input "13.8"
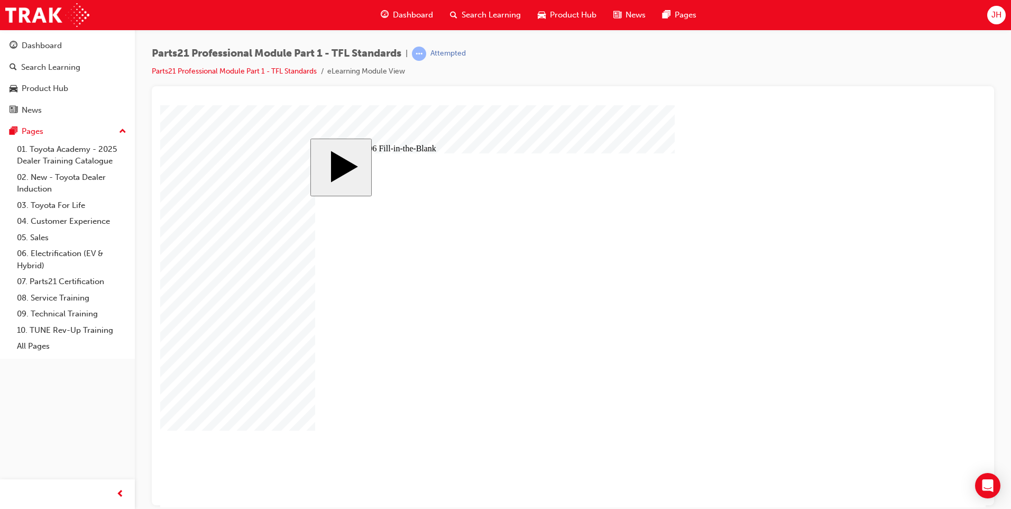
type input "9"
type input "17"
type input "18"
type input "14"
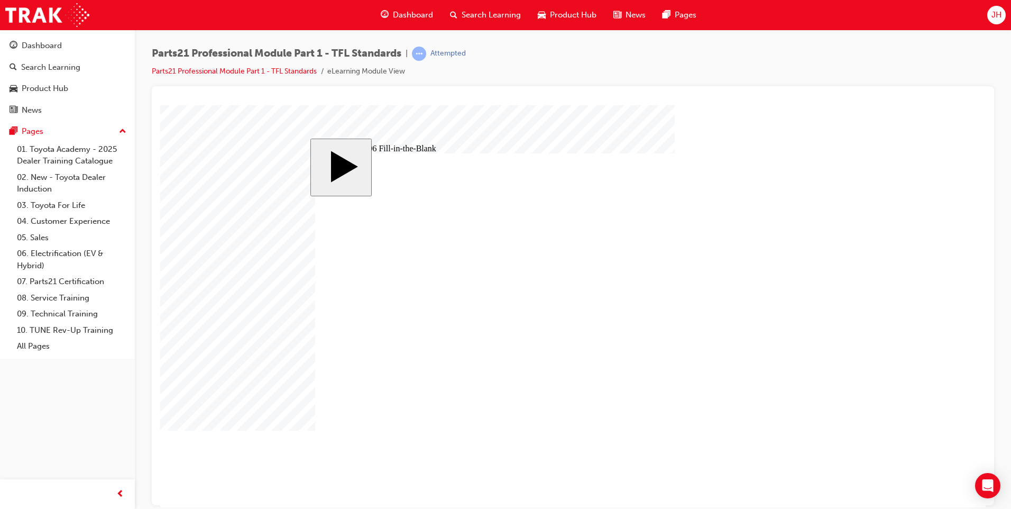
type input "12"
type input "13"
type input "83"
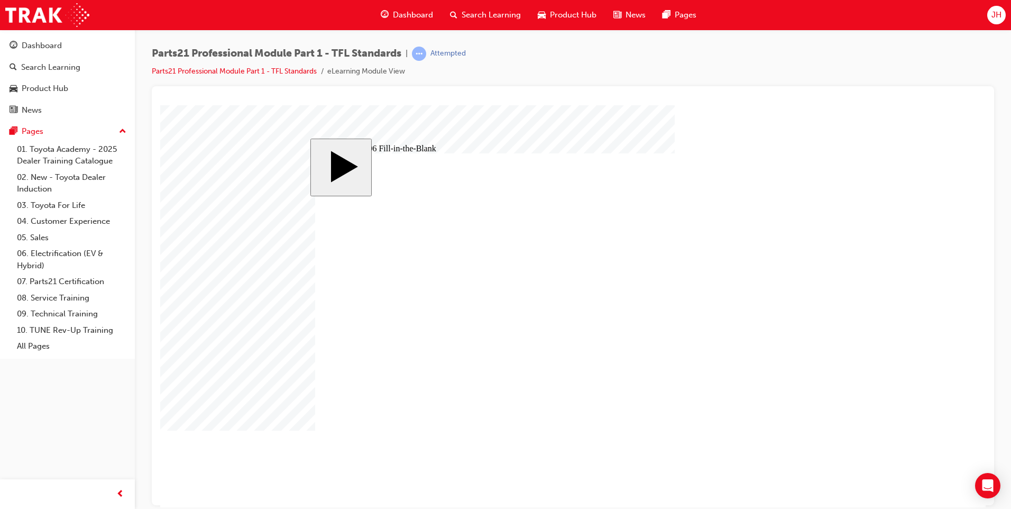
drag, startPoint x: 478, startPoint y: 389, endPoint x: 444, endPoint y: 398, distance: 35.4
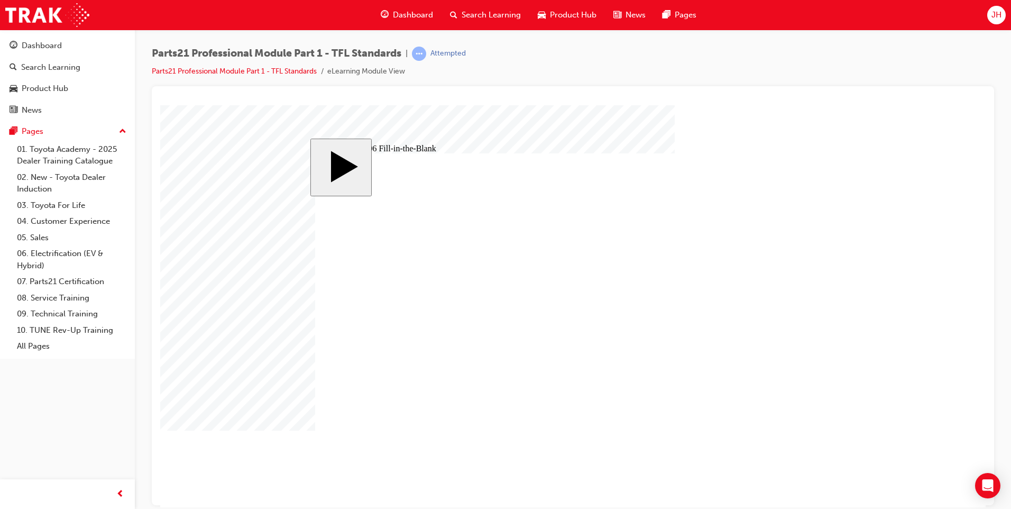
drag, startPoint x: 477, startPoint y: 395, endPoint x: 465, endPoint y: 397, distance: 12.4
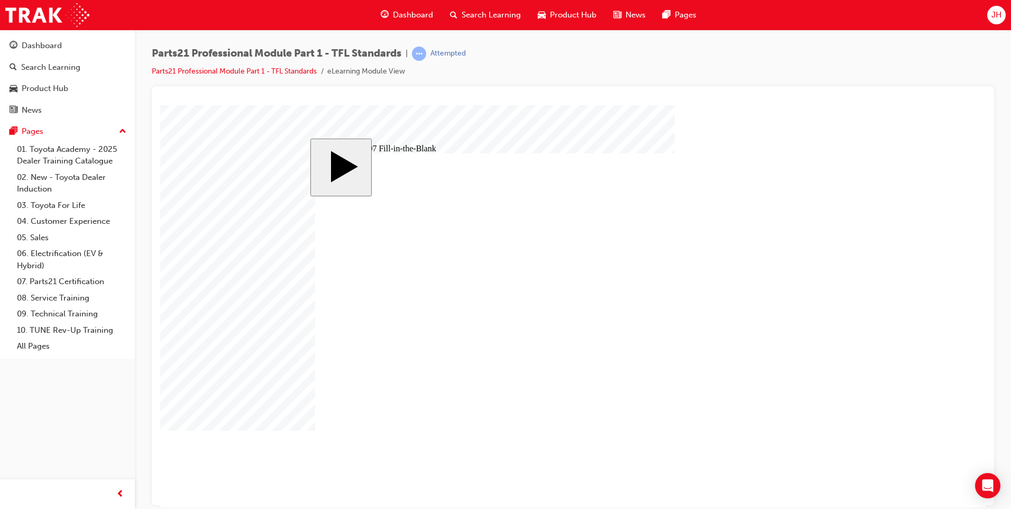
drag, startPoint x: 370, startPoint y: 381, endPoint x: 738, endPoint y: 297, distance: 377.6
drag, startPoint x: 636, startPoint y: 376, endPoint x: 754, endPoint y: 316, distance: 132.2
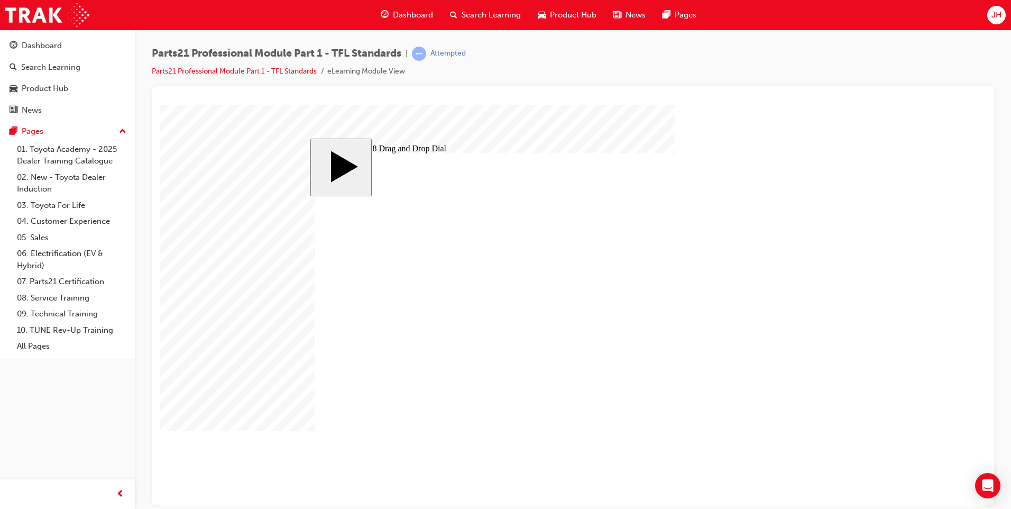
drag, startPoint x: 527, startPoint y: 383, endPoint x: 767, endPoint y: 352, distance: 241.6
